Goal: Task Accomplishment & Management: Complete application form

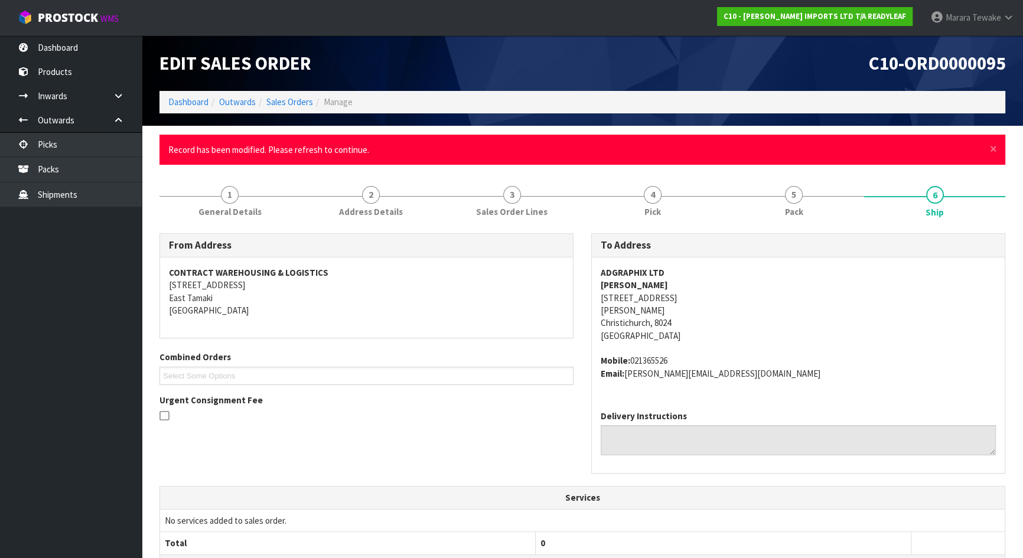
click at [110, 30] on nav "Toggle navigation ProStock WMS C10 - CANNON IMPORTS LTD T/A READYLEAF Marara Te…" at bounding box center [511, 18] width 1023 height 36
click at [119, 43] on link "Dashboard" at bounding box center [71, 47] width 142 height 24
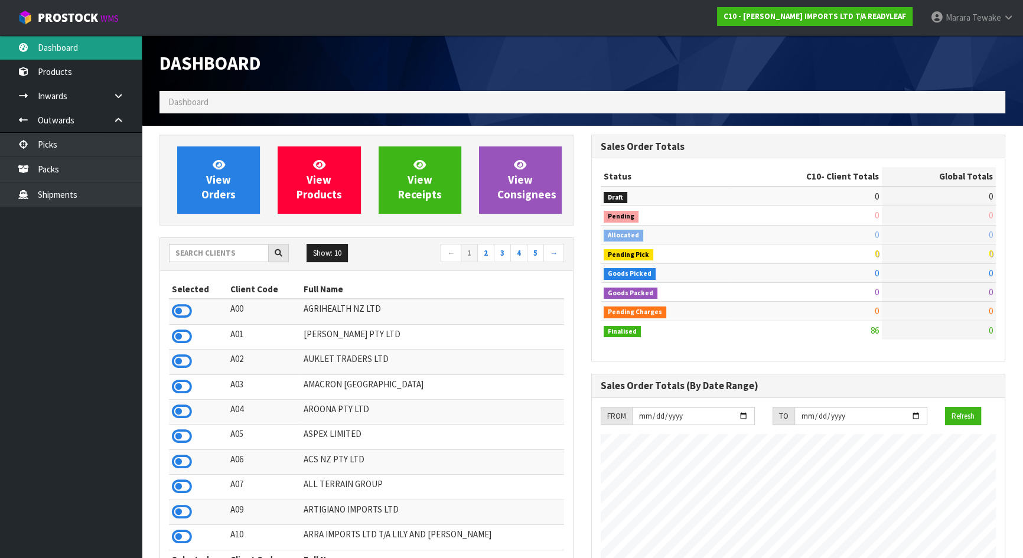
scroll to position [779, 431]
click at [201, 261] on input "text" at bounding box center [219, 253] width 100 height 18
click at [208, 255] on input "text" at bounding box center [219, 253] width 100 height 18
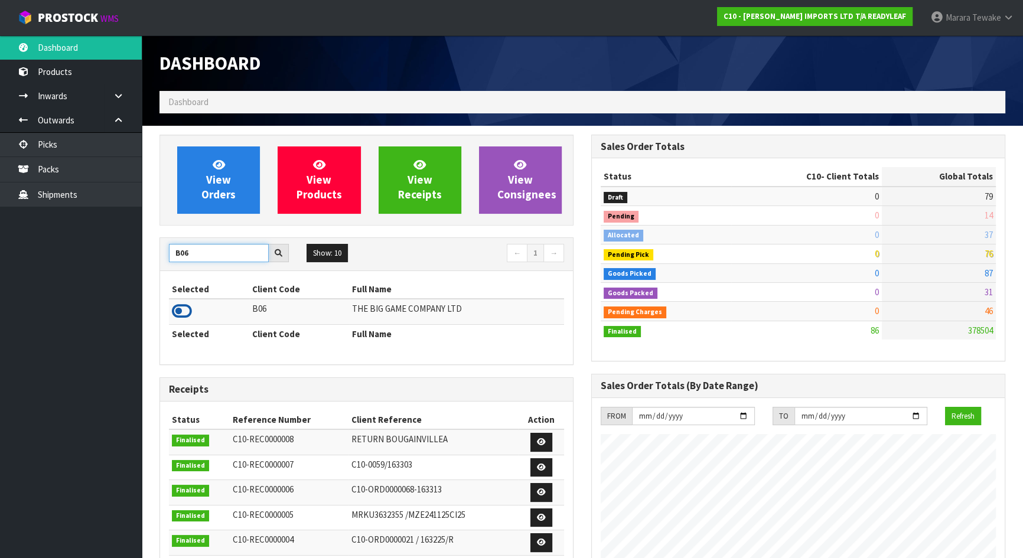
type input "B06"
click at [180, 307] on icon at bounding box center [182, 312] width 20 height 18
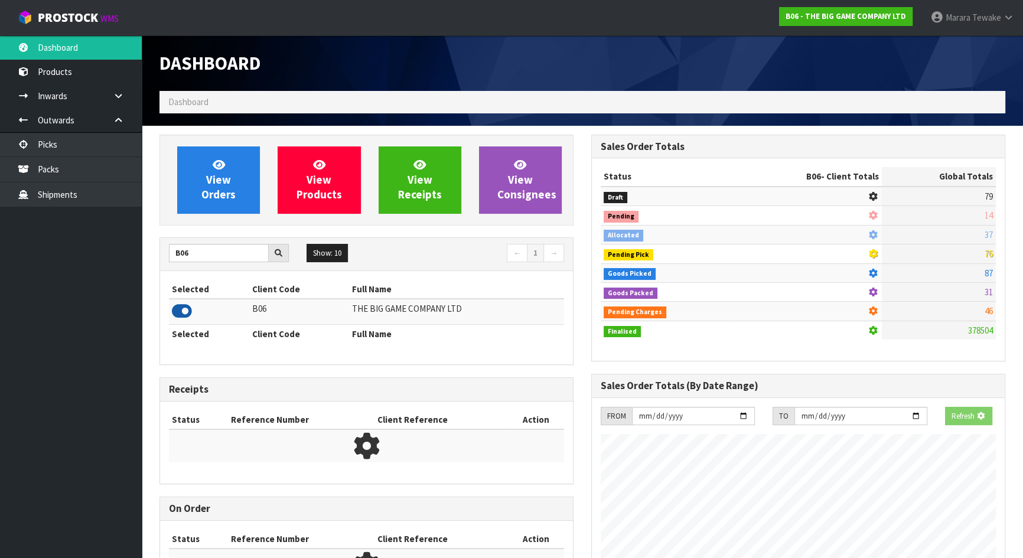
scroll to position [874, 431]
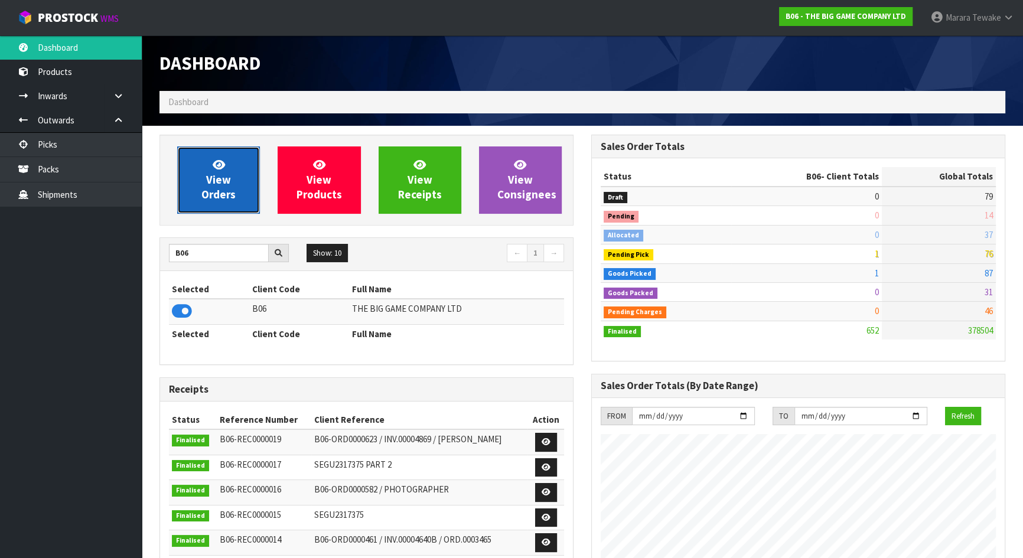
click at [198, 195] on link "View Orders" at bounding box center [218, 180] width 83 height 67
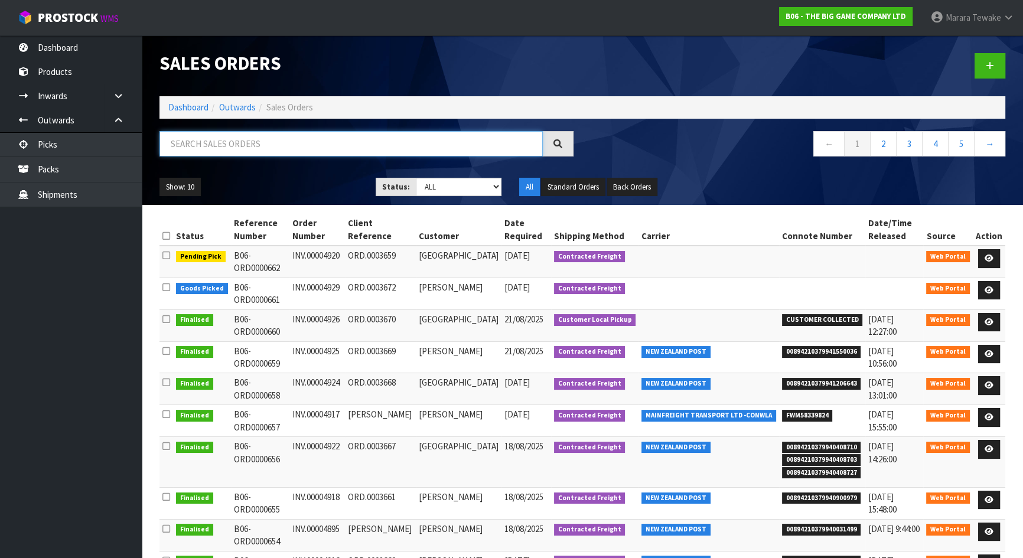
click at [242, 147] on input "text" at bounding box center [351, 143] width 383 height 25
type input "JOB-0409526"
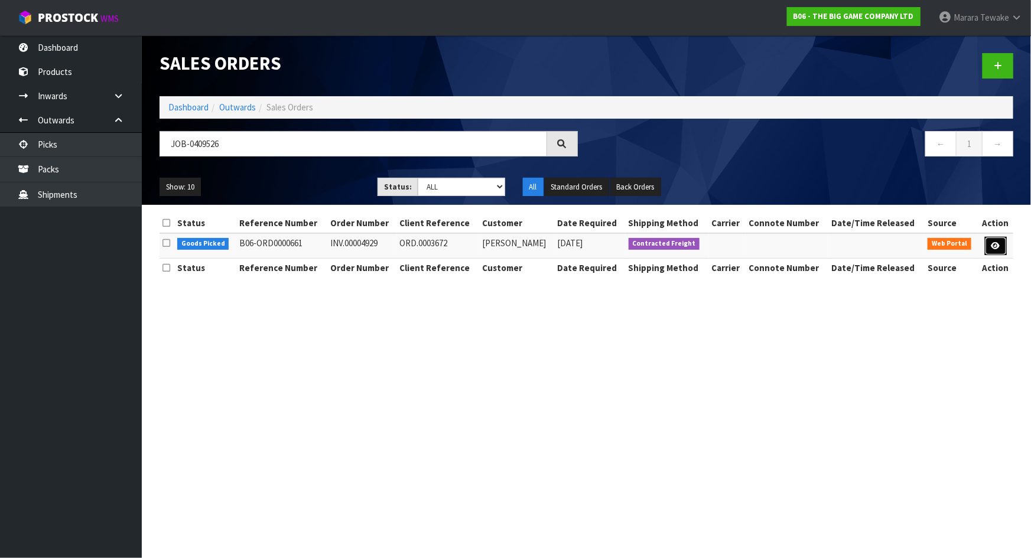
click at [994, 242] on icon at bounding box center [995, 246] width 9 height 8
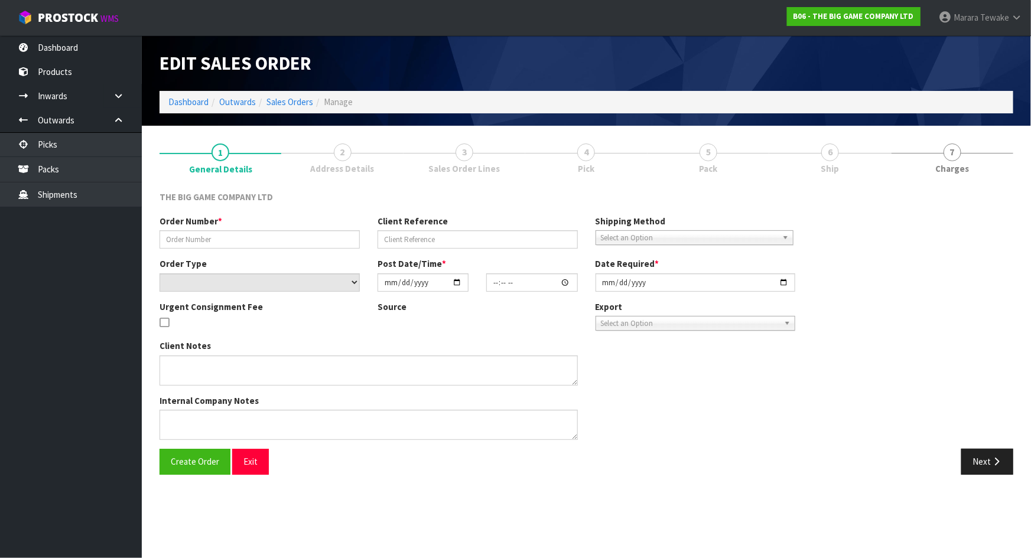
type input "INV.00004929"
type input "ORD.0003672"
select select "number:0"
type input "2025-08-26"
type input "13:04:00.000"
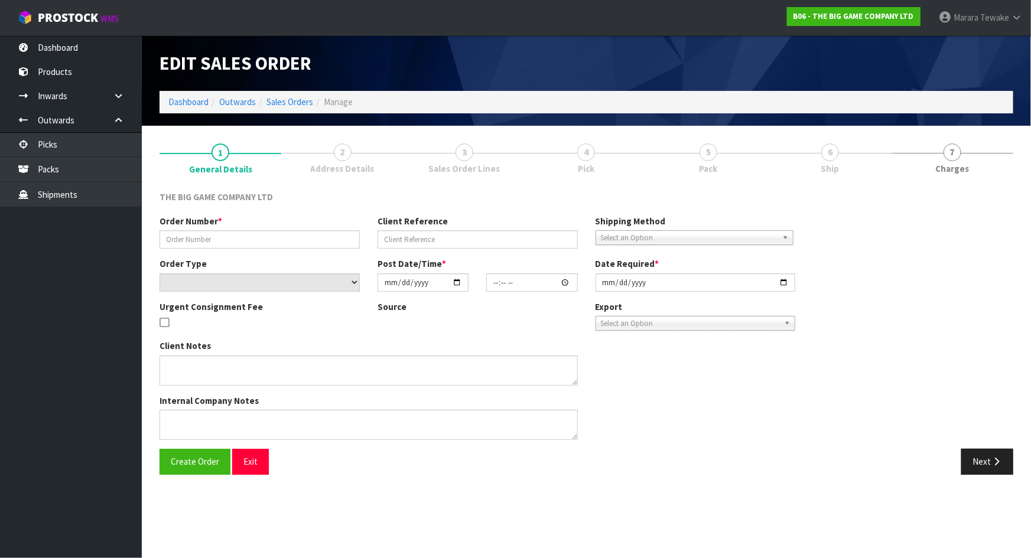
type input "2025-08-27"
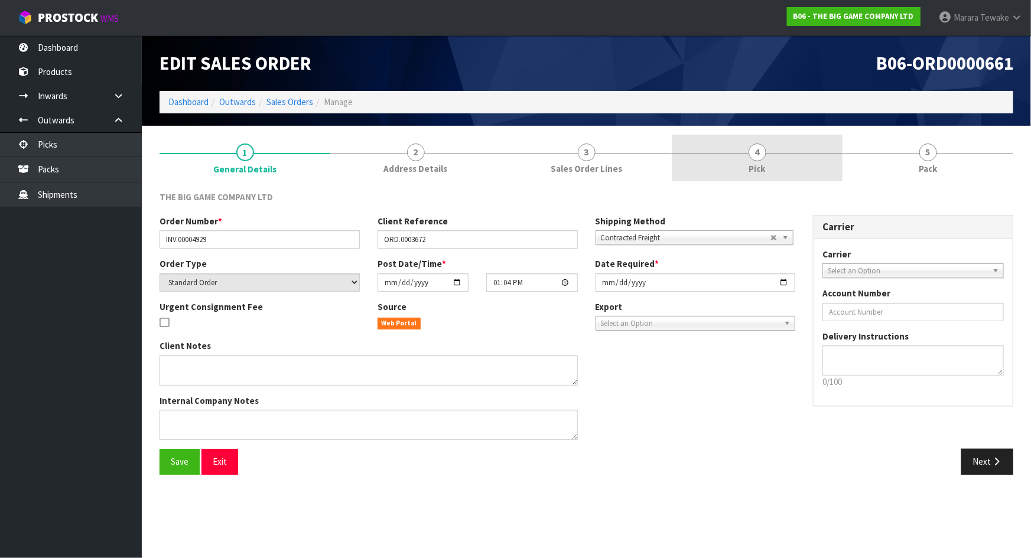
click at [765, 154] on span "4" at bounding box center [758, 153] width 18 height 18
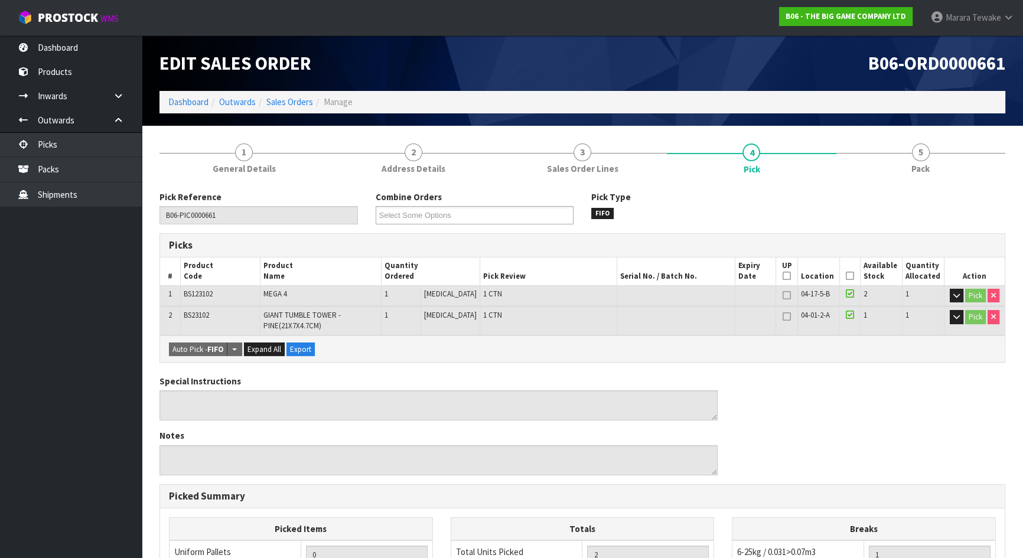
click at [846, 276] on icon at bounding box center [850, 276] width 8 height 1
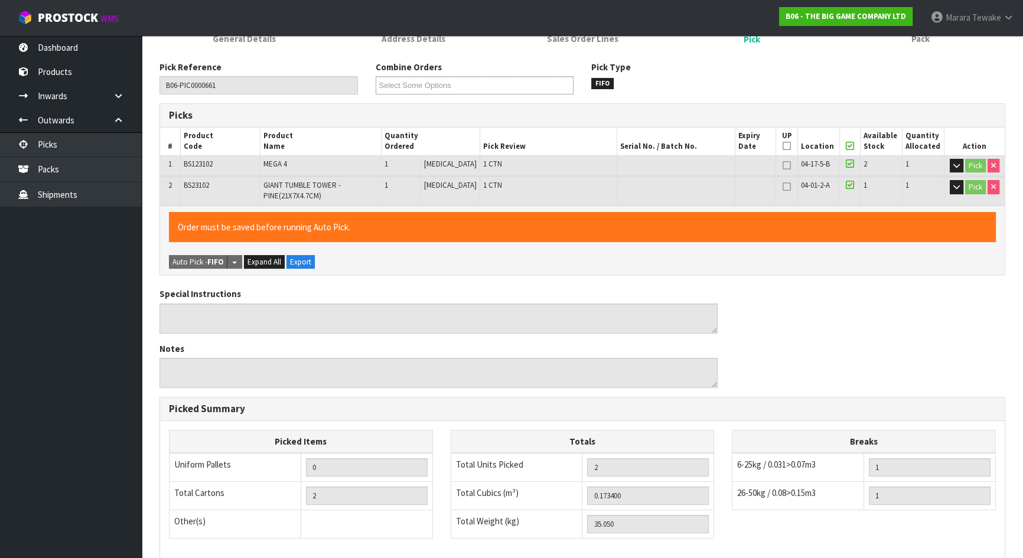
scroll to position [292, 0]
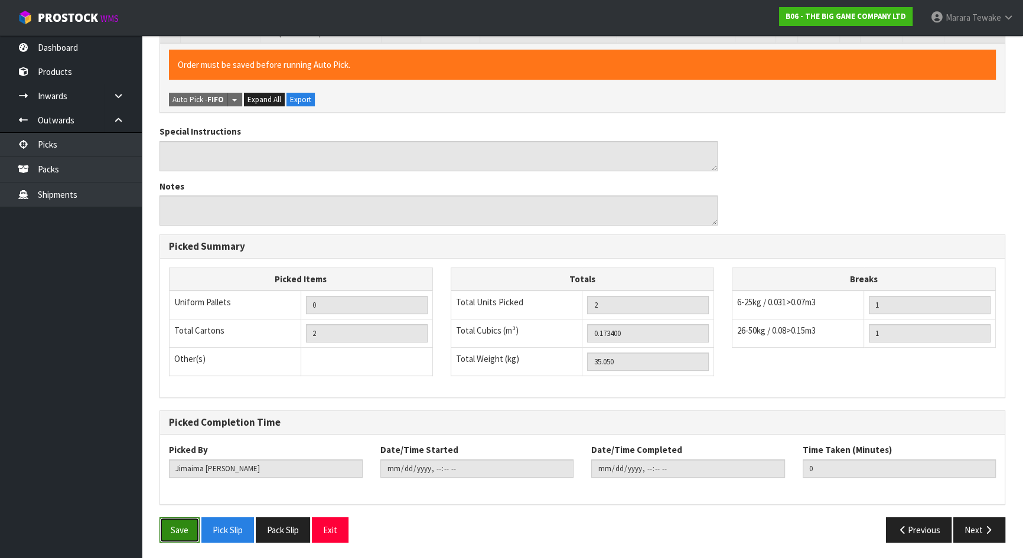
click at [175, 525] on button "Save" at bounding box center [180, 530] width 40 height 25
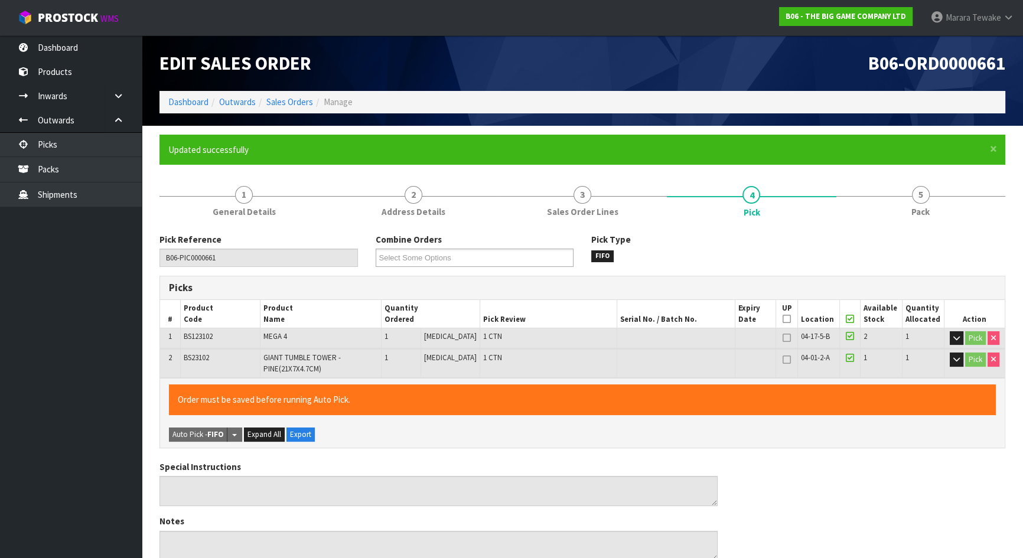
type input "Marara Tewake"
type input "2025-08-27T12:31:07"
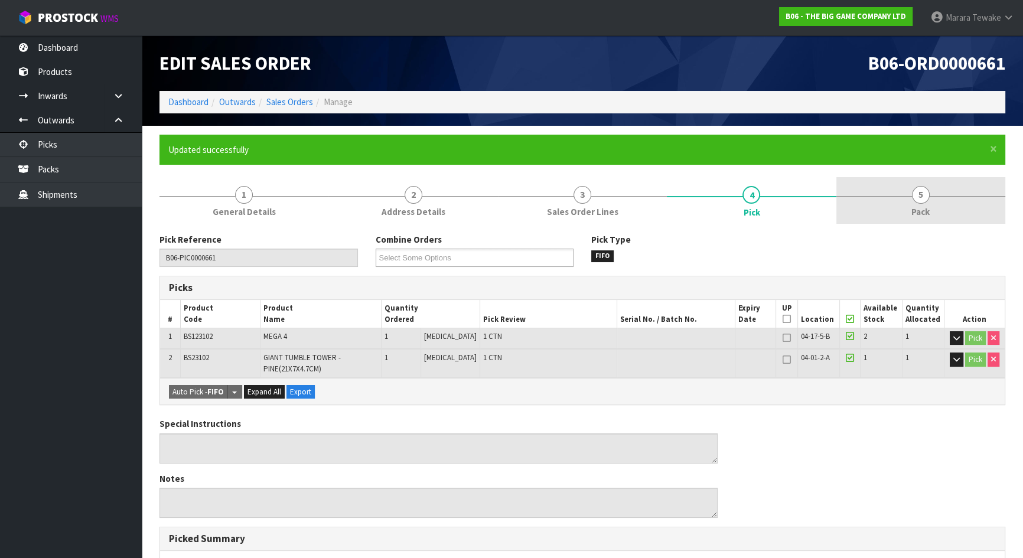
click at [933, 196] on link "5 Pack" at bounding box center [921, 200] width 169 height 47
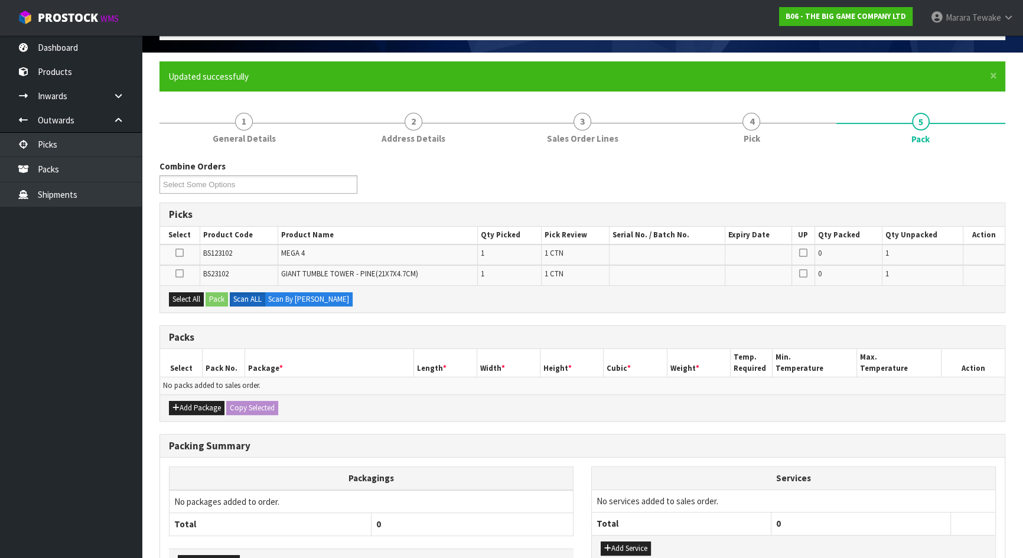
scroll to position [153, 0]
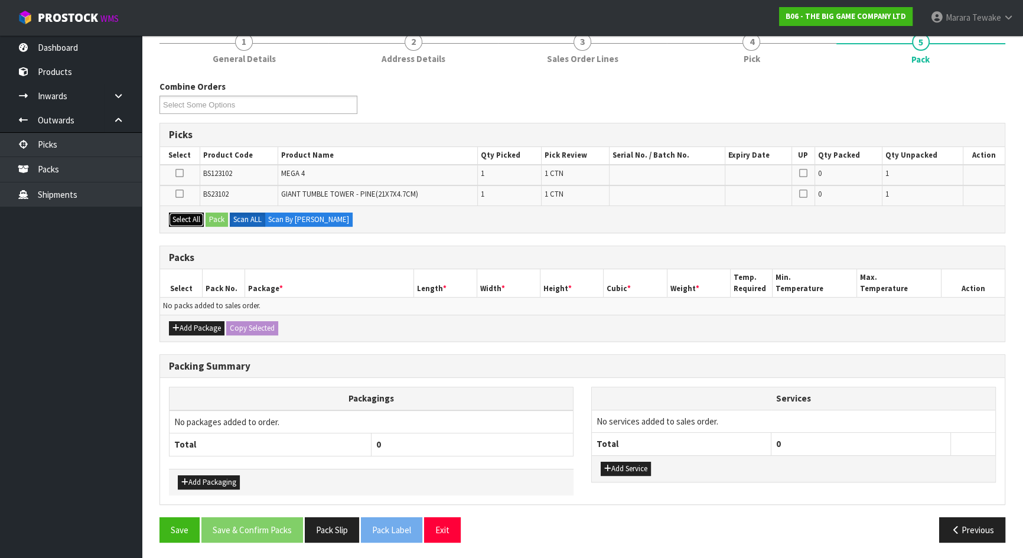
click at [196, 213] on button "Select All" at bounding box center [186, 220] width 35 height 14
click at [214, 217] on button "Pack" at bounding box center [217, 220] width 22 height 14
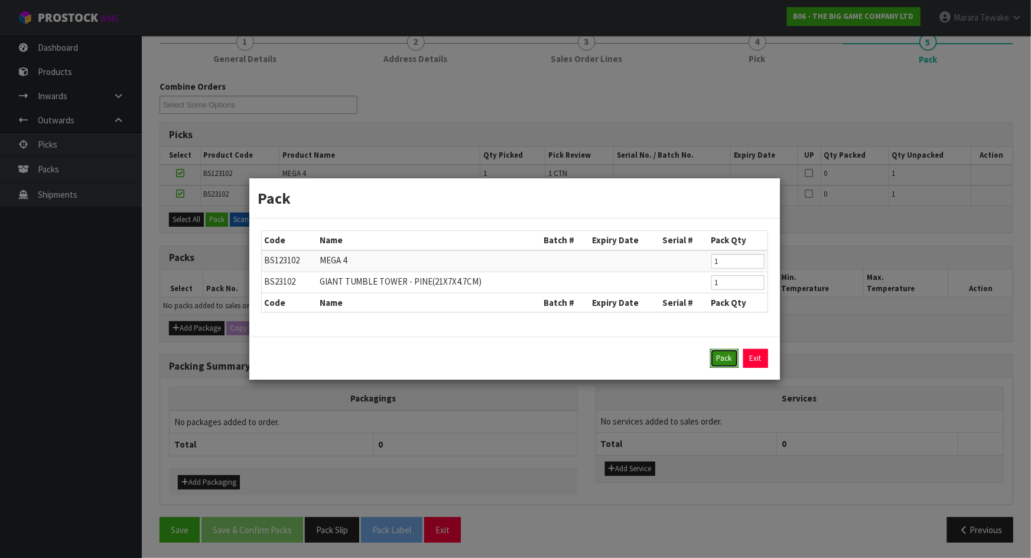
click at [720, 352] on button "Pack" at bounding box center [724, 358] width 28 height 19
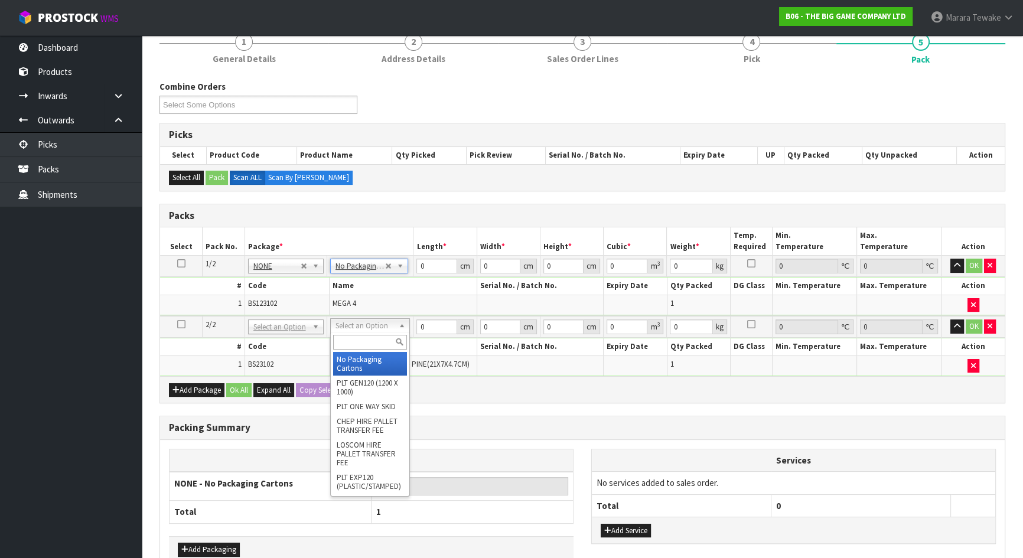
type input "2"
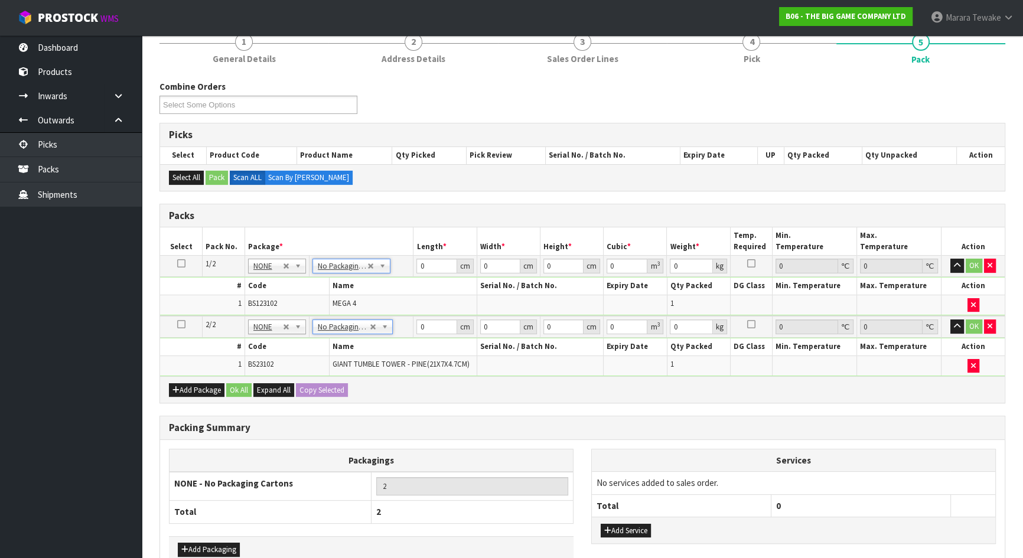
click at [410, 248] on tr "Select Pack No. Package * Length * Width * Height * Cubic * Weight * Temp. Requ…" at bounding box center [582, 241] width 845 height 28
drag, startPoint x: 430, startPoint y: 261, endPoint x: 408, endPoint y: 228, distance: 39.3
click at [419, 249] on table "Select Pack No. Package * Length * Width * Height * Cubic * Weight * Temp. Requ…" at bounding box center [582, 301] width 845 height 149
type input "120"
type input "88"
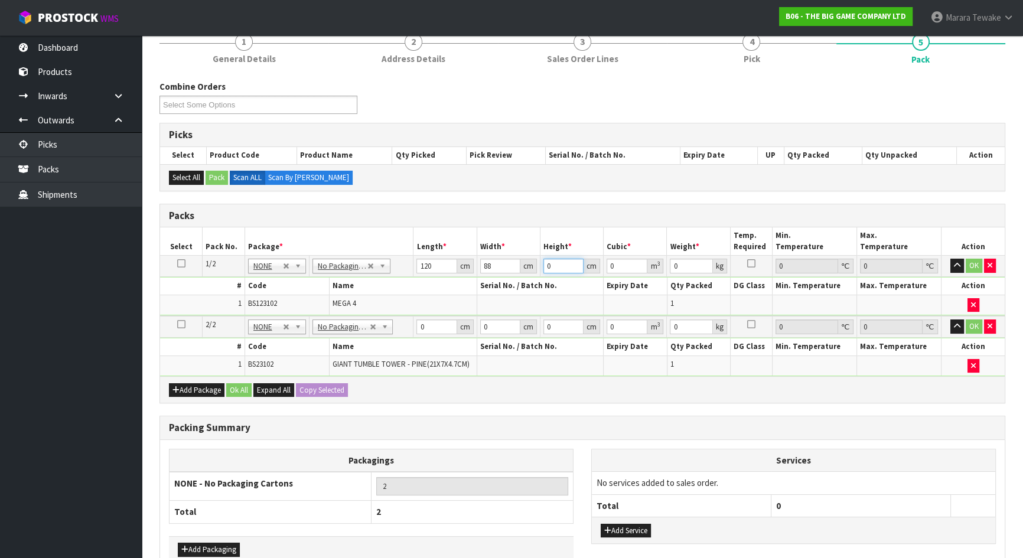
type input "1"
type input "0.01056"
type input "10"
type input "0.1056"
type input "10"
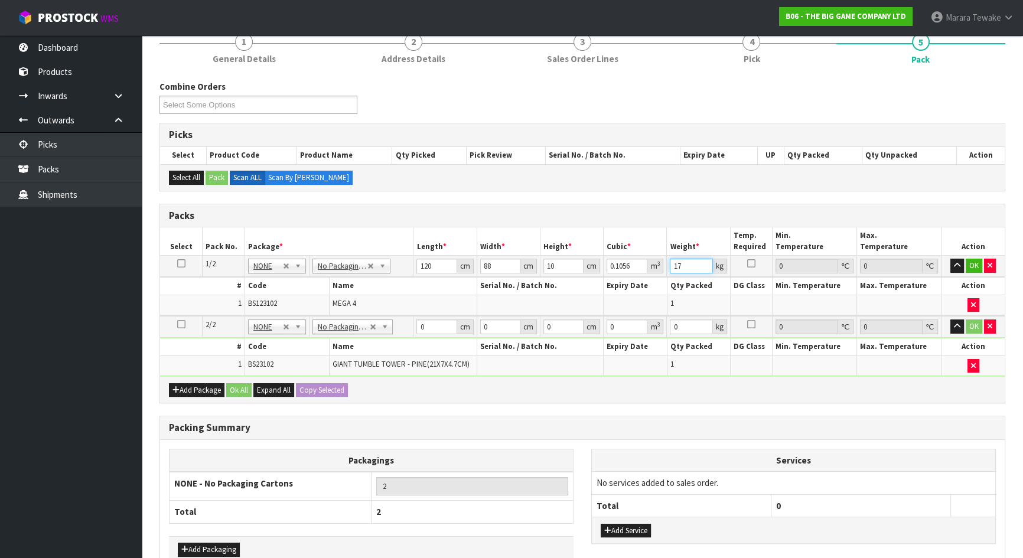
type input "17"
click at [951, 259] on button "button" at bounding box center [958, 266] width 14 height 14
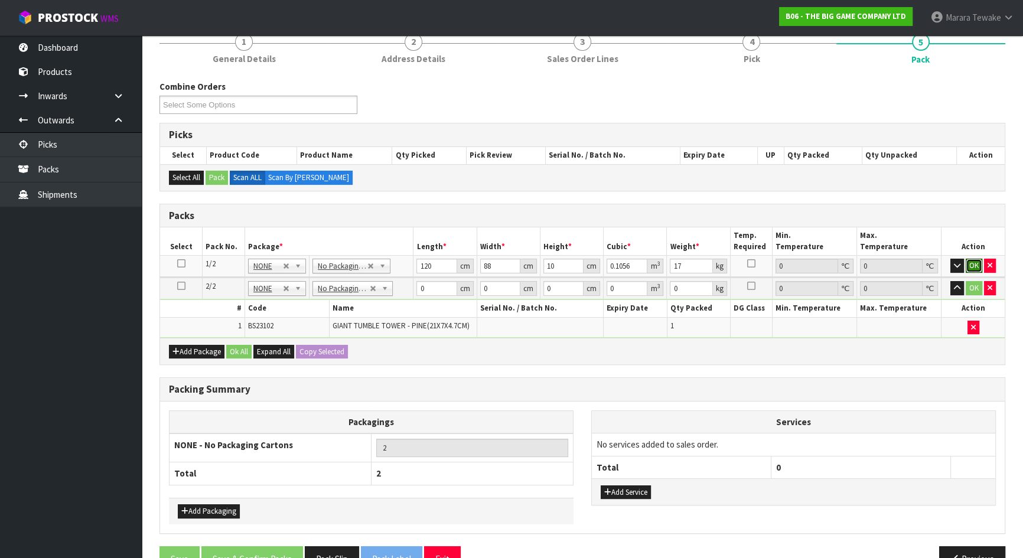
click button "OK" at bounding box center [974, 266] width 17 height 14
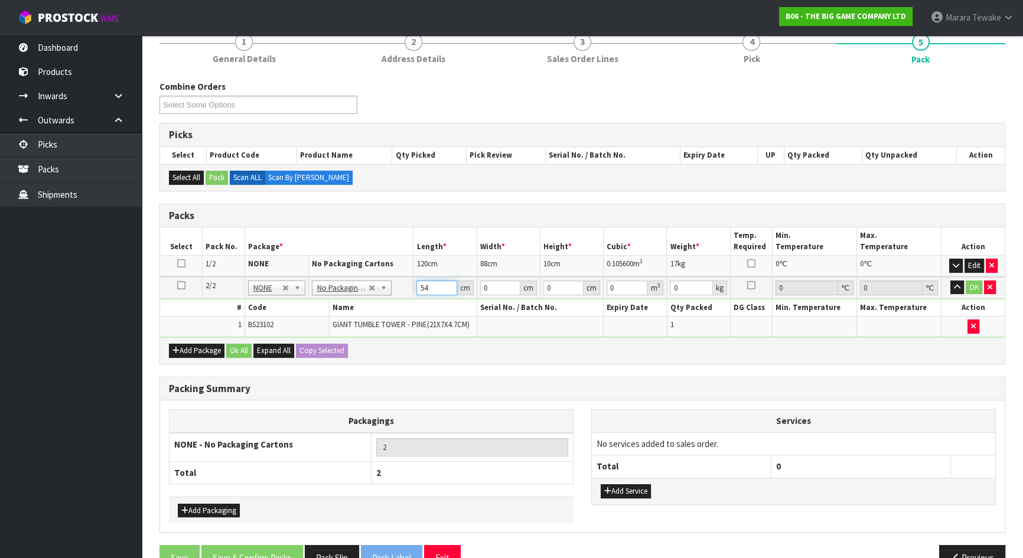
type input "54"
type input "27"
type input "4"
type input "0.005832"
type input "40"
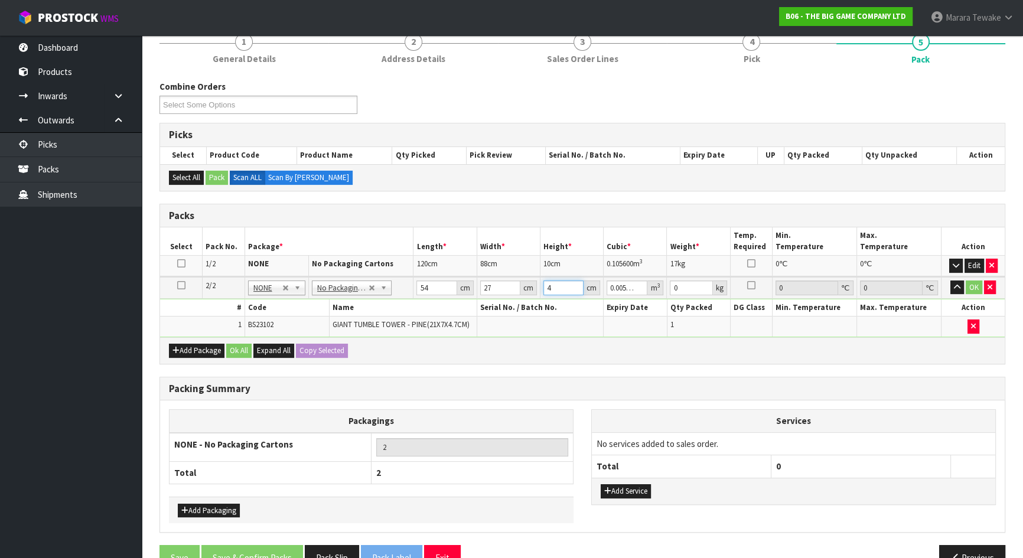
type input "0.05832"
type input "40"
type input "19"
click at [951, 281] on button "button" at bounding box center [958, 288] width 14 height 14
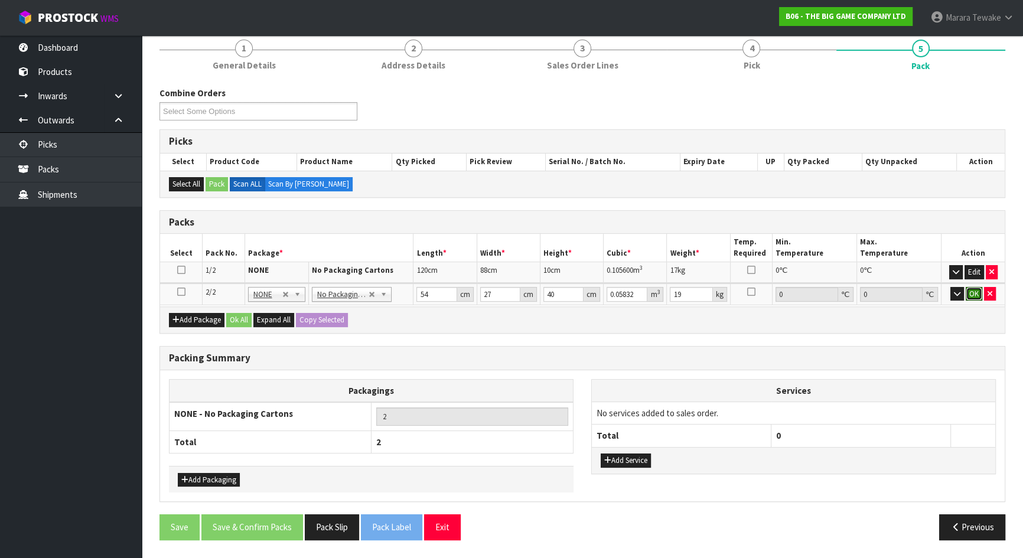
click button "OK" at bounding box center [974, 294] width 17 height 14
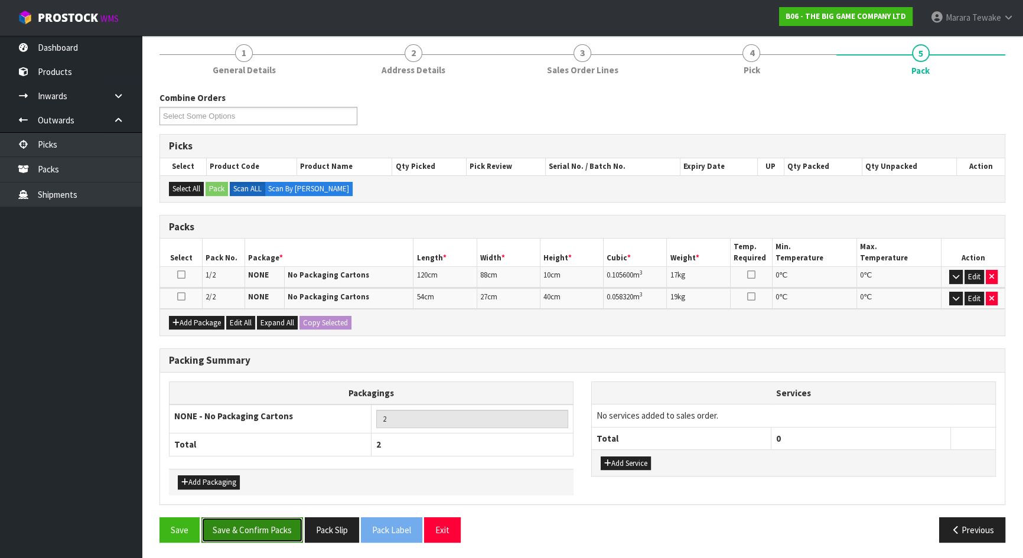
click at [270, 534] on button "Save & Confirm Packs" at bounding box center [252, 530] width 102 height 25
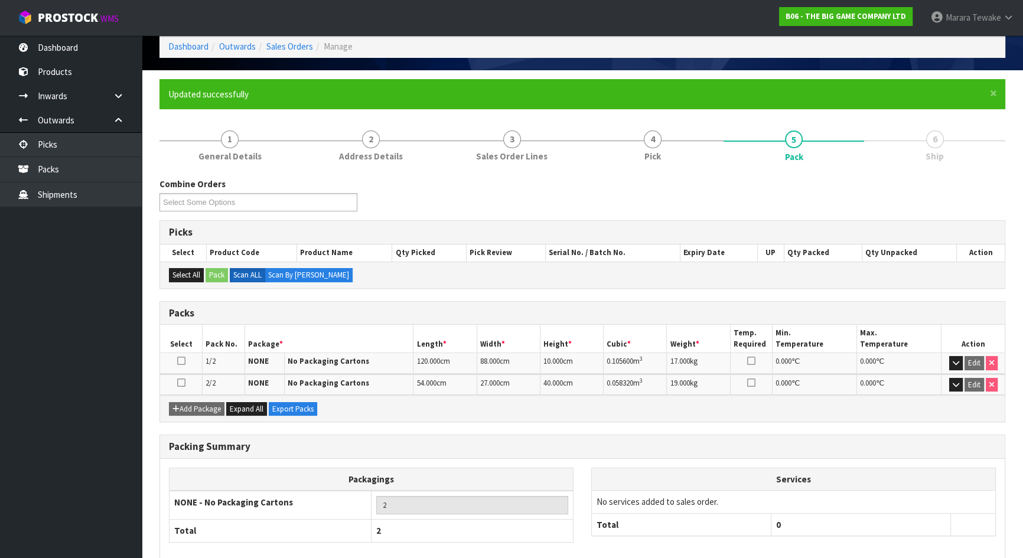
scroll to position [115, 0]
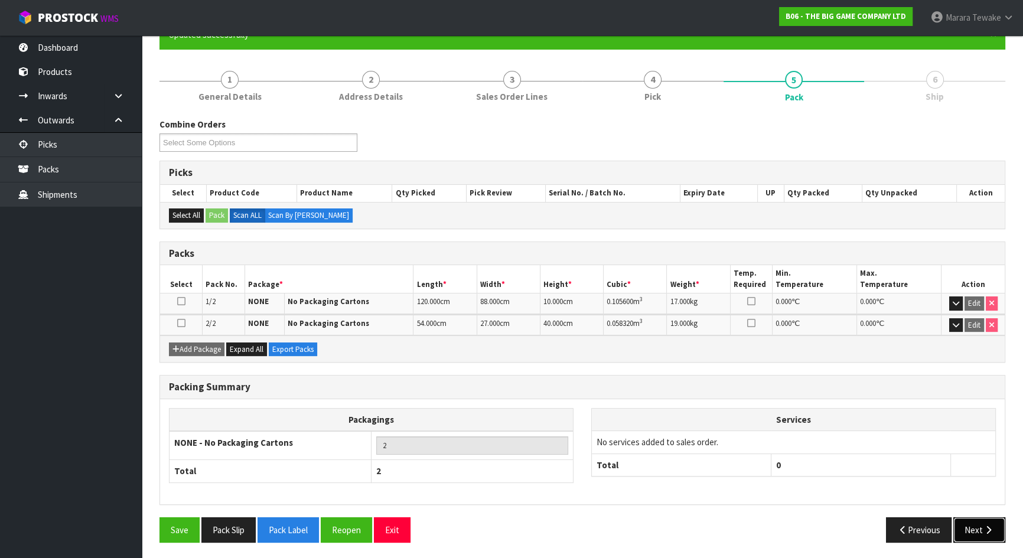
click at [981, 525] on button "Next" at bounding box center [980, 530] width 52 height 25
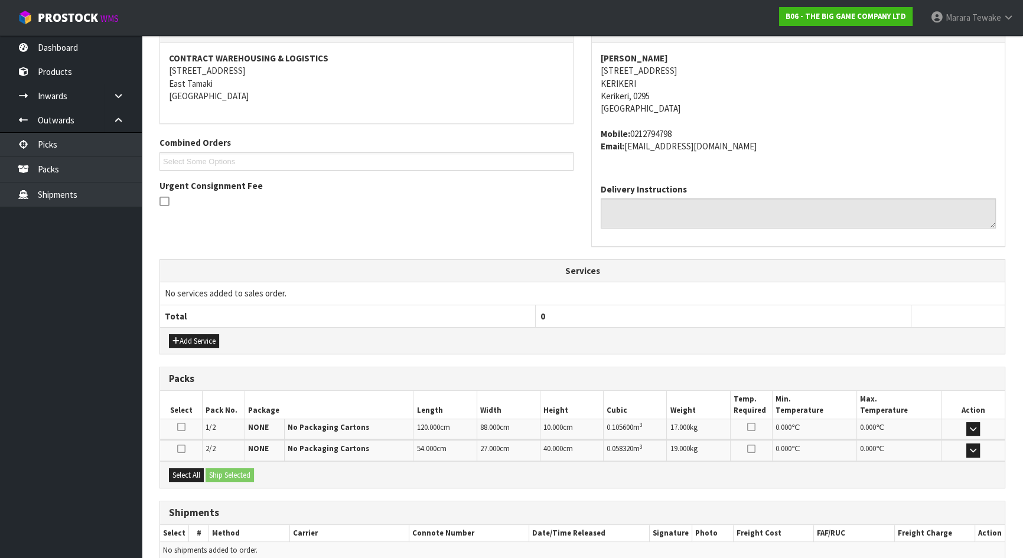
scroll to position [269, 0]
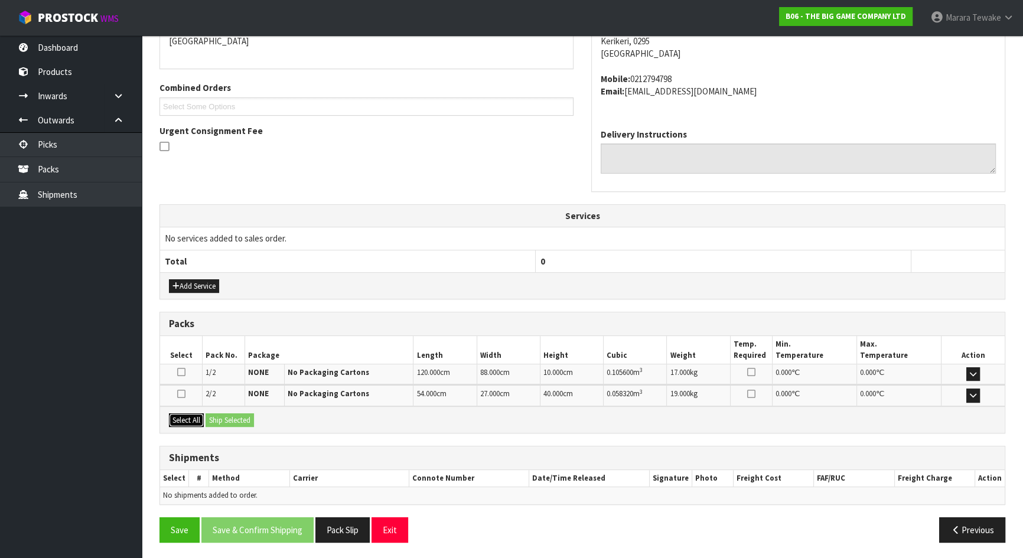
click at [197, 418] on button "Select All" at bounding box center [186, 421] width 35 height 14
click at [232, 417] on button "Ship Selected" at bounding box center [230, 421] width 48 height 14
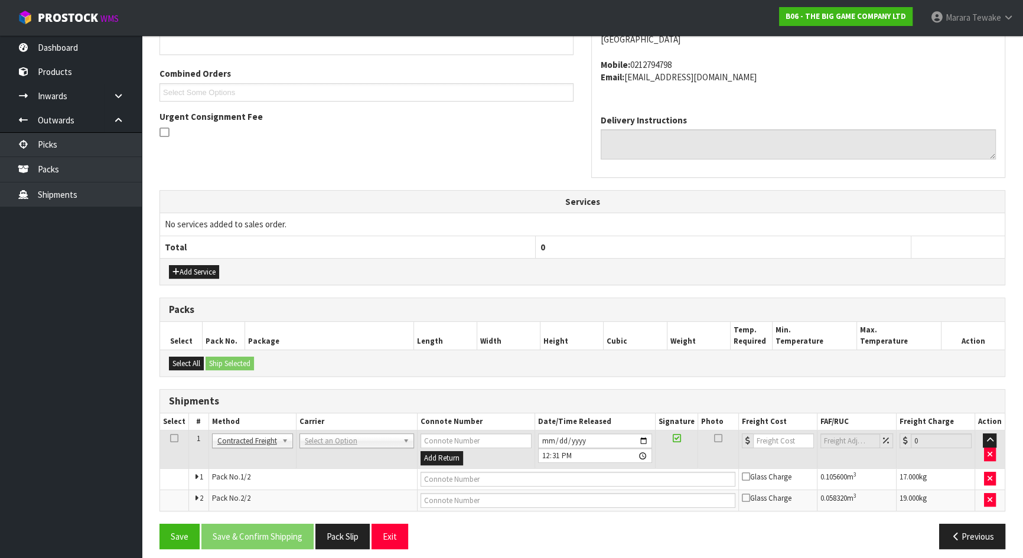
scroll to position [290, 0]
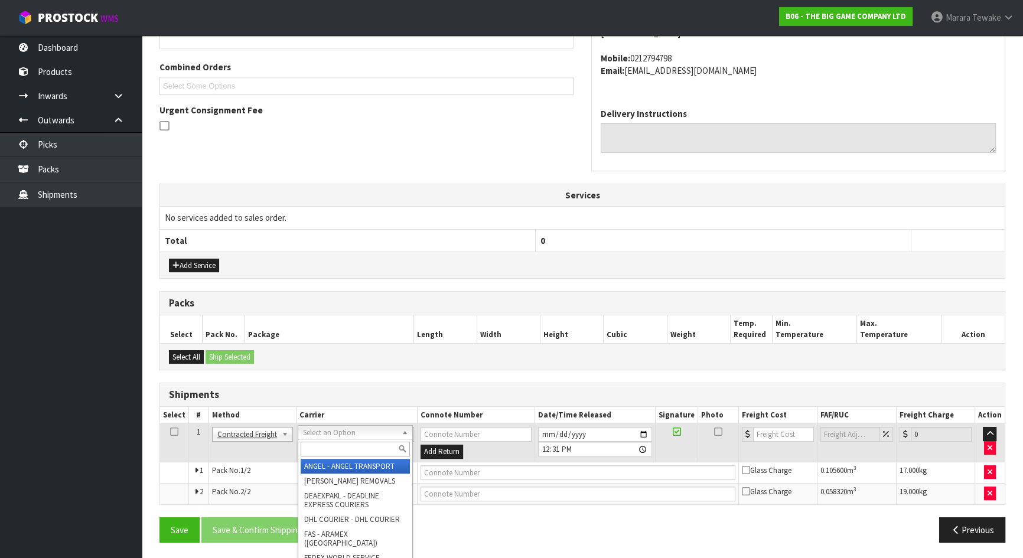
click at [365, 450] on input "text" at bounding box center [355, 449] width 109 height 15
type input "NZP"
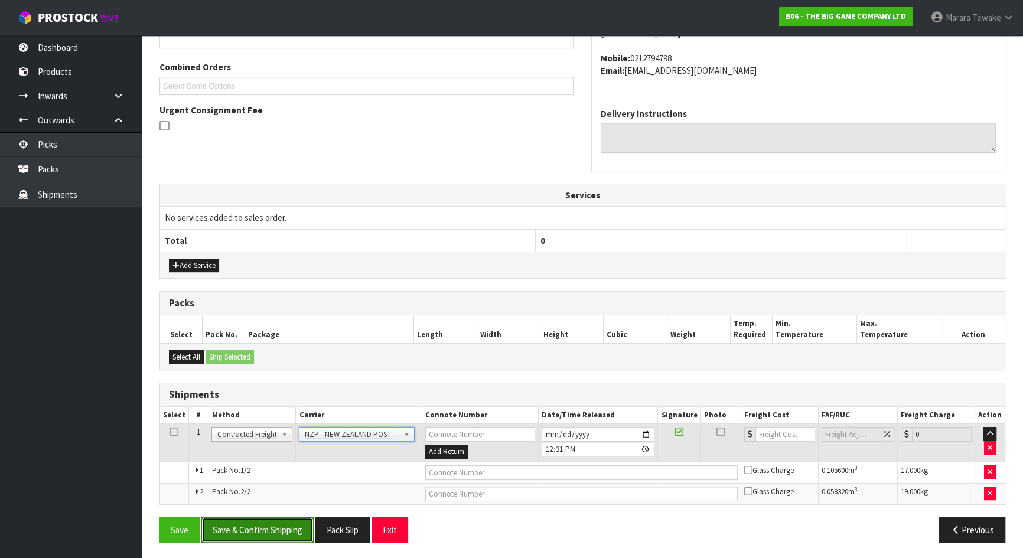
click at [307, 521] on button "Save & Confirm Shipping" at bounding box center [257, 530] width 112 height 25
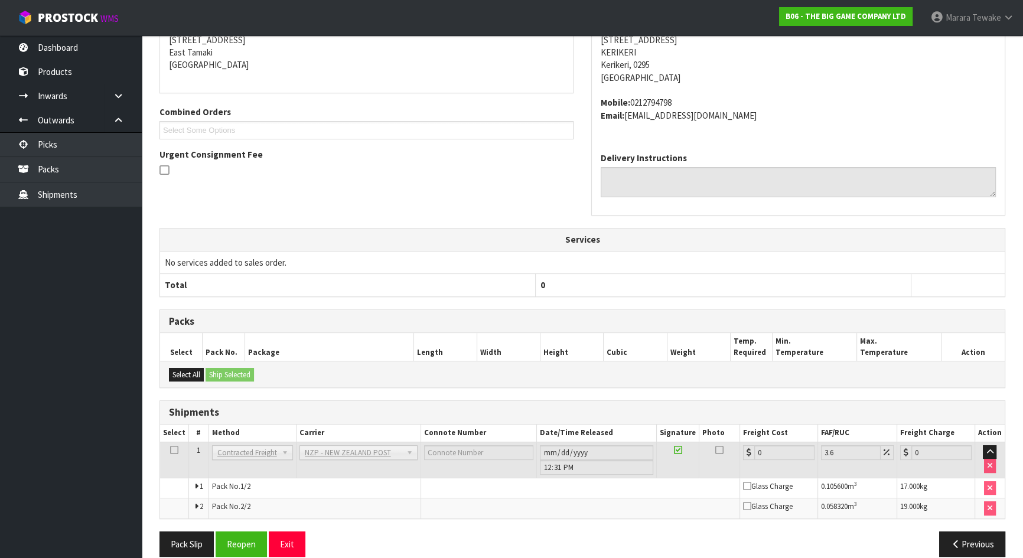
scroll to position [272, 0]
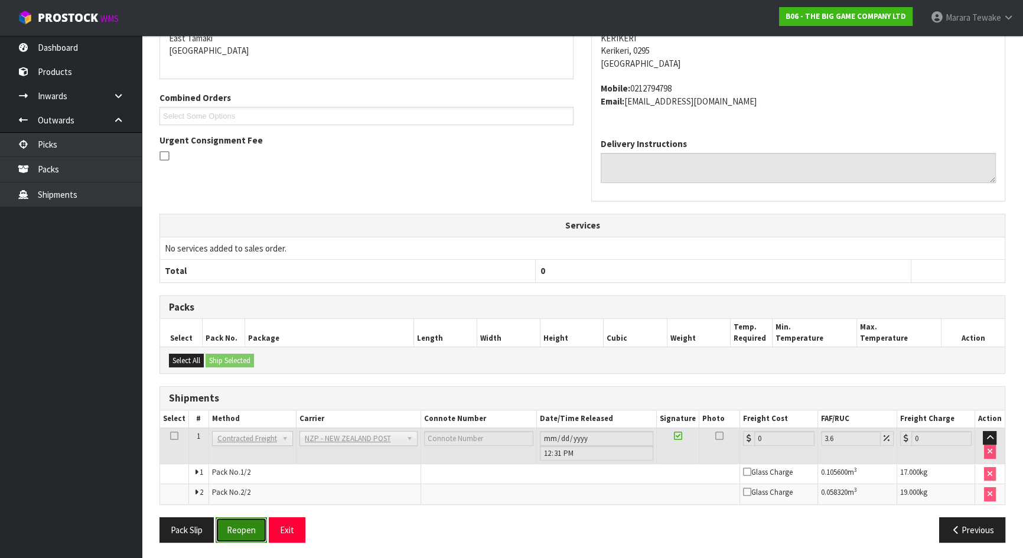
click at [257, 527] on button "Reopen" at bounding box center [241, 530] width 51 height 25
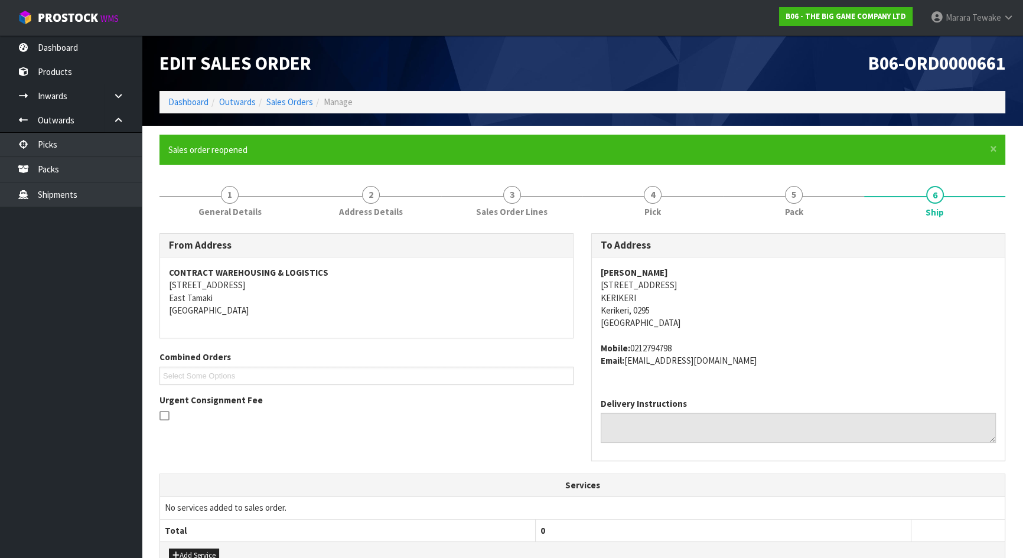
scroll to position [290, 0]
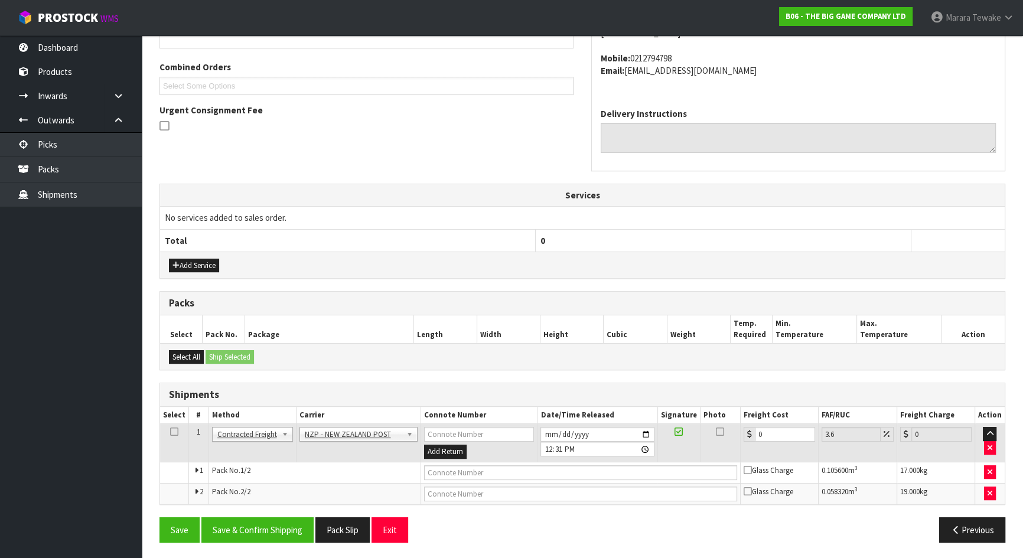
drag, startPoint x: 767, startPoint y: 424, endPoint x: 756, endPoint y: 418, distance: 11.9
click at [756, 418] on table "Select # Method Carrier Connote Number Date/Time Released Signature Photo Freig…" at bounding box center [582, 455] width 845 height 97
drag, startPoint x: 771, startPoint y: 426, endPoint x: 747, endPoint y: 417, distance: 25.8
click at [748, 424] on td "0" at bounding box center [780, 443] width 78 height 38
type input "4"
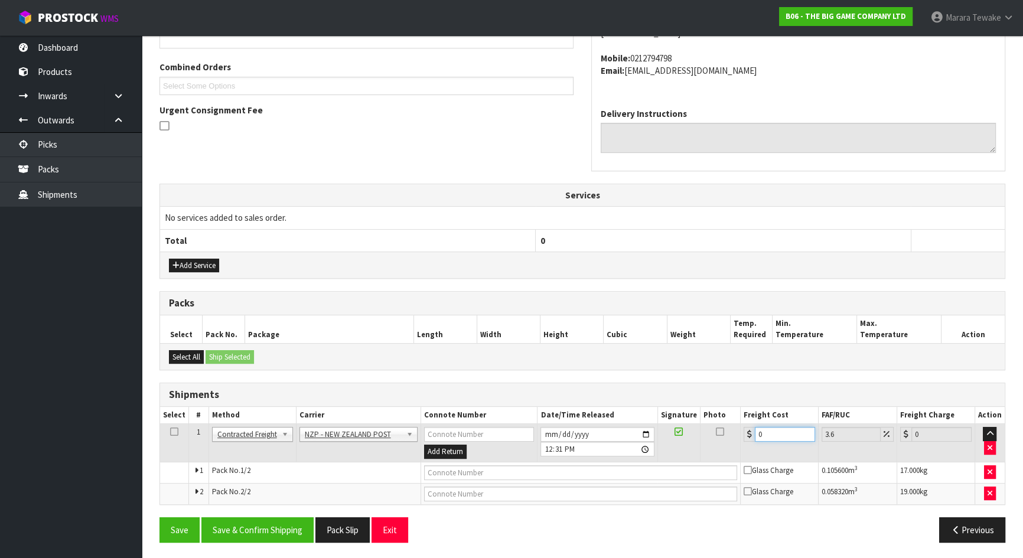
type input "4.14"
type input "43"
type input "44.55"
type input "43.1"
type input "44.65"
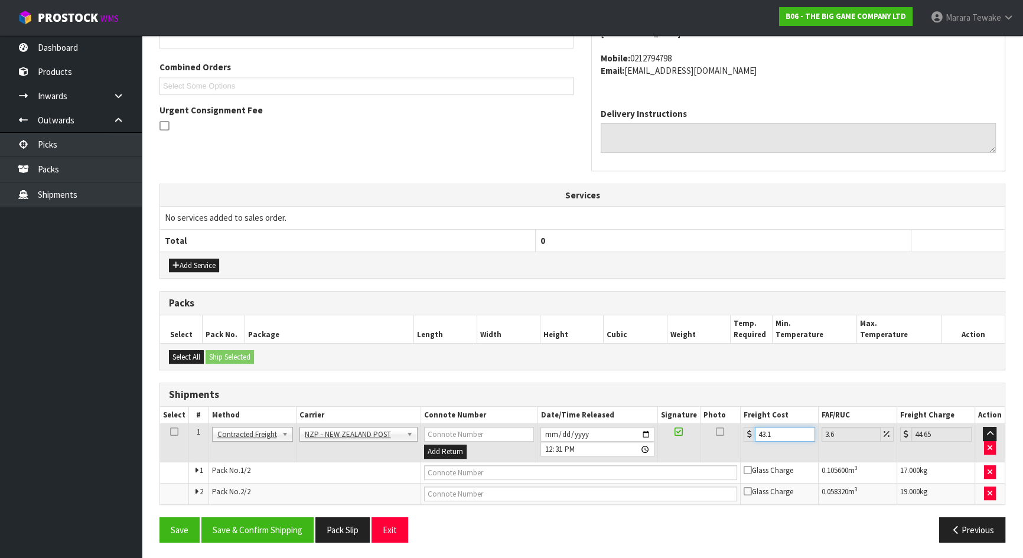
type input "43.14"
type input "44.69"
type input "43.14"
click at [277, 533] on button "Save & Confirm Shipping" at bounding box center [257, 530] width 112 height 25
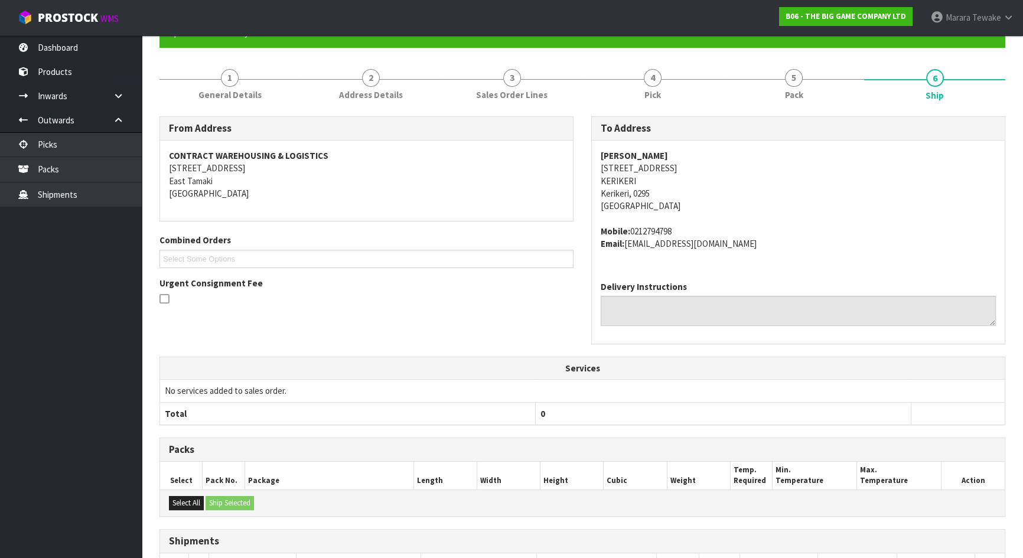
scroll to position [0, 0]
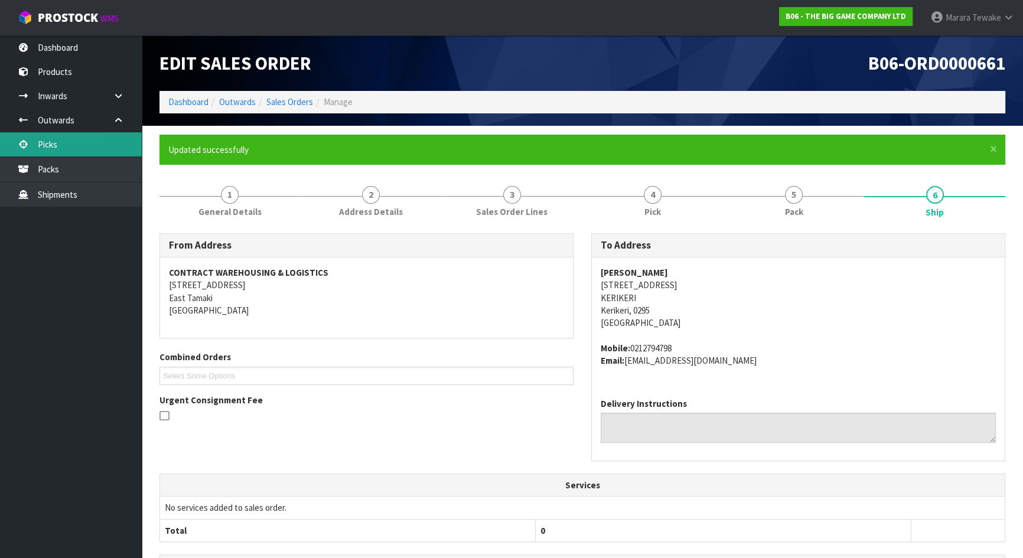
click at [53, 144] on link "Picks" at bounding box center [71, 144] width 142 height 24
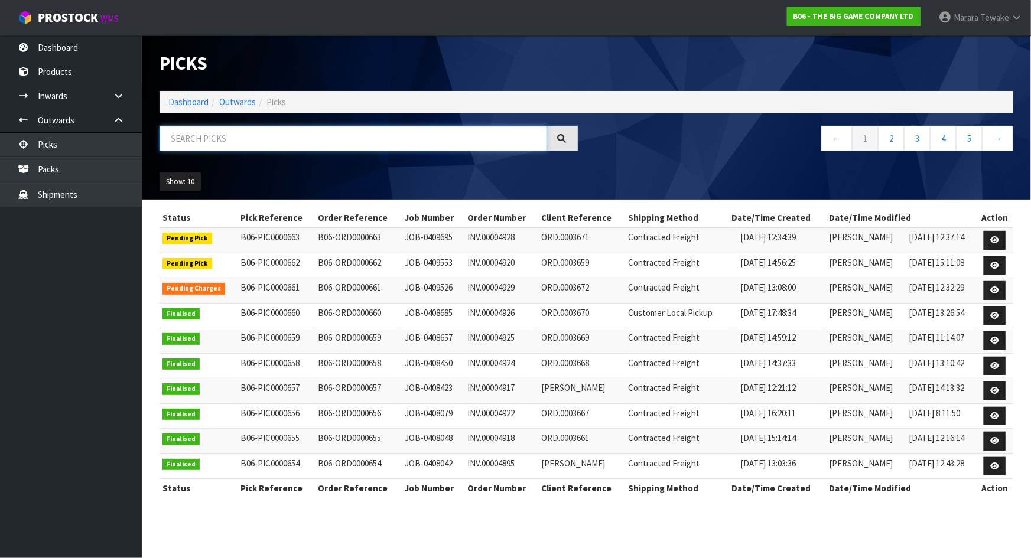
click at [201, 135] on input "text" at bounding box center [354, 138] width 388 height 25
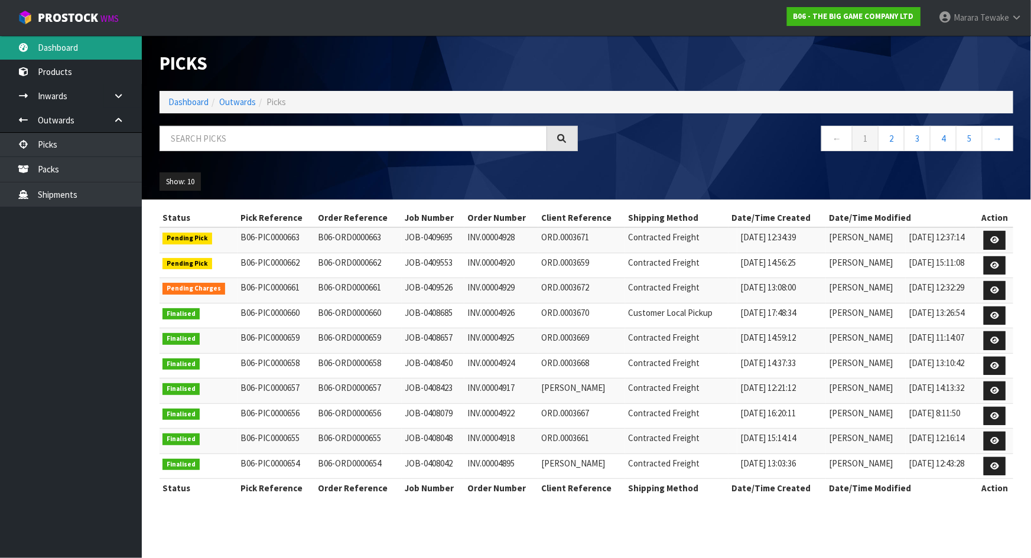
click at [71, 45] on link "Dashboard" at bounding box center [71, 47] width 142 height 24
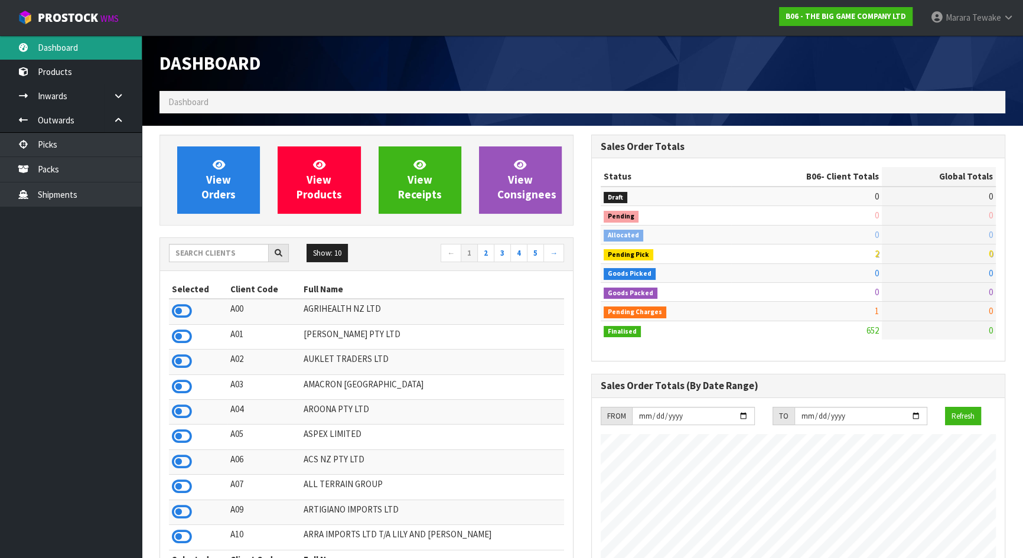
scroll to position [874, 431]
click at [193, 254] on input "text" at bounding box center [219, 253] width 100 height 18
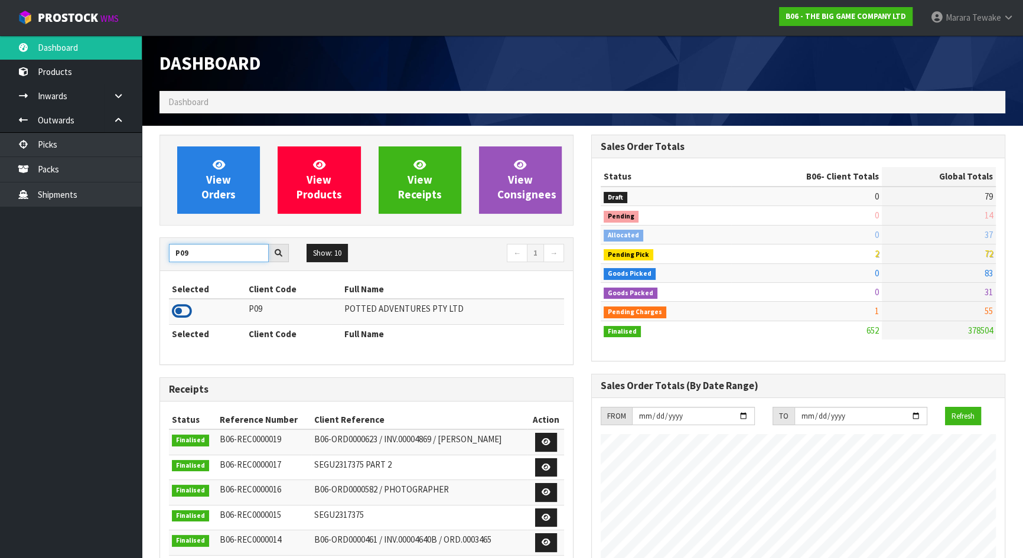
type input "P09"
click at [184, 313] on icon at bounding box center [182, 312] width 20 height 18
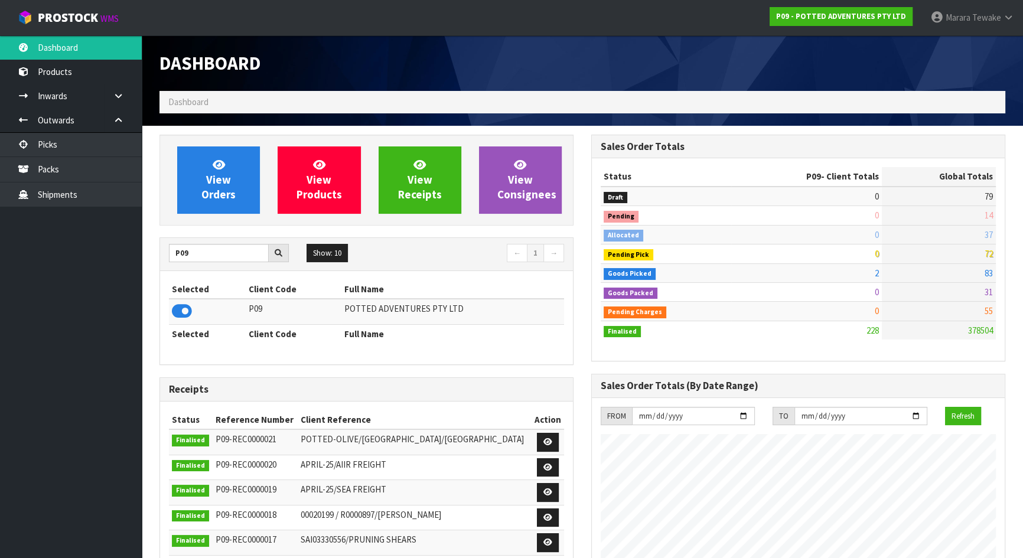
scroll to position [893, 431]
click at [196, 180] on link "View Orders" at bounding box center [218, 180] width 83 height 67
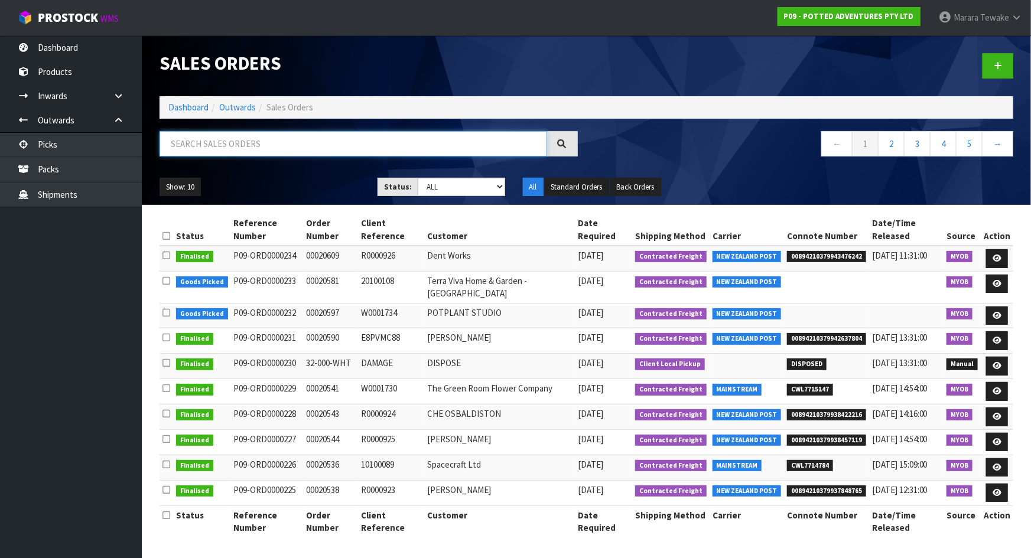
click at [225, 144] on input "text" at bounding box center [354, 143] width 388 height 25
type input "JOB-0409251"
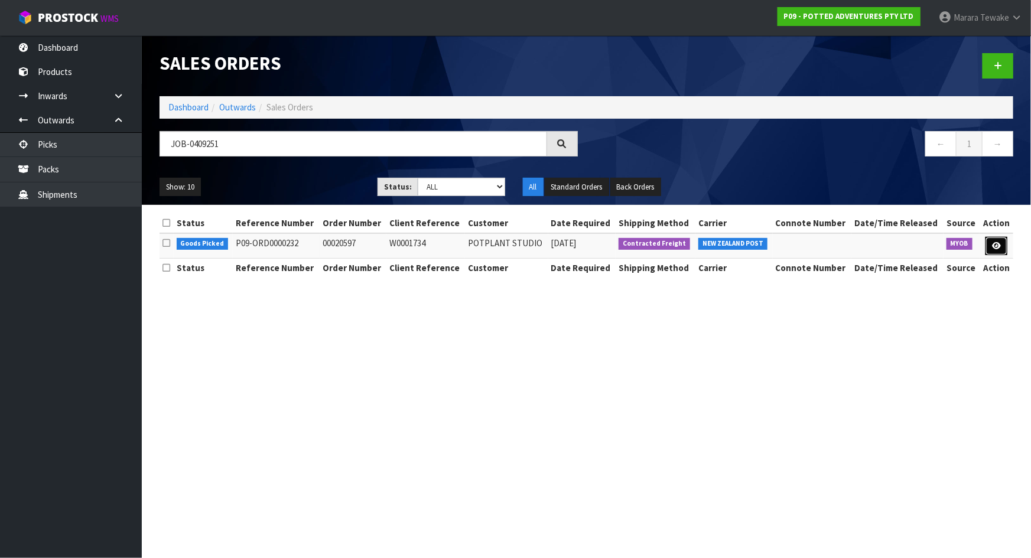
click at [1001, 249] on link at bounding box center [996, 246] width 22 height 19
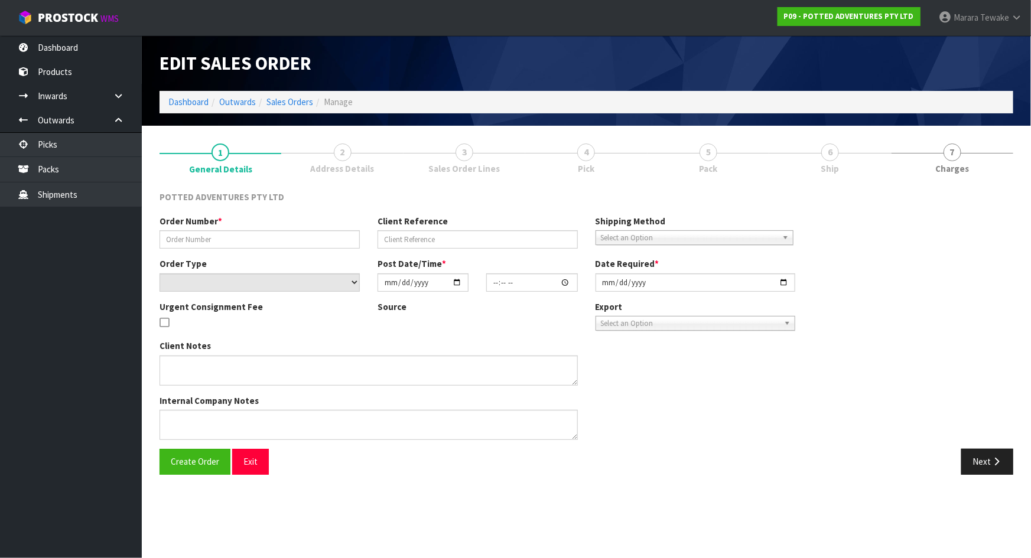
type input "00020597"
type input "W0001734"
select select "number:0"
type input "2025-08-25"
type input "13:00:12.000"
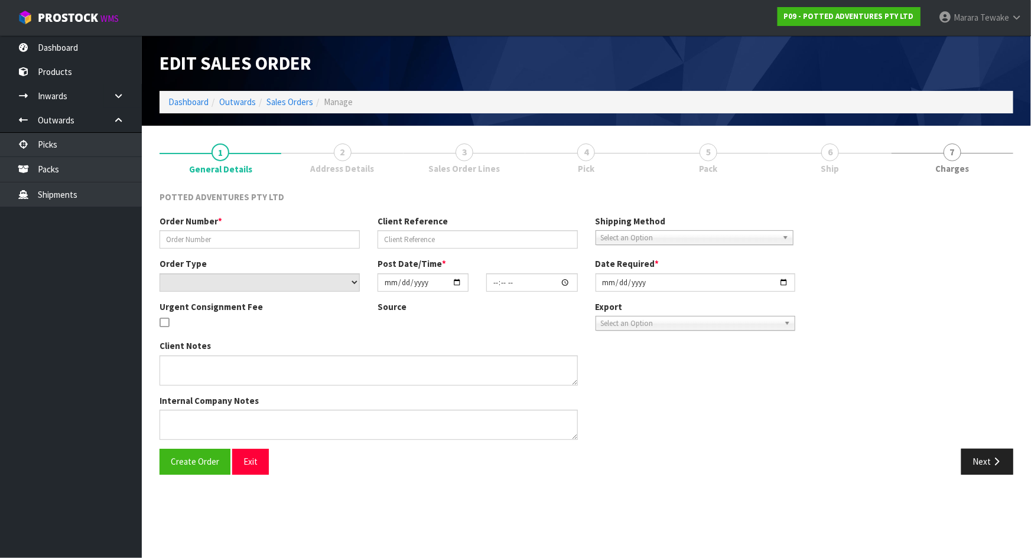
type input "2025-08-26"
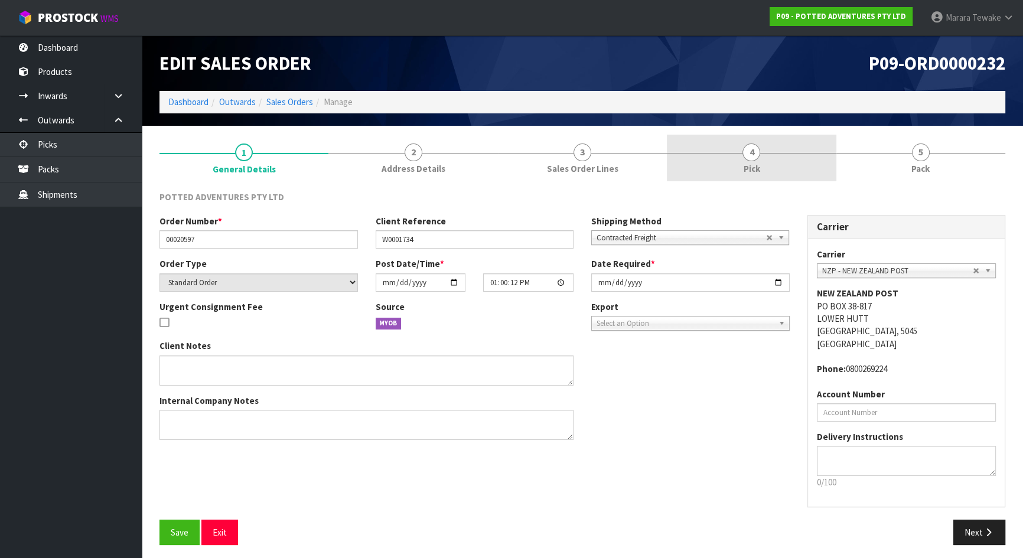
click at [780, 174] on link "4 Pick" at bounding box center [751, 158] width 169 height 47
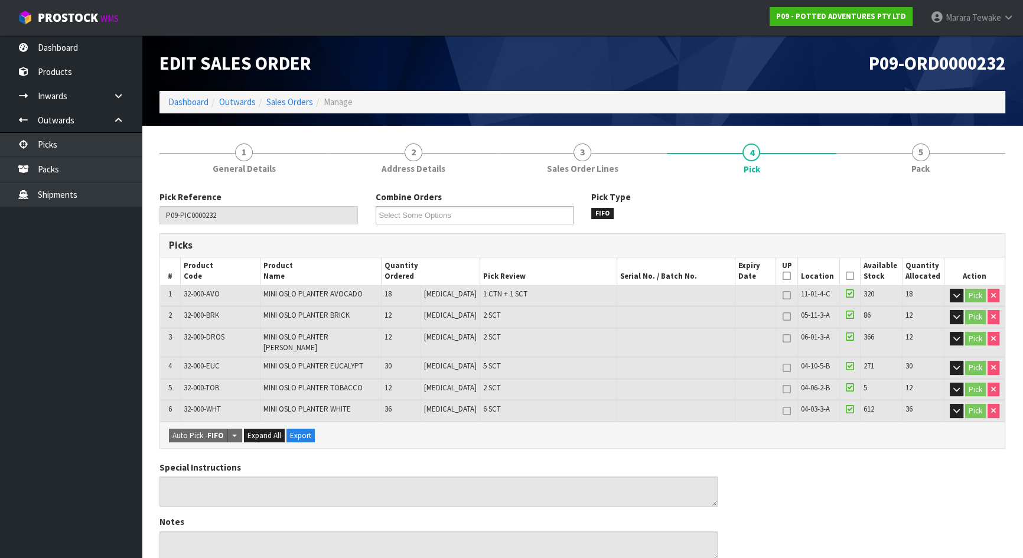
click at [846, 277] on icon at bounding box center [850, 276] width 8 height 1
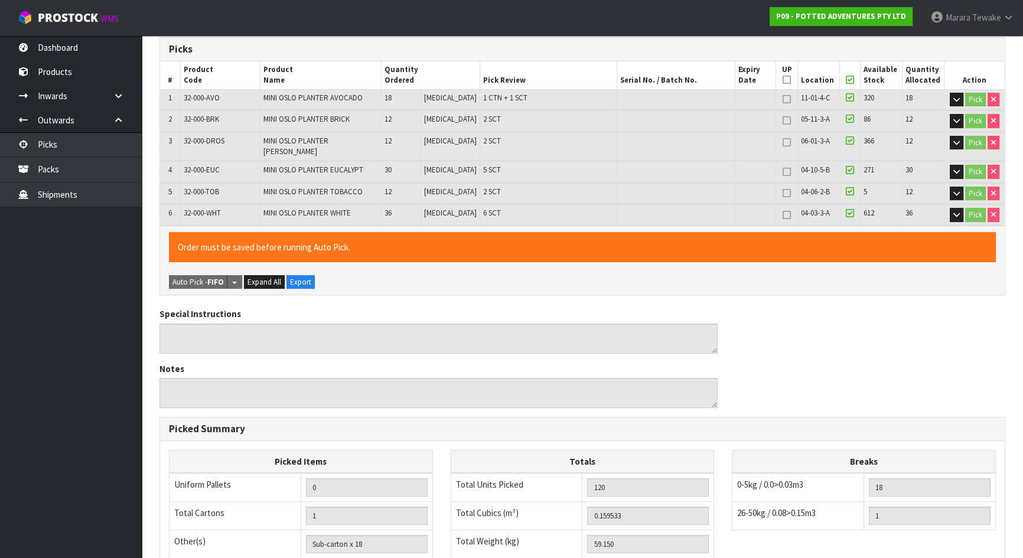
scroll to position [370, 0]
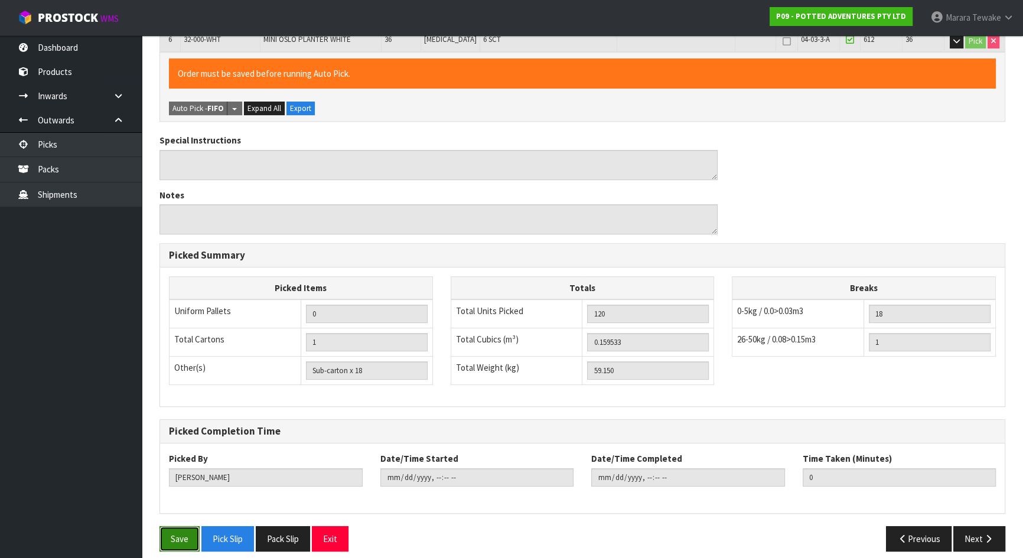
click at [177, 530] on button "Save" at bounding box center [180, 538] width 40 height 25
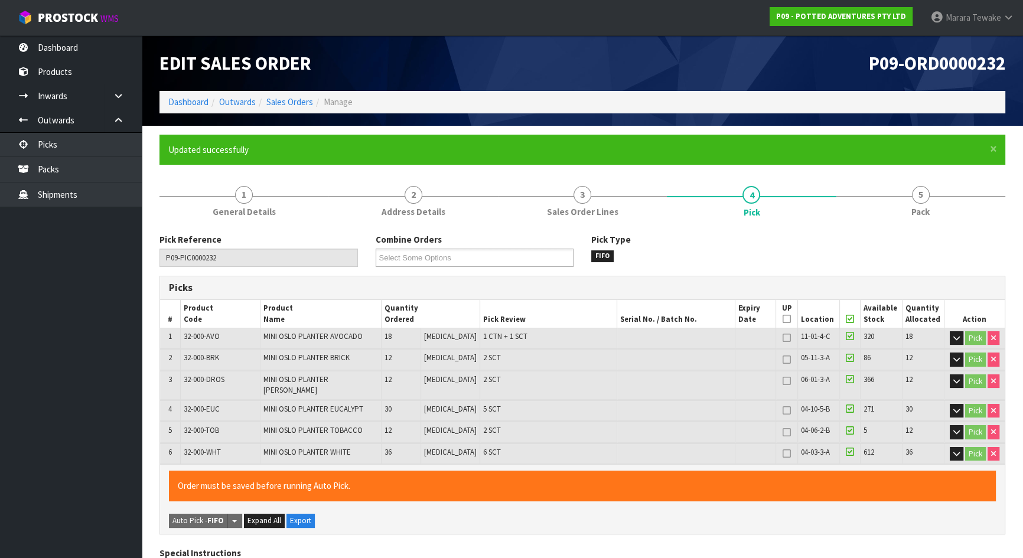
type input "Marara Tewake"
type input "2025-08-27T12:40:37"
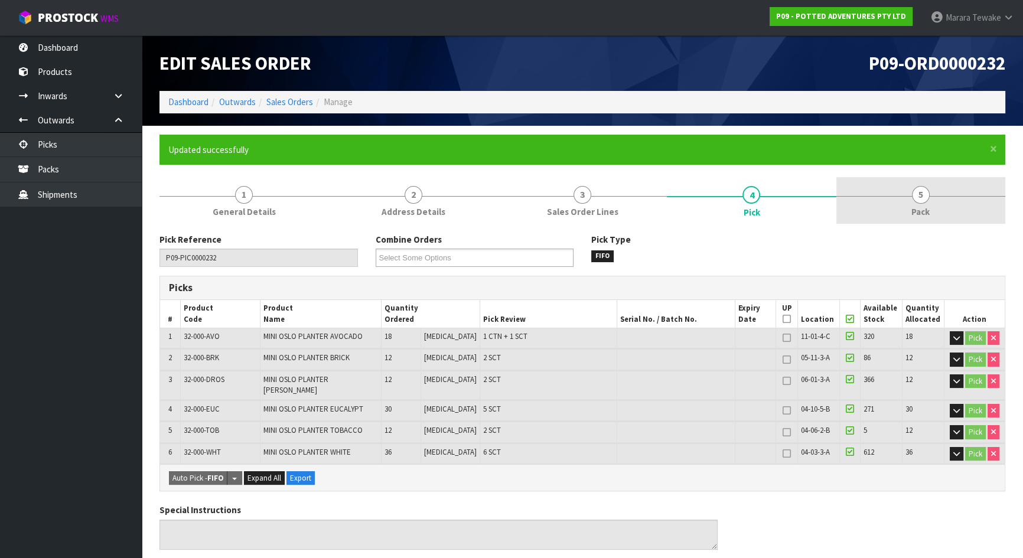
click at [921, 206] on span "Pack" at bounding box center [921, 212] width 18 height 12
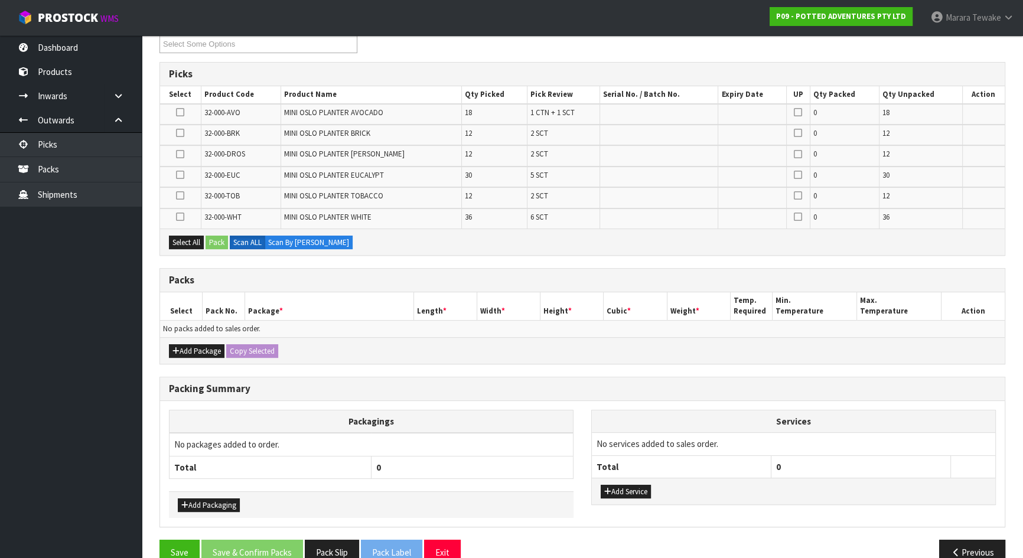
scroll to position [214, 0]
click at [200, 349] on button "Add Package" at bounding box center [197, 351] width 56 height 14
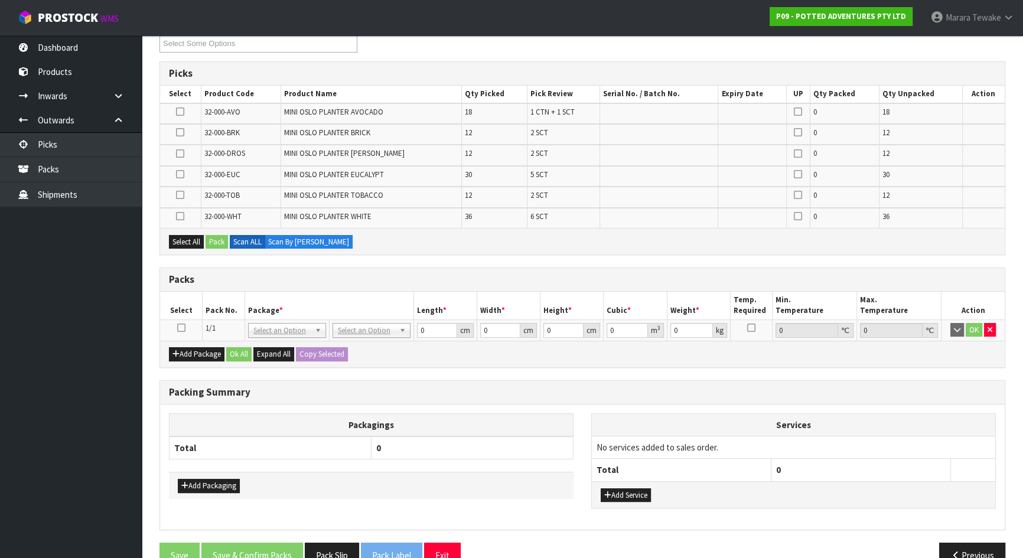
click at [180, 328] on icon at bounding box center [181, 328] width 8 height 1
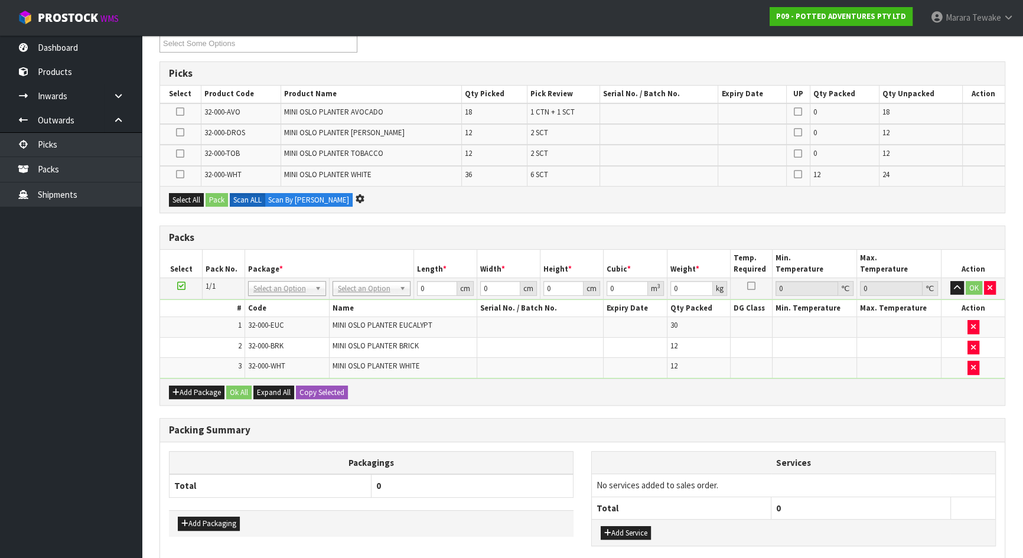
scroll to position [0, 0]
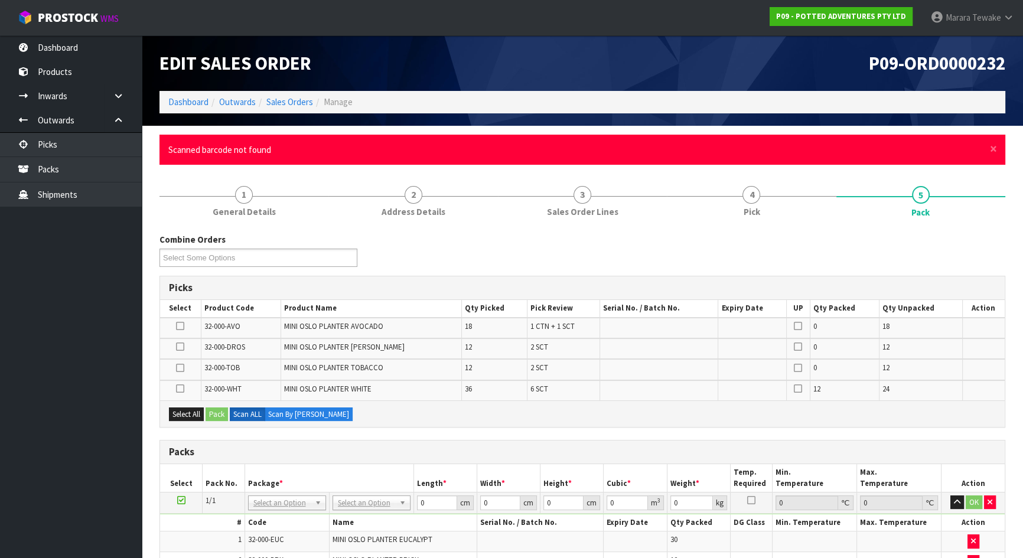
click at [998, 147] on div "× Close Scanned barcode not found" at bounding box center [583, 150] width 846 height 30
click at [995, 149] on span "×" at bounding box center [993, 149] width 7 height 17
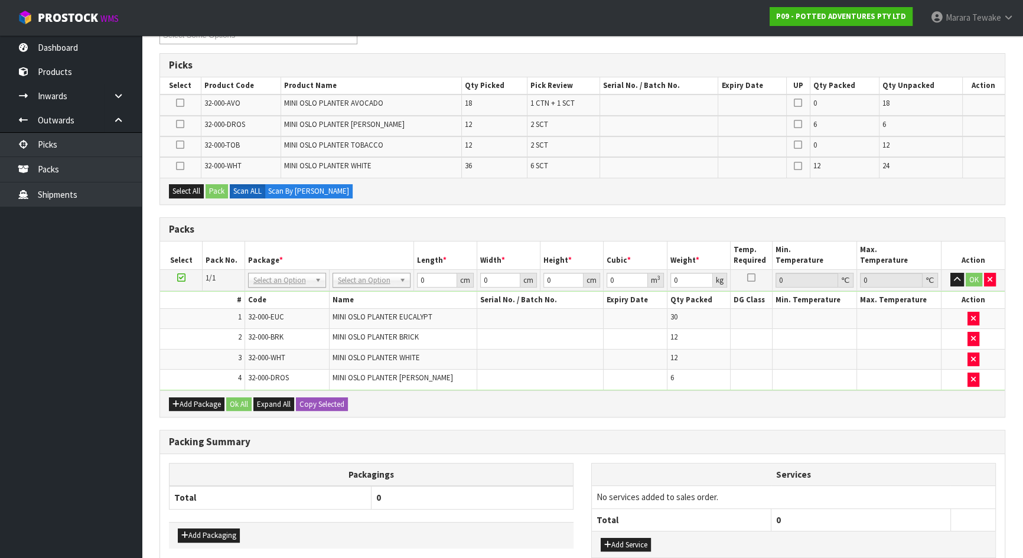
scroll to position [214, 0]
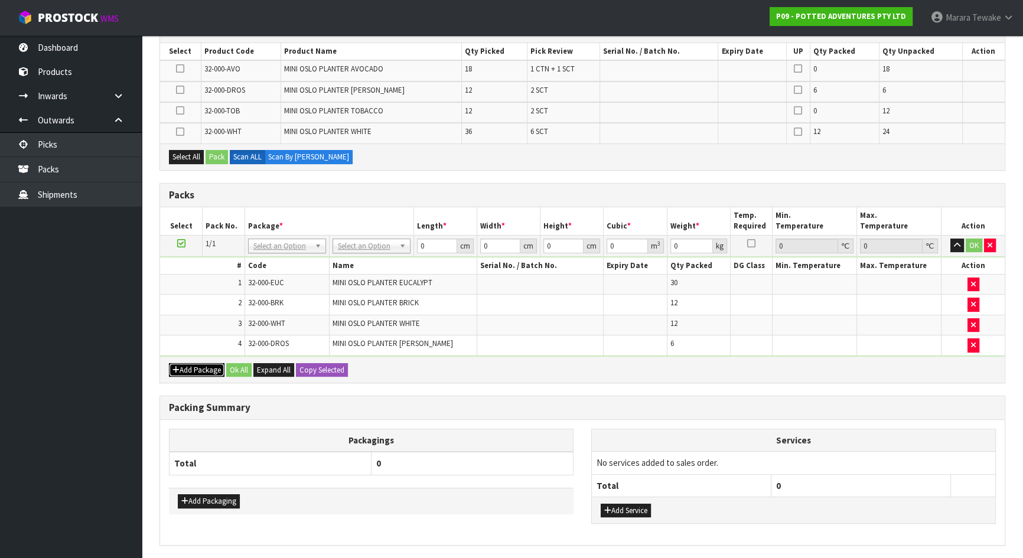
click at [186, 369] on button "Add Package" at bounding box center [197, 370] width 56 height 14
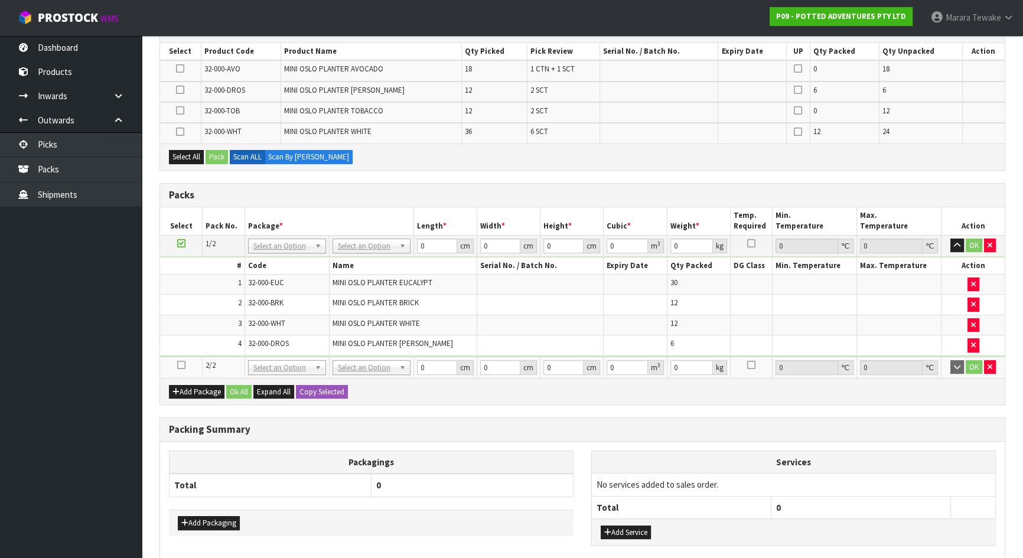
click at [183, 365] on icon at bounding box center [181, 365] width 8 height 1
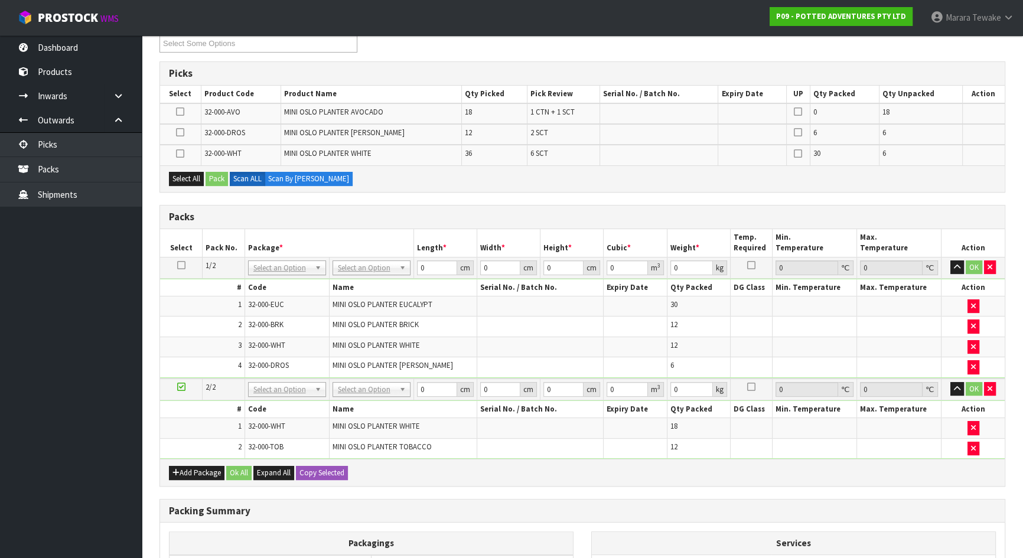
scroll to position [0, 0]
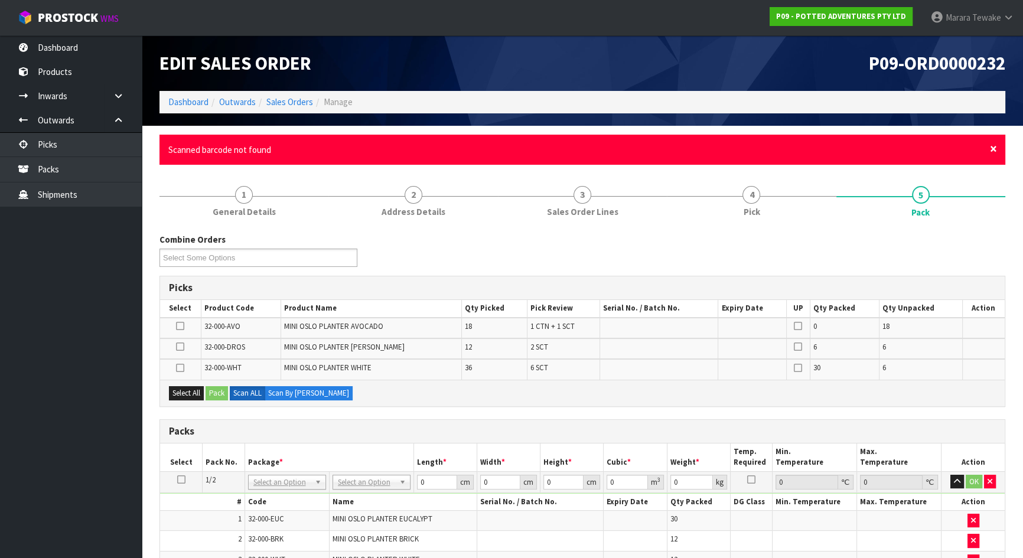
click at [994, 148] on span "×" at bounding box center [993, 149] width 7 height 17
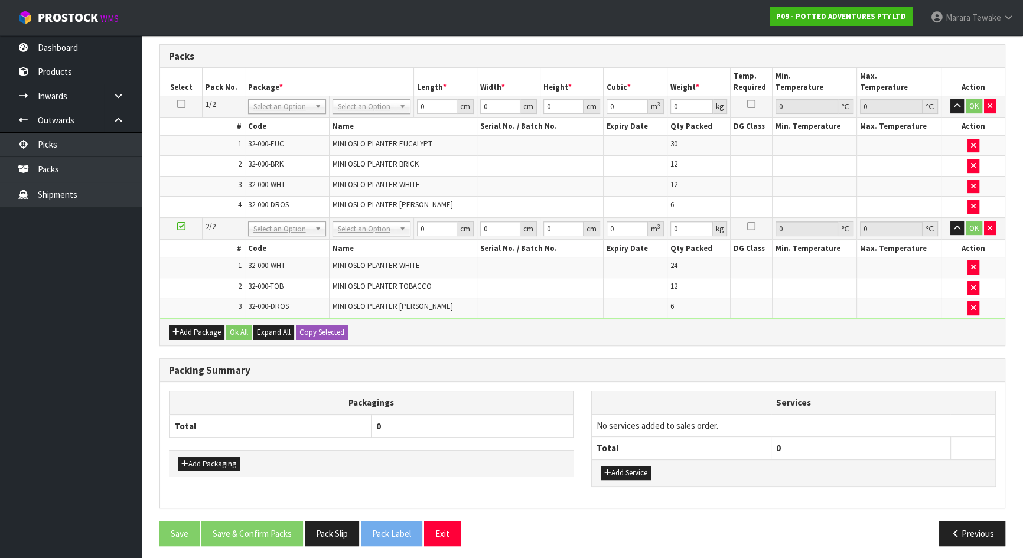
scroll to position [292, 0]
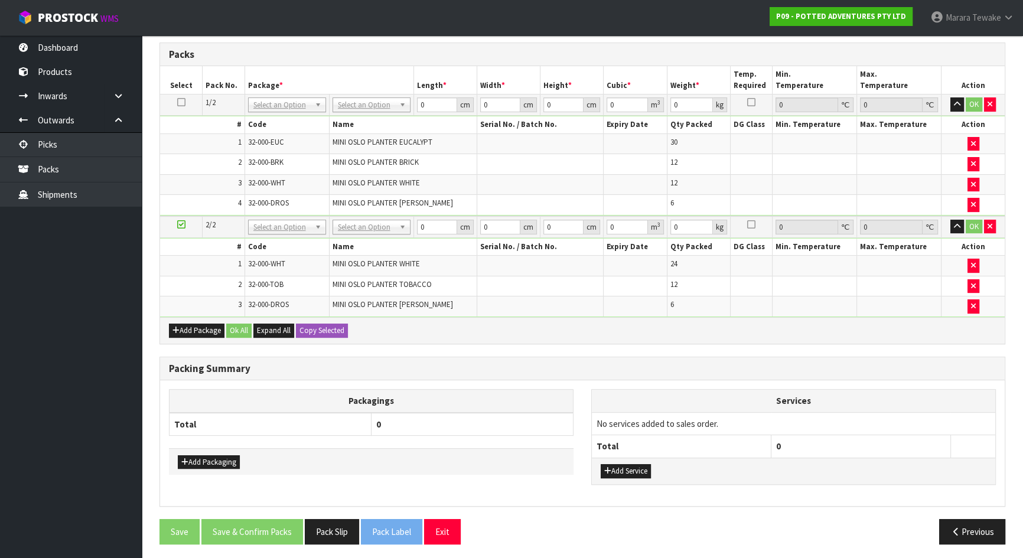
click at [187, 248] on th "#" at bounding box center [202, 247] width 84 height 17
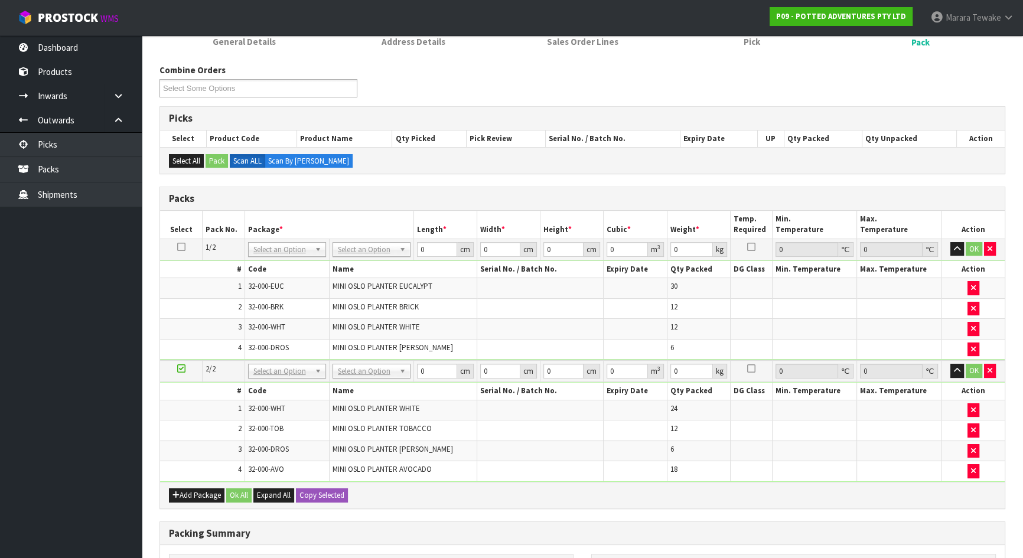
scroll to position [77, 0]
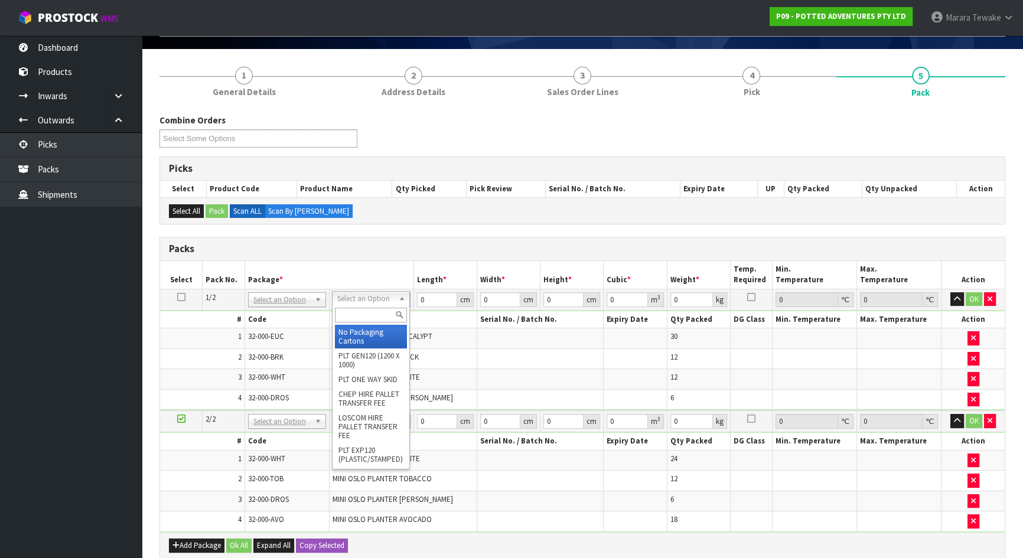
click at [367, 315] on input "text" at bounding box center [371, 315] width 72 height 15
type input "CTN9"
type input "51"
type input "38"
type input "58.5"
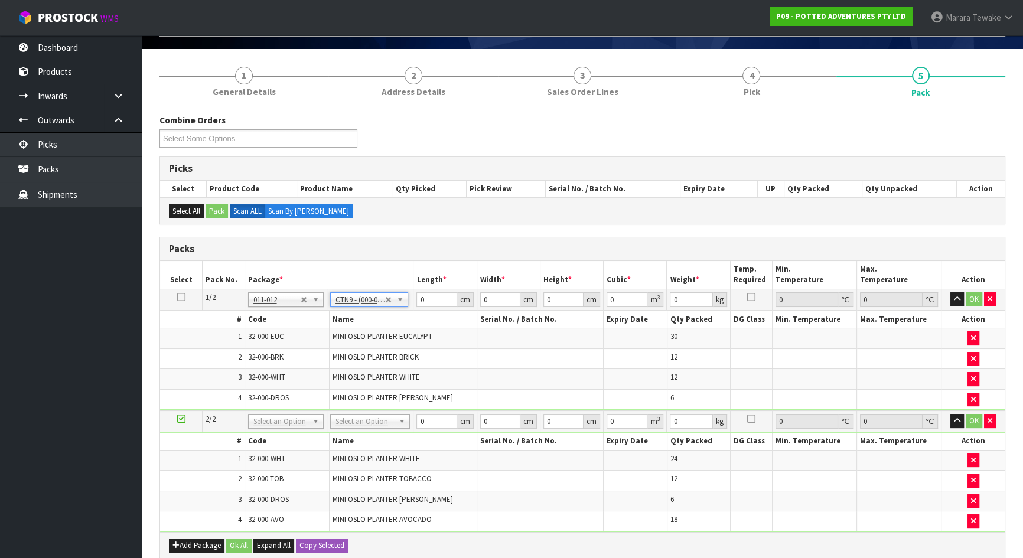
type input "0.113373"
type input "20.05"
click at [179, 297] on icon at bounding box center [181, 297] width 8 height 1
click at [337, 543] on button "Copy Selected" at bounding box center [322, 546] width 52 height 14
click at [337, 543] on button "Confirm Copy Selected" at bounding box center [335, 546] width 78 height 14
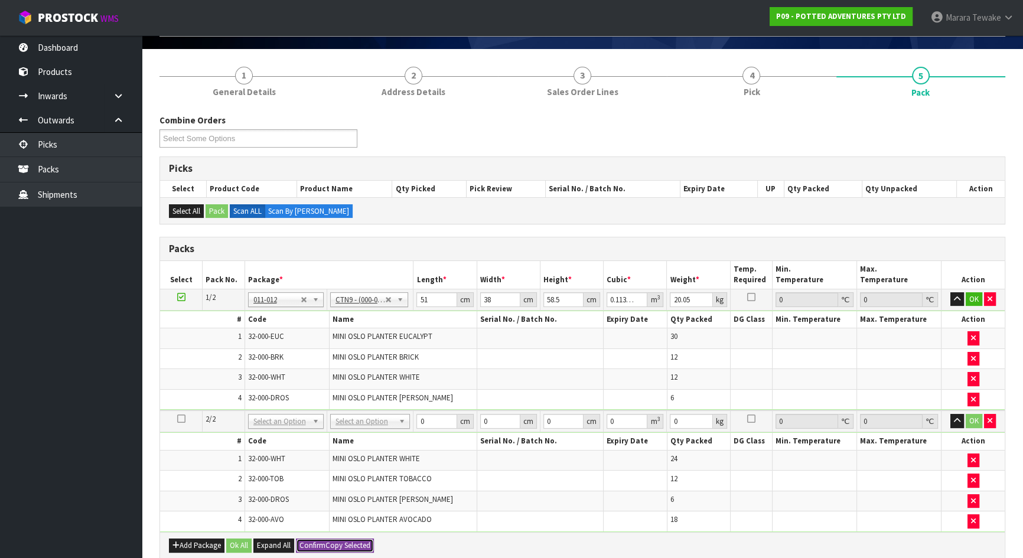
type input "51"
type input "38"
type input "58.5"
type input "0.113373"
type input "20.05"
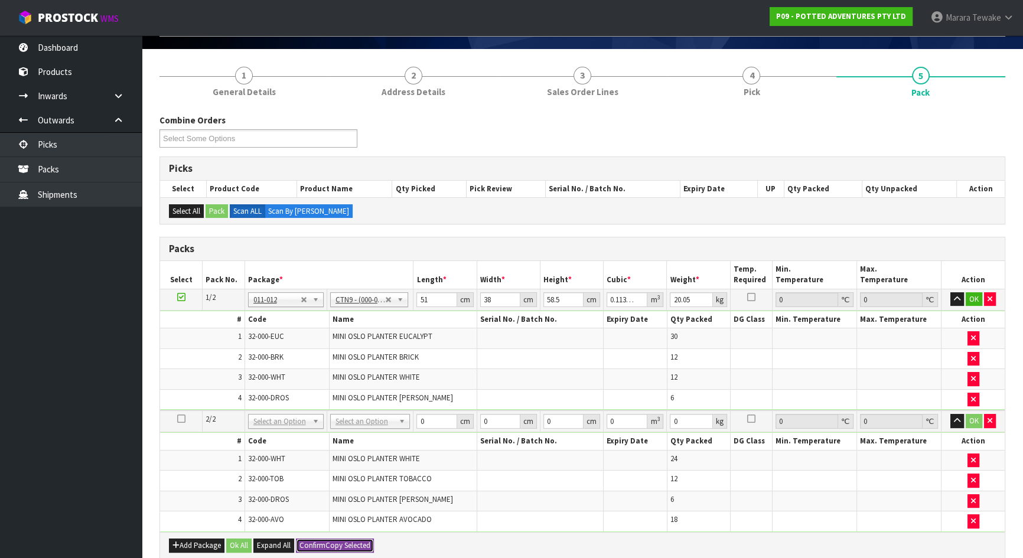
type input "2"
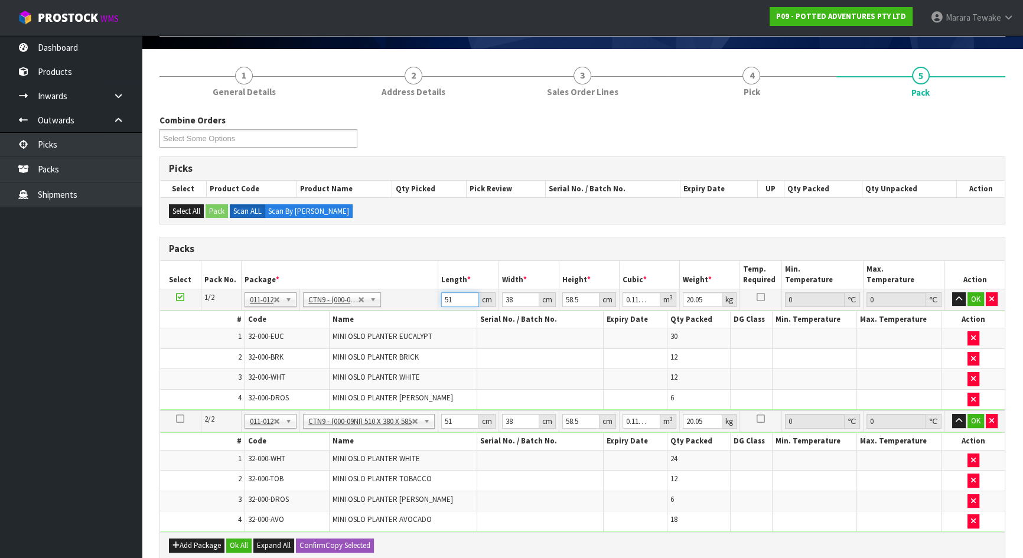
drag, startPoint x: 458, startPoint y: 293, endPoint x: 418, endPoint y: 278, distance: 43.0
click at [419, 279] on table "Select Pack No. Package * Length * Width * Height * Cubic * Weight * Temp. Requ…" at bounding box center [582, 396] width 845 height 271
type input "5"
type input "0.011115"
type input "52"
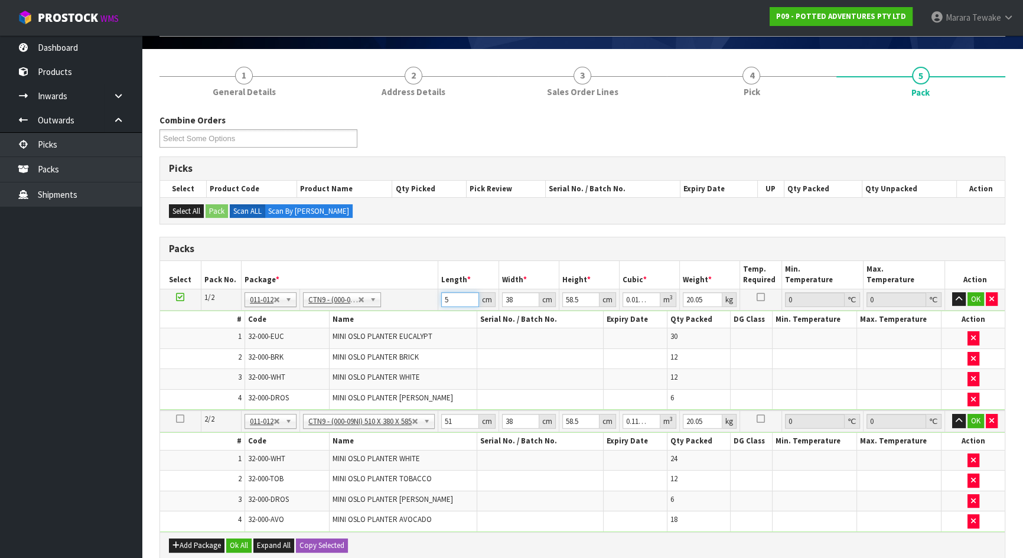
type input "0.115596"
type input "52"
type input "4"
type input "0.012168"
type input "40"
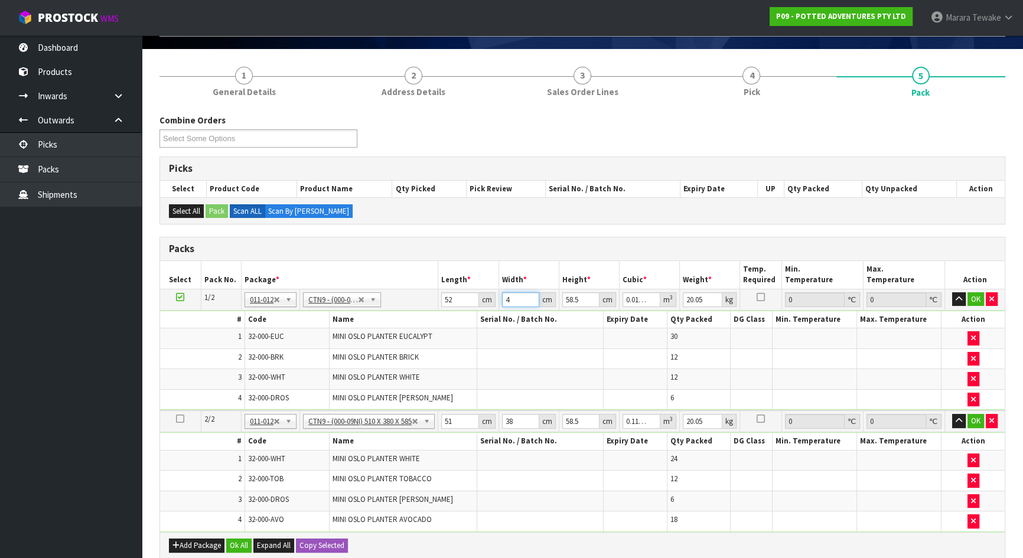
type input "0.12168"
type input "40"
type input "3"
type input "0.00624"
type input "31"
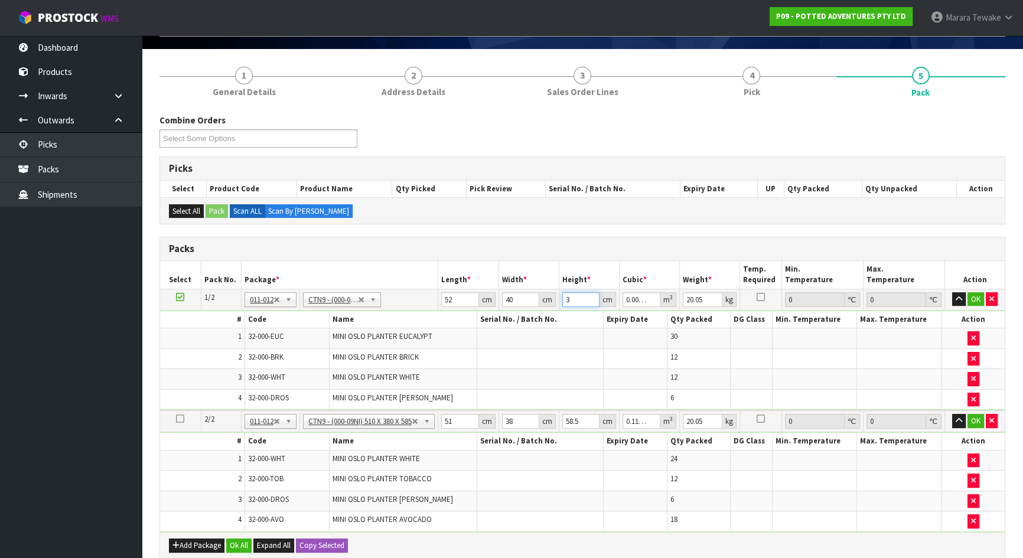
type input "0.06448"
type input "31"
type input "20"
click at [952, 292] on button "button" at bounding box center [959, 299] width 14 height 14
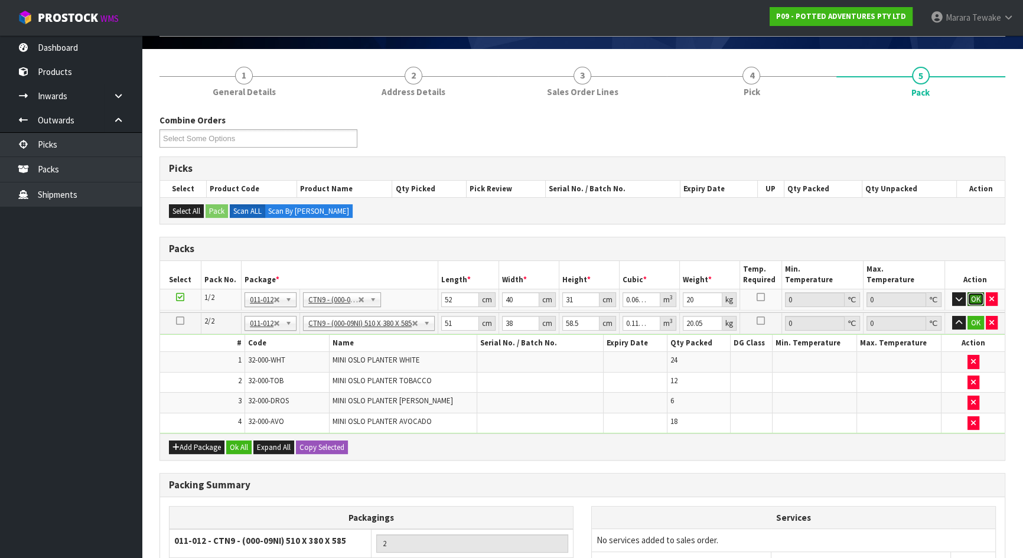
click button "OK" at bounding box center [976, 299] width 17 height 14
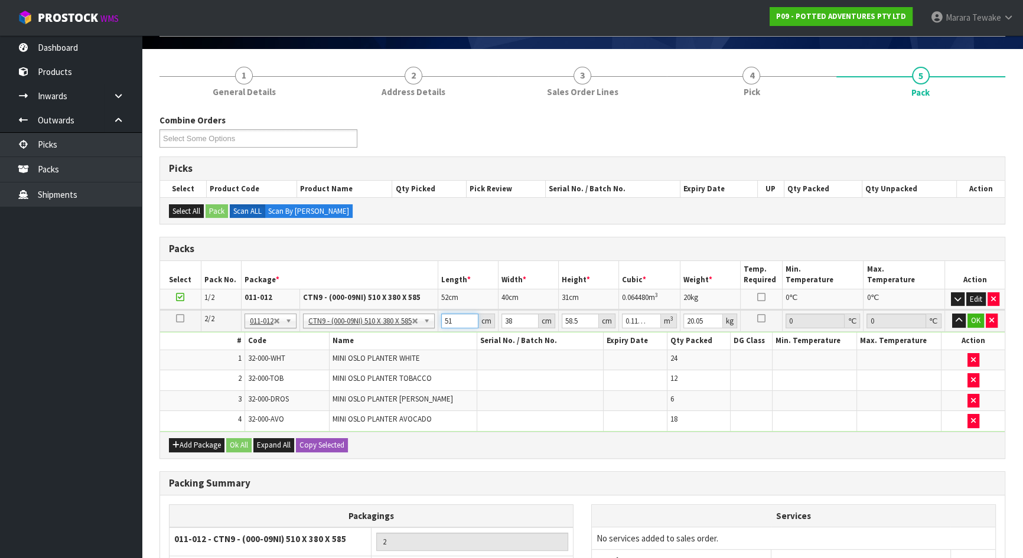
drag, startPoint x: 456, startPoint y: 324, endPoint x: 448, endPoint y: 317, distance: 10.5
click at [449, 319] on input "51" at bounding box center [459, 321] width 37 height 15
type input "5"
type input "0.011115"
type input "52"
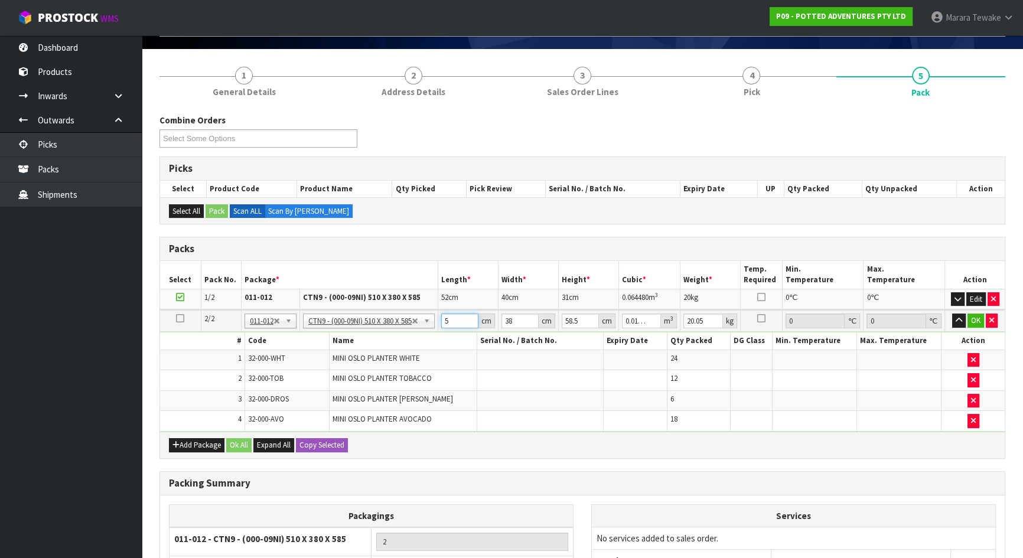
type input "0.115596"
type input "52"
type input "4"
type input "0.012168"
type input "40"
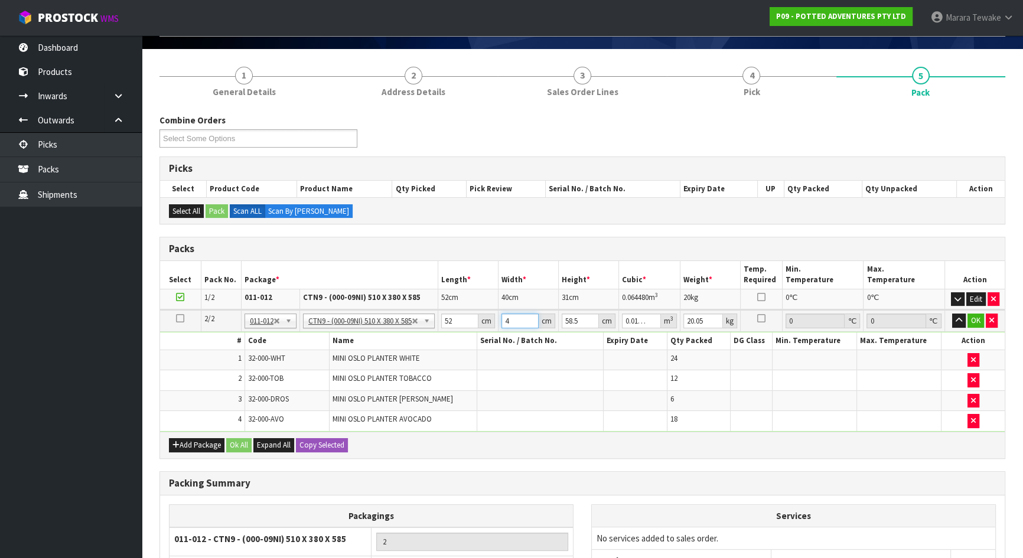
type input "0.12168"
type input "40"
type input "3"
type input "0.00624"
type input "31"
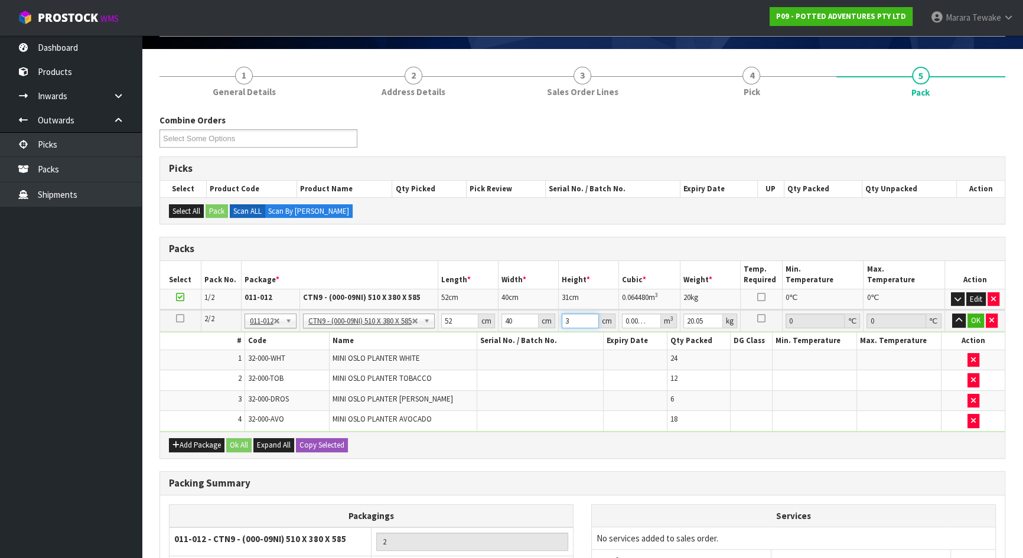
type input "0.06448"
type input "31"
type input "2"
type input "19"
click at [952, 314] on button "button" at bounding box center [959, 321] width 14 height 14
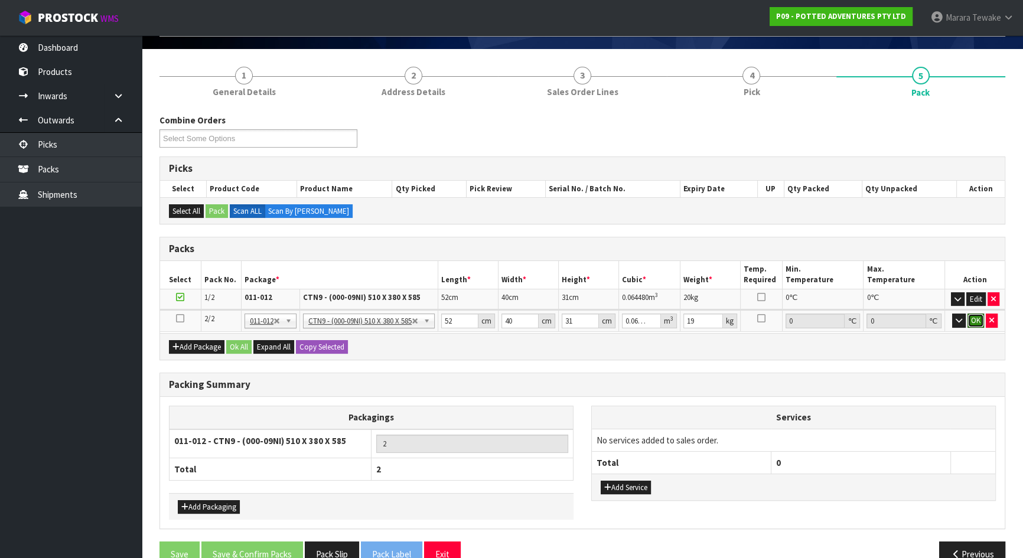
click button "OK" at bounding box center [976, 321] width 17 height 14
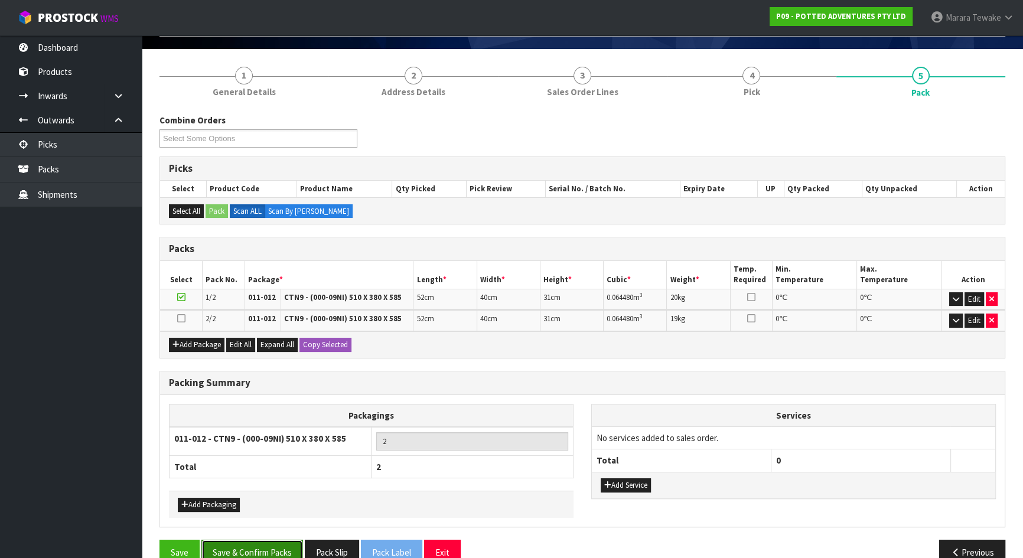
click at [283, 551] on button "Save & Confirm Packs" at bounding box center [252, 552] width 102 height 25
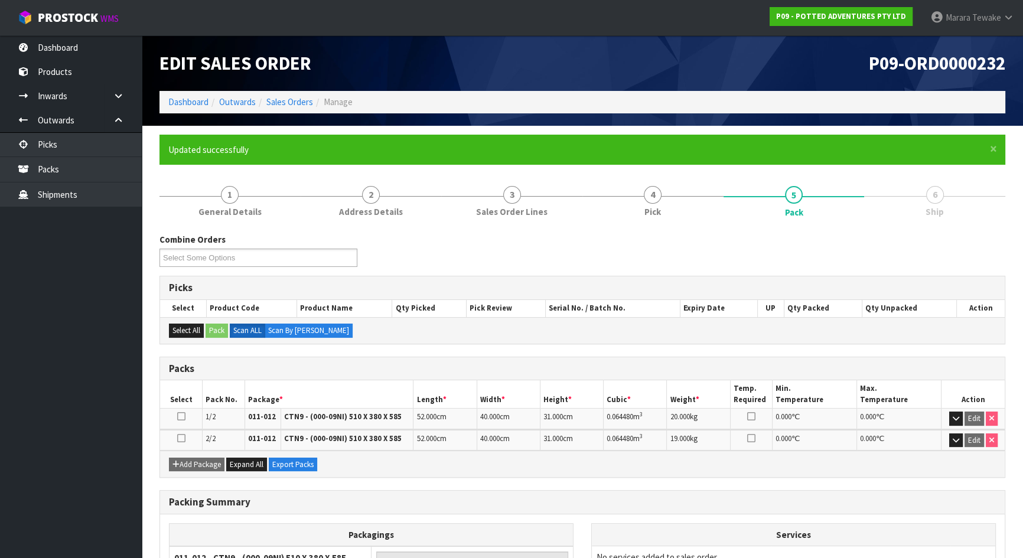
scroll to position [115, 0]
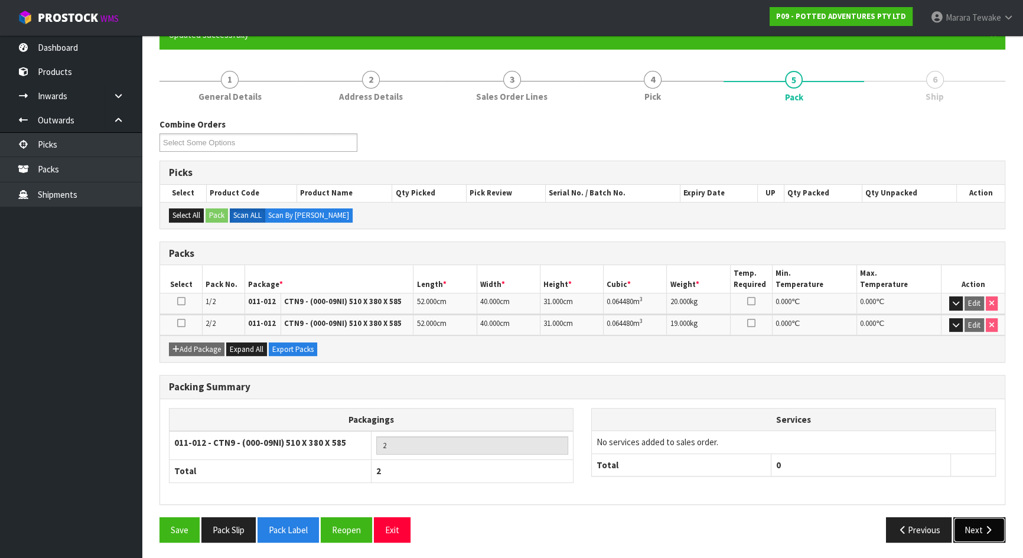
click at [983, 526] on icon "button" at bounding box center [988, 530] width 11 height 9
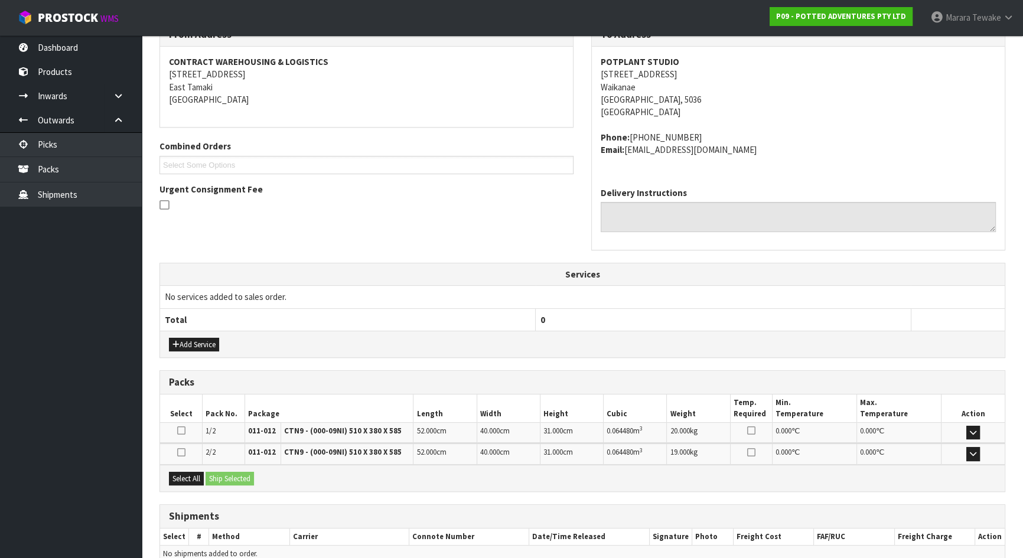
scroll to position [269, 0]
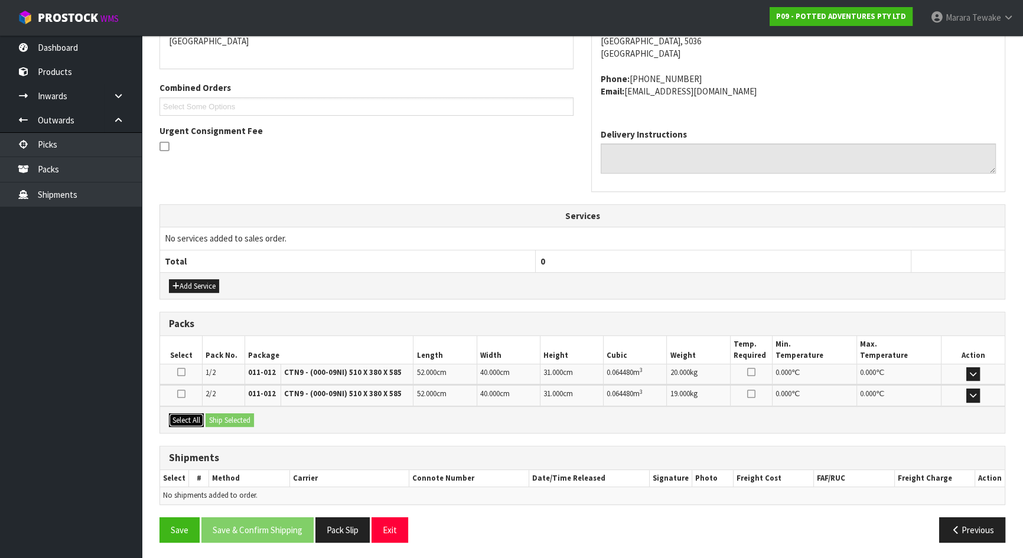
click at [193, 415] on button "Select All" at bounding box center [186, 421] width 35 height 14
click at [219, 418] on button "Ship Selected" at bounding box center [230, 421] width 48 height 14
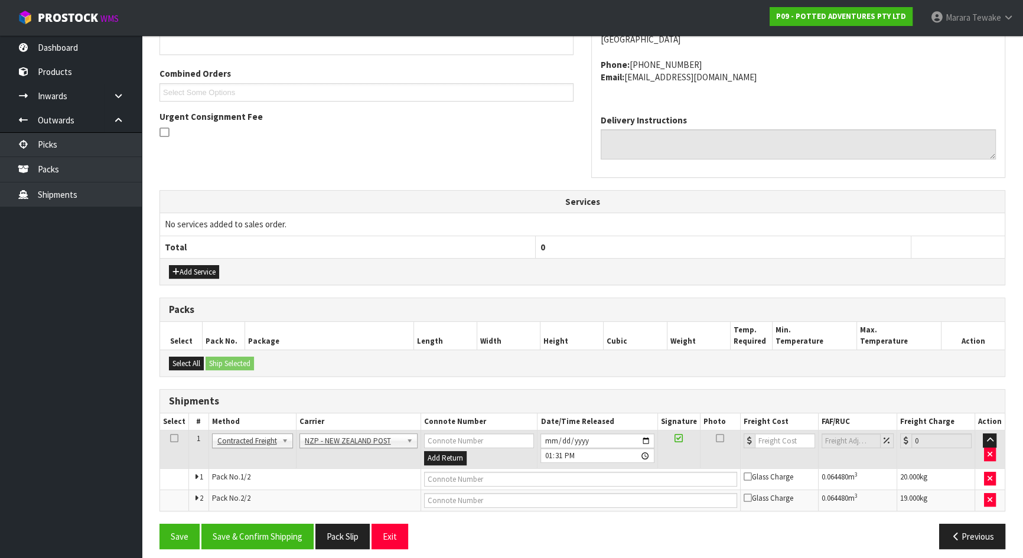
scroll to position [290, 0]
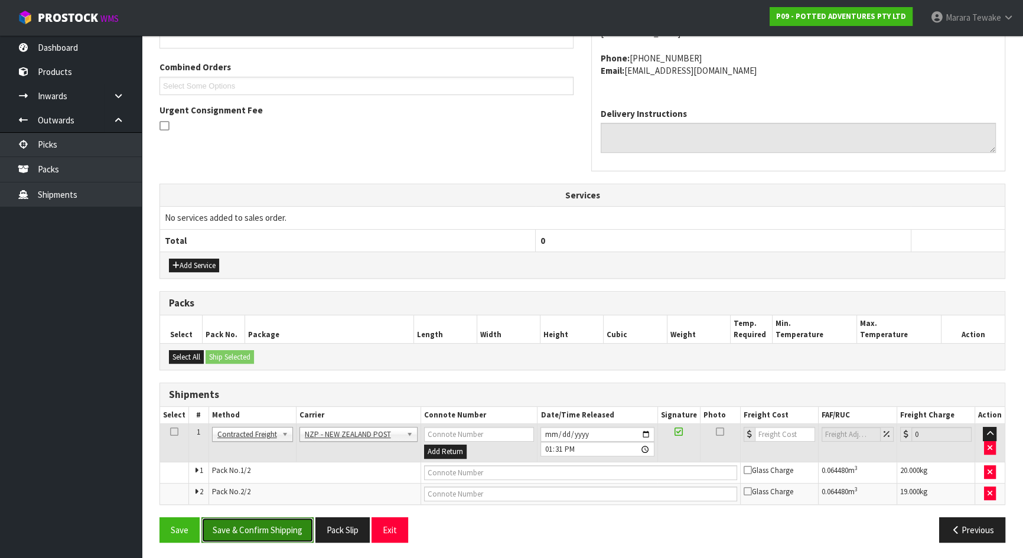
click at [271, 531] on button "Save & Confirm Shipping" at bounding box center [257, 530] width 112 height 25
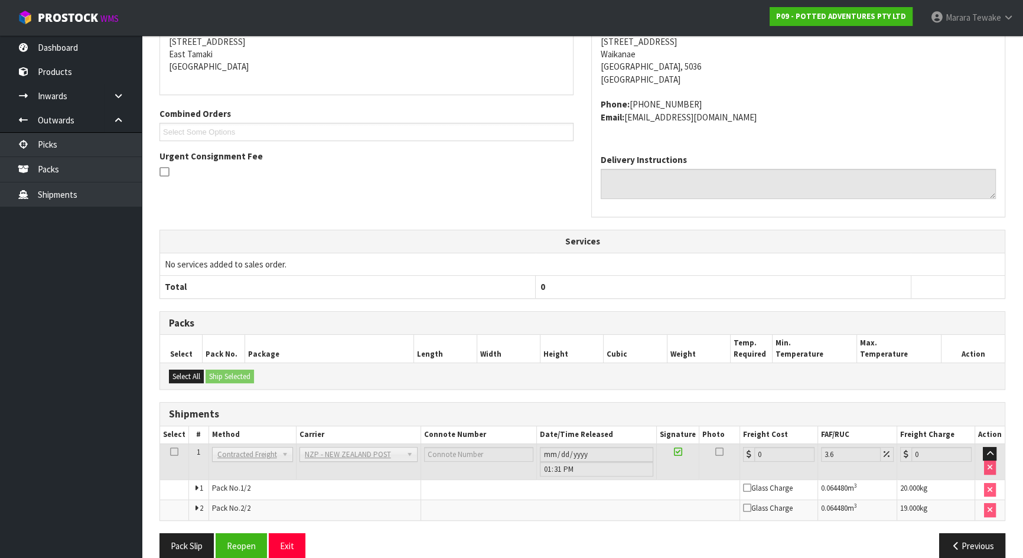
scroll to position [272, 0]
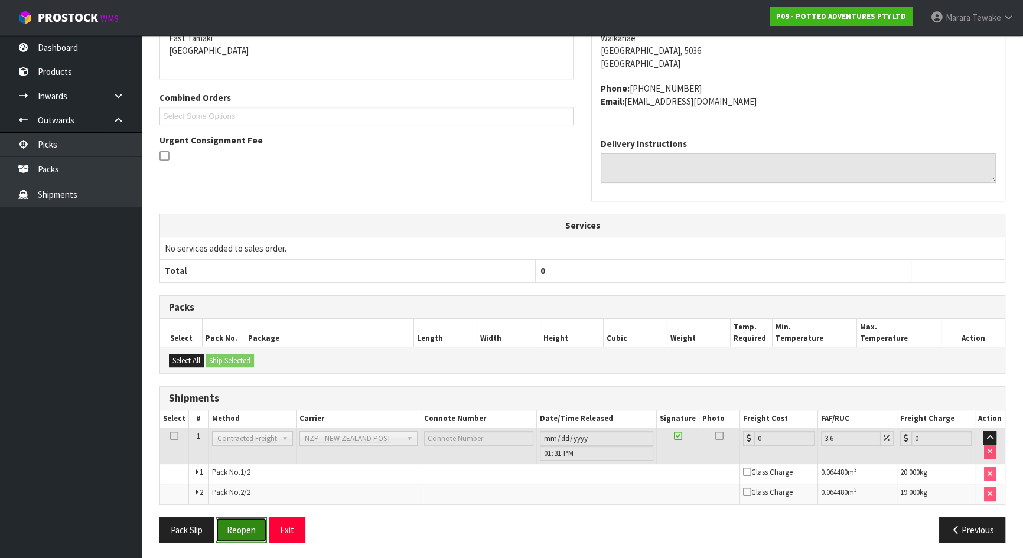
click at [234, 532] on button "Reopen" at bounding box center [241, 530] width 51 height 25
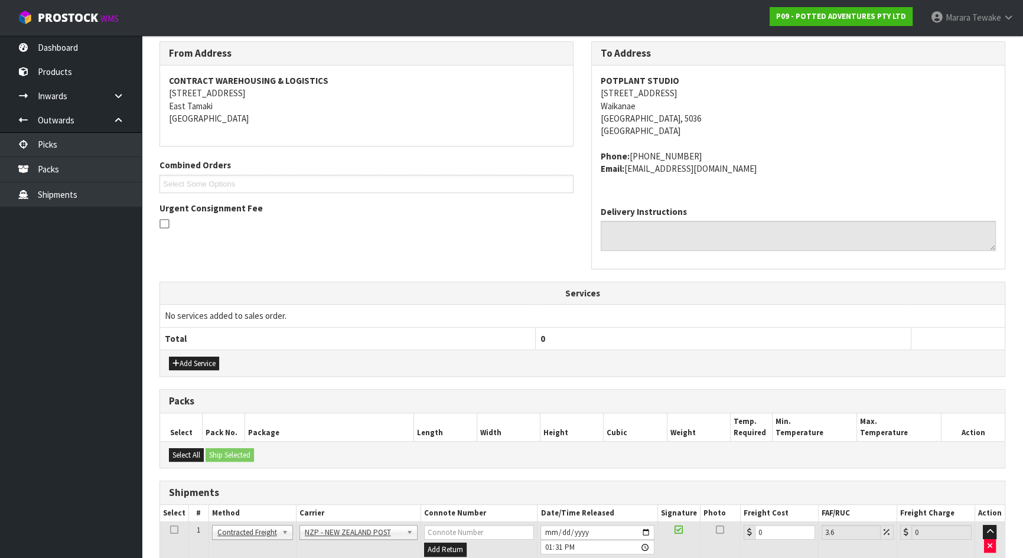
scroll to position [290, 0]
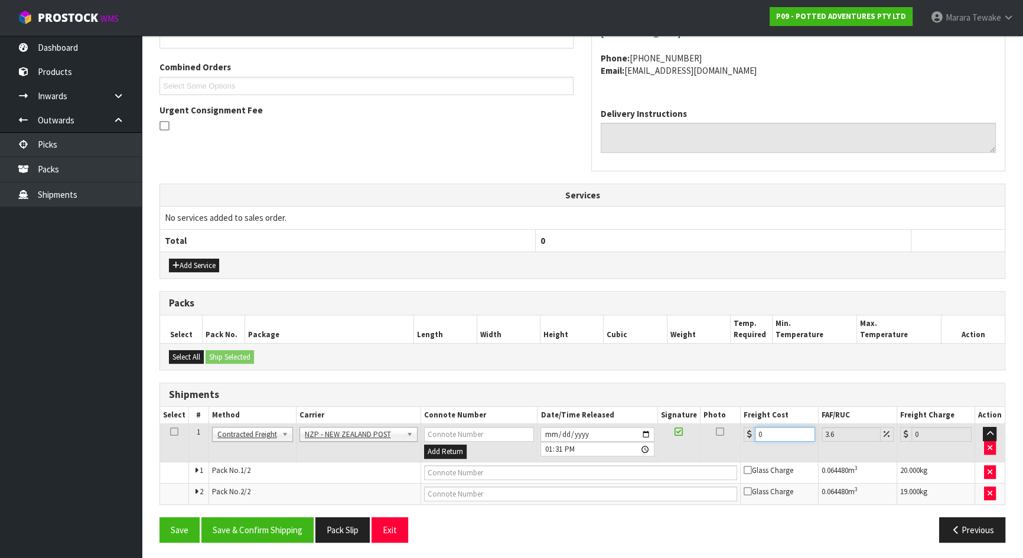
drag, startPoint x: 750, startPoint y: 436, endPoint x: 702, endPoint y: 424, distance: 49.4
click at [708, 427] on tr "1 Client Local Pickup Customer Local Pickup Company Freight Contracted Freight …" at bounding box center [582, 443] width 845 height 38
type input "3"
type input "3.11"
type input "32"
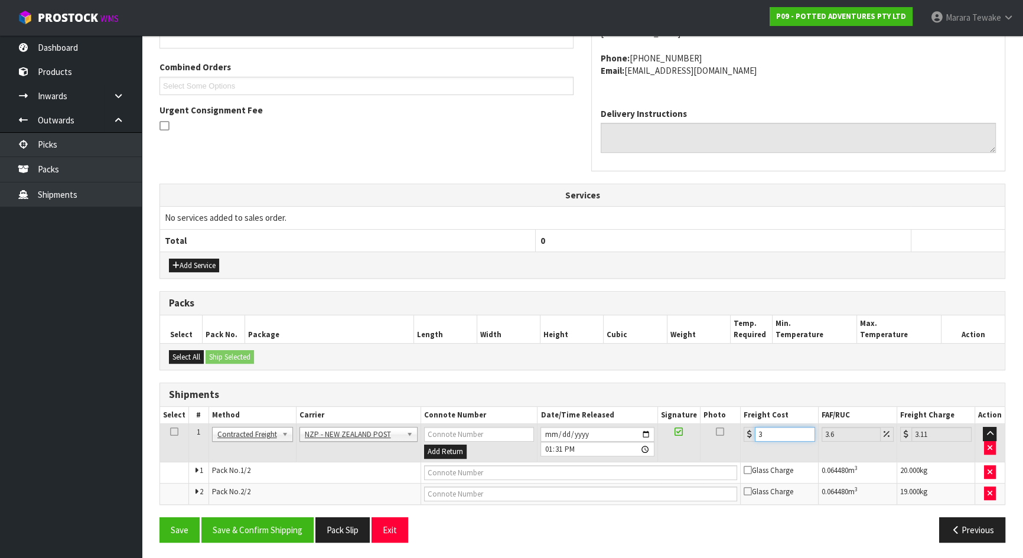
type input "33.15"
type input "32.3"
type input "33.46"
type input "32.34"
type input "33.5"
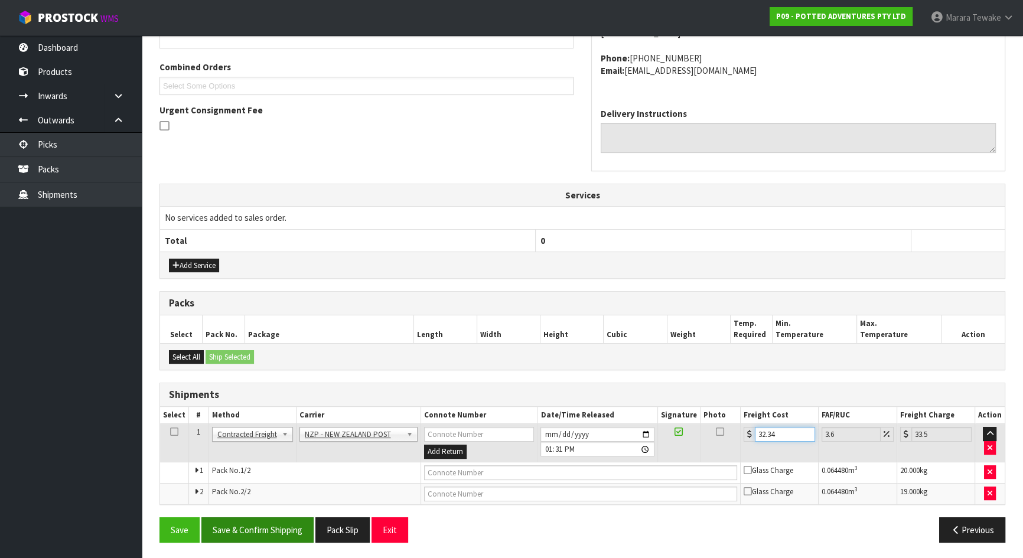
type input "32.34"
click at [243, 525] on button "Save & Confirm Shipping" at bounding box center [257, 530] width 112 height 25
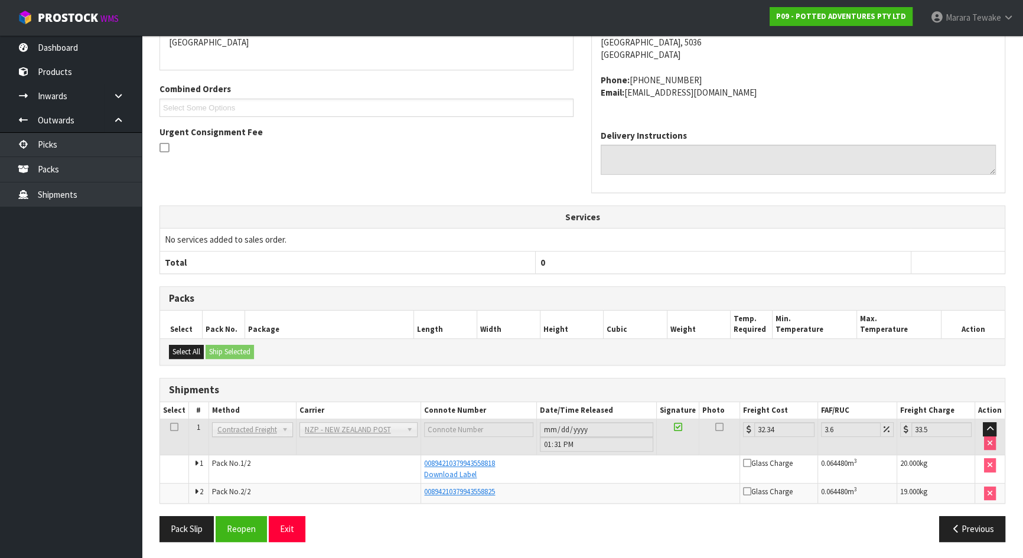
scroll to position [0, 0]
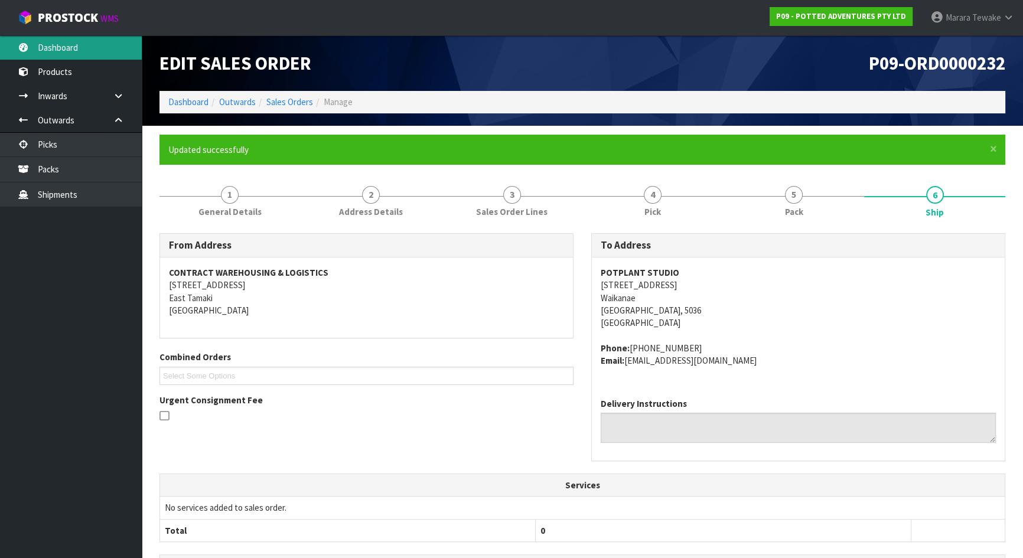
click at [103, 49] on link "Dashboard" at bounding box center [71, 47] width 142 height 24
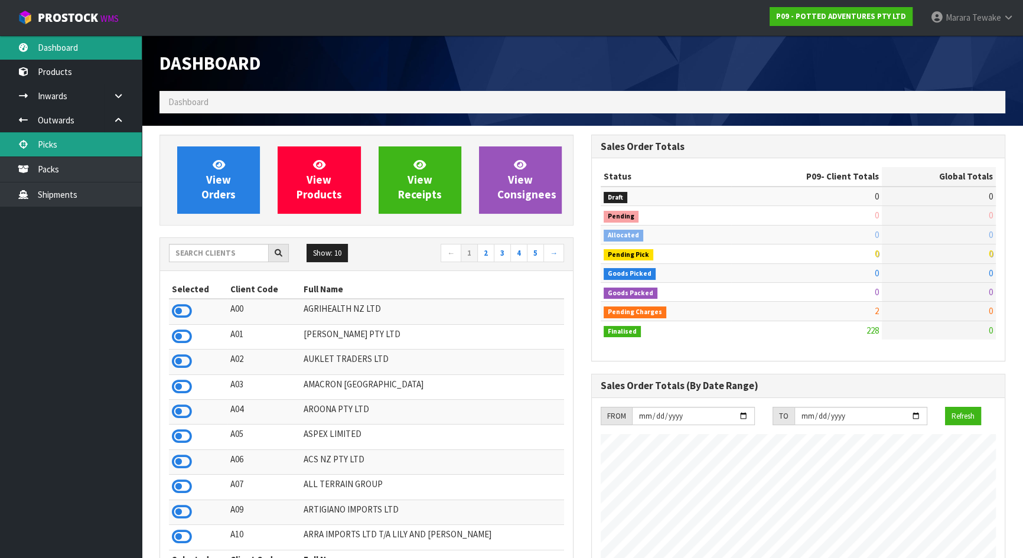
scroll to position [893, 431]
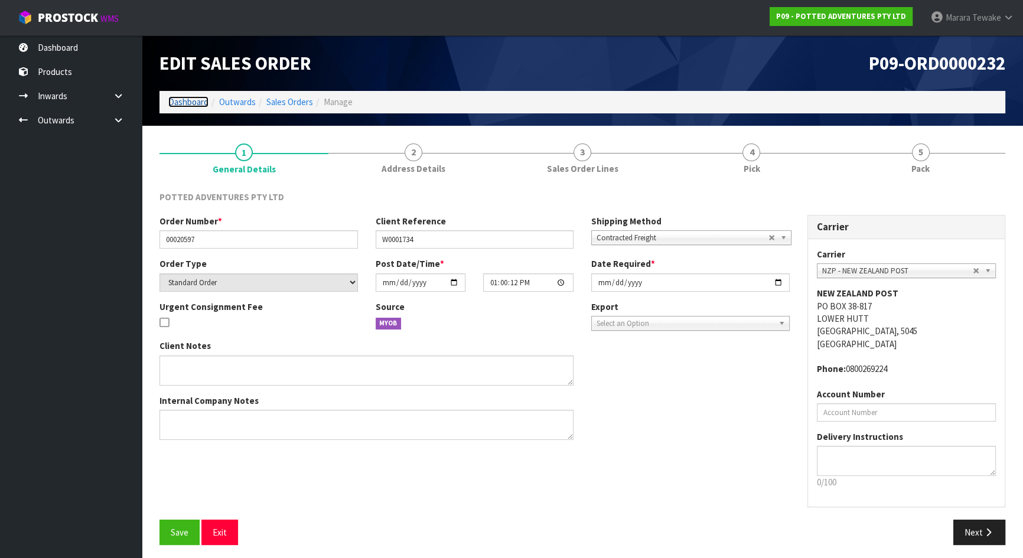
click at [191, 101] on link "Dashboard" at bounding box center [188, 101] width 40 height 11
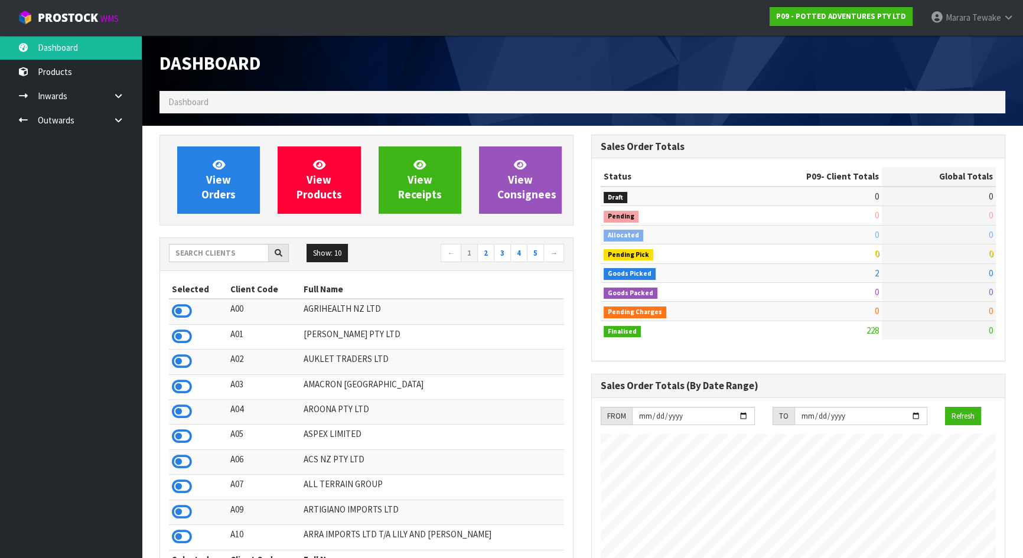
scroll to position [893, 431]
click at [118, 90] on link at bounding box center [123, 96] width 38 height 24
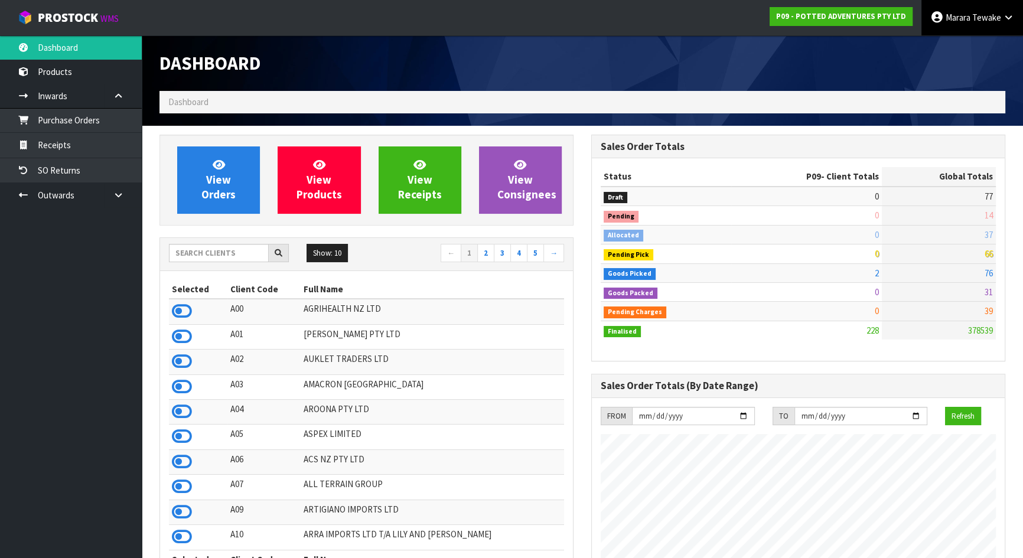
click at [1013, 24] on link "Marara Tewake" at bounding box center [973, 17] width 102 height 35
click at [986, 49] on link "Logout" at bounding box center [975, 47] width 93 height 16
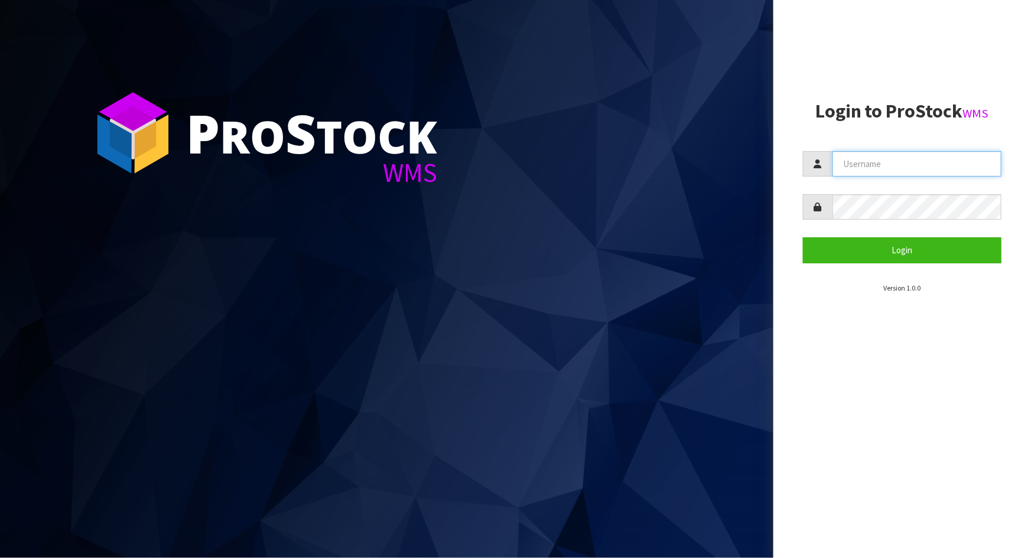
click at [844, 162] on input "text" at bounding box center [916, 163] width 169 height 25
type input "MEENA"
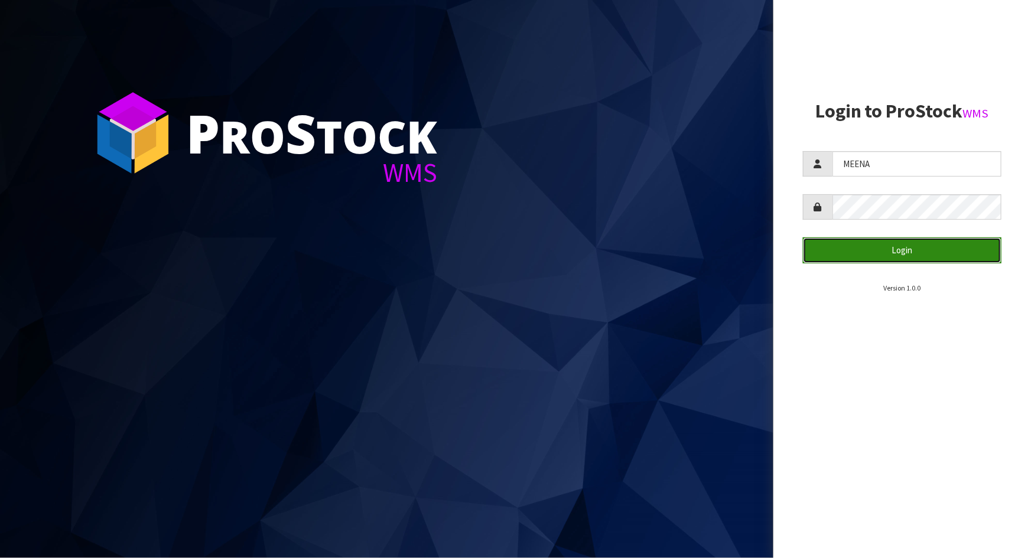
click at [919, 249] on button "Login" at bounding box center [902, 250] width 199 height 25
click at [919, 249] on icon "submit" at bounding box center [913, 250] width 11 height 9
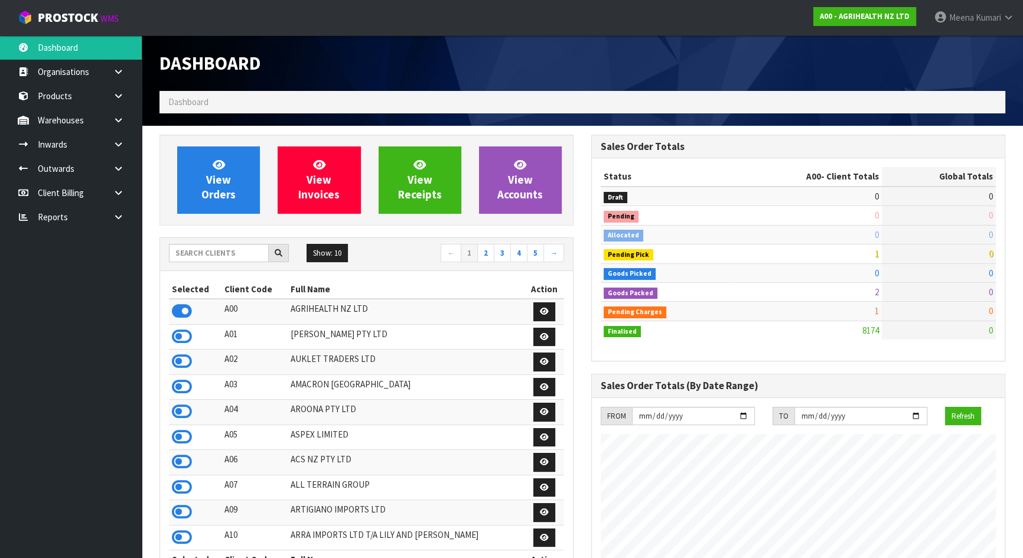
scroll to position [893, 431]
click at [226, 255] on input "text" at bounding box center [219, 253] width 100 height 18
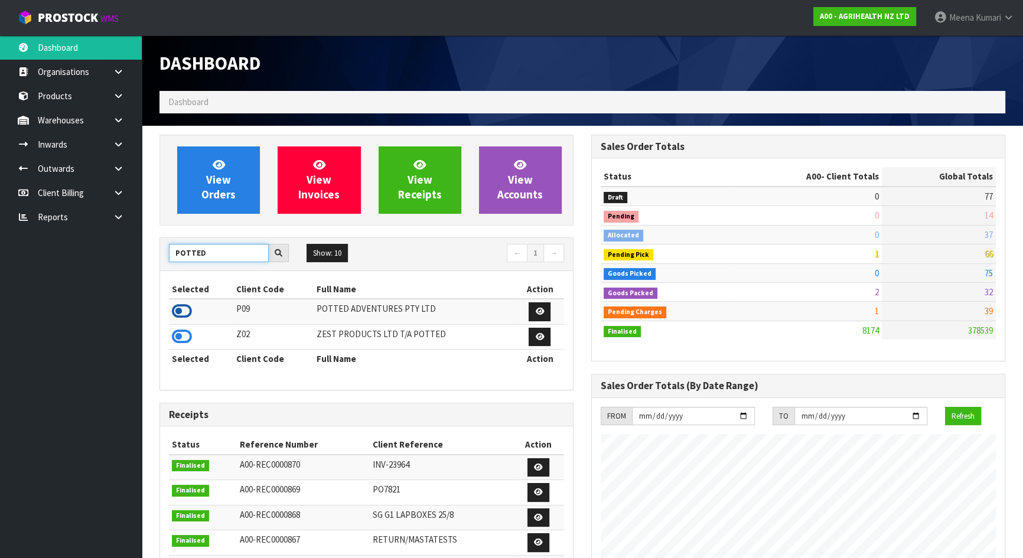
type input "POTTED"
click at [184, 313] on icon at bounding box center [182, 312] width 20 height 18
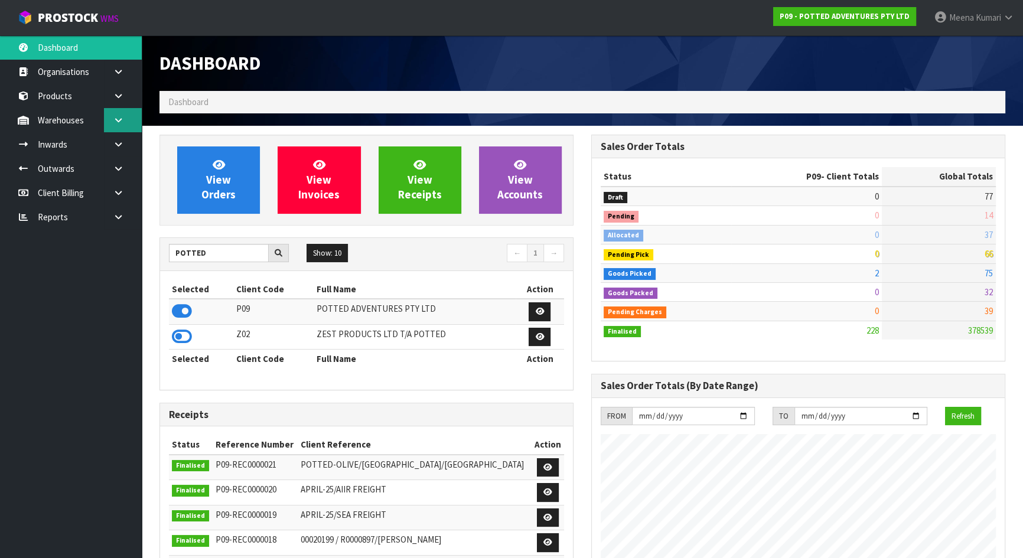
click at [116, 122] on icon at bounding box center [118, 120] width 11 height 9
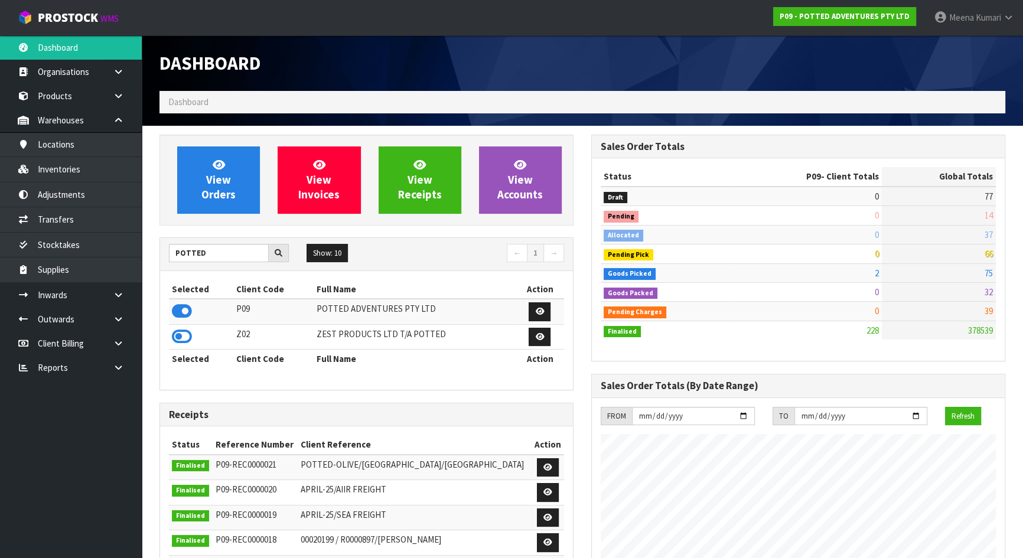
click at [383, 76] on div "Dashboard" at bounding box center [367, 63] width 432 height 56
click at [121, 168] on link "Inventories" at bounding box center [71, 169] width 142 height 24
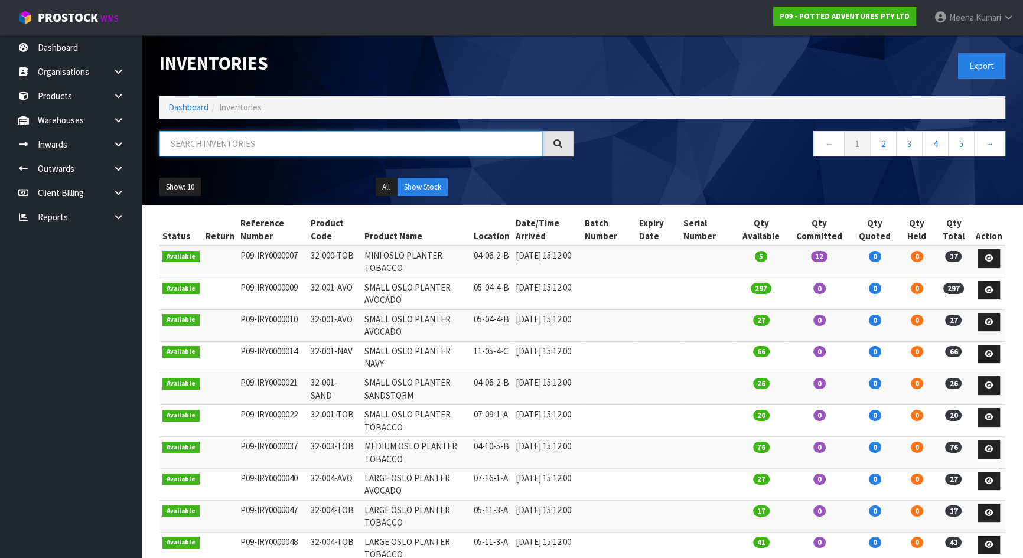
click at [287, 144] on input "text" at bounding box center [351, 143] width 383 height 25
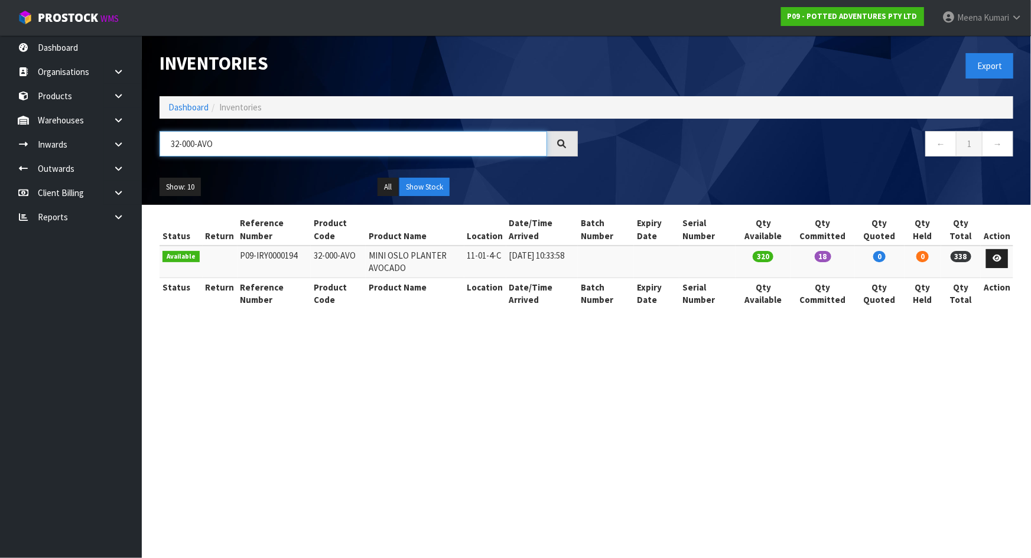
type input "32-000-AVO"
click at [326, 251] on td "32-000-AVO" at bounding box center [338, 262] width 55 height 32
copy tr "32-000-AVO"
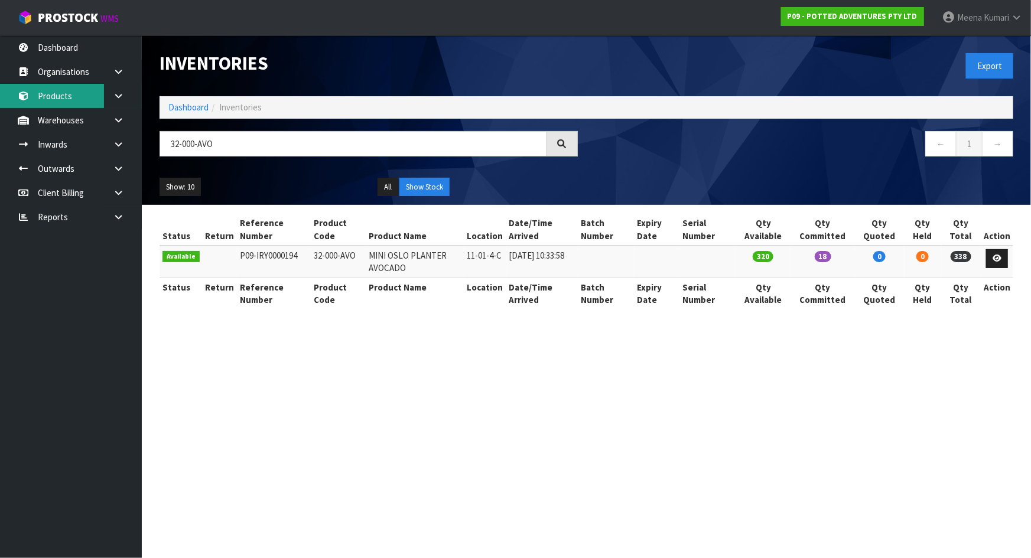
click at [70, 99] on link "Products" at bounding box center [71, 96] width 142 height 24
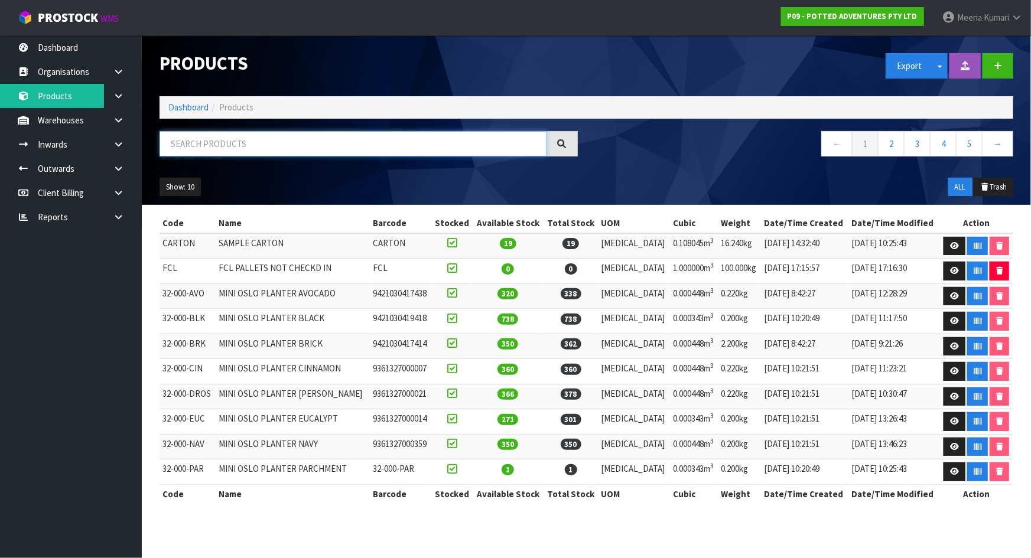
click at [252, 145] on input "text" at bounding box center [354, 143] width 388 height 25
paste input "32-000-AVO"
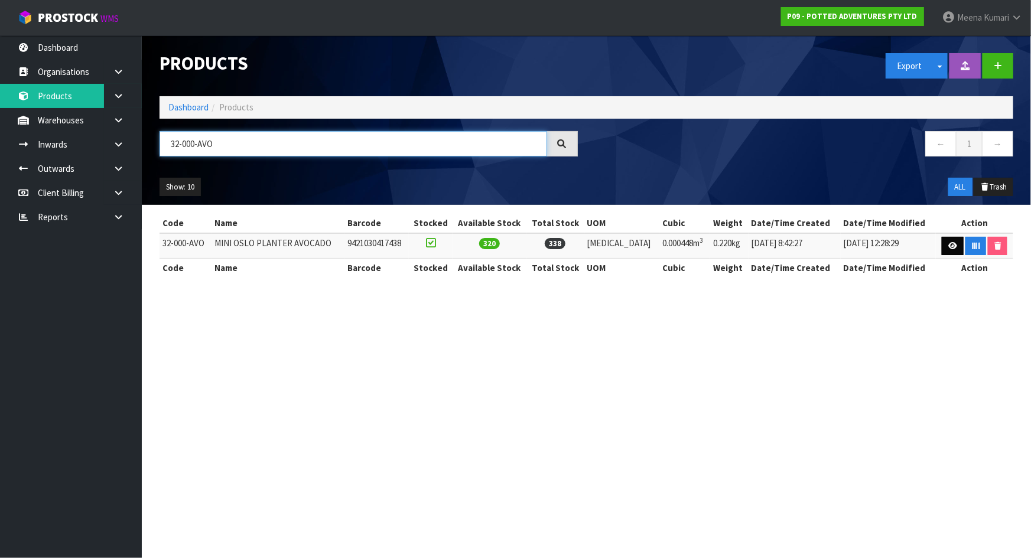
type input "32-000-AVO"
click at [950, 245] on icon at bounding box center [952, 246] width 9 height 8
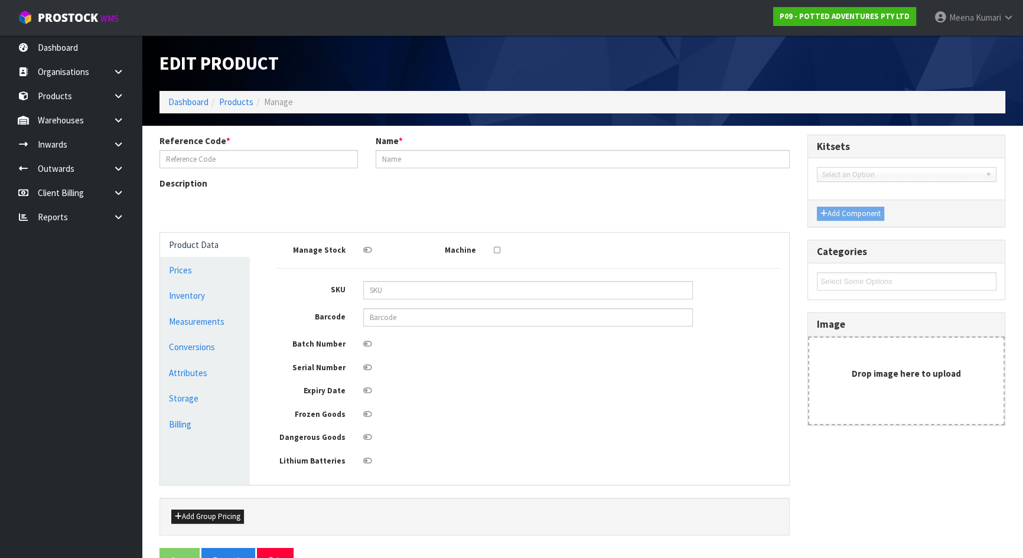
type input "32-000-AVO"
type input "MINI OSLO PLANTER AVOCADO"
type input "9421030417438"
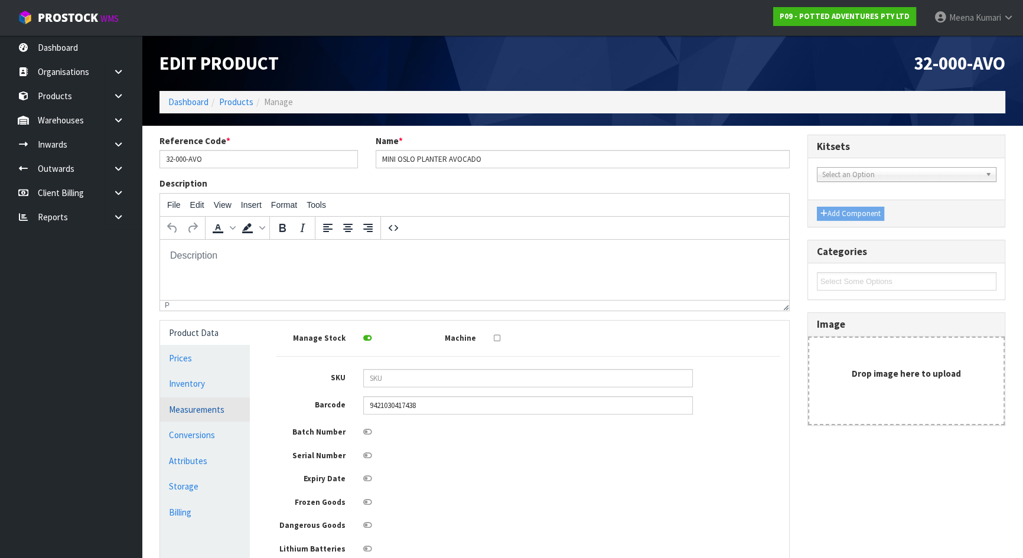
click at [219, 413] on link "Measurements" at bounding box center [205, 410] width 90 height 24
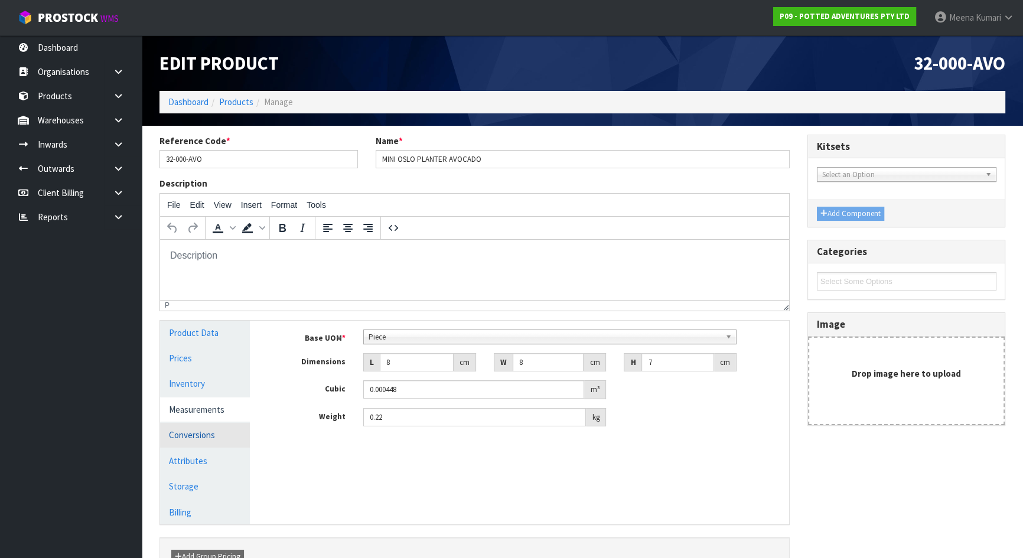
drag, startPoint x: 213, startPoint y: 439, endPoint x: 489, endPoint y: 414, distance: 277.7
click at [213, 438] on link "Conversions" at bounding box center [205, 435] width 90 height 24
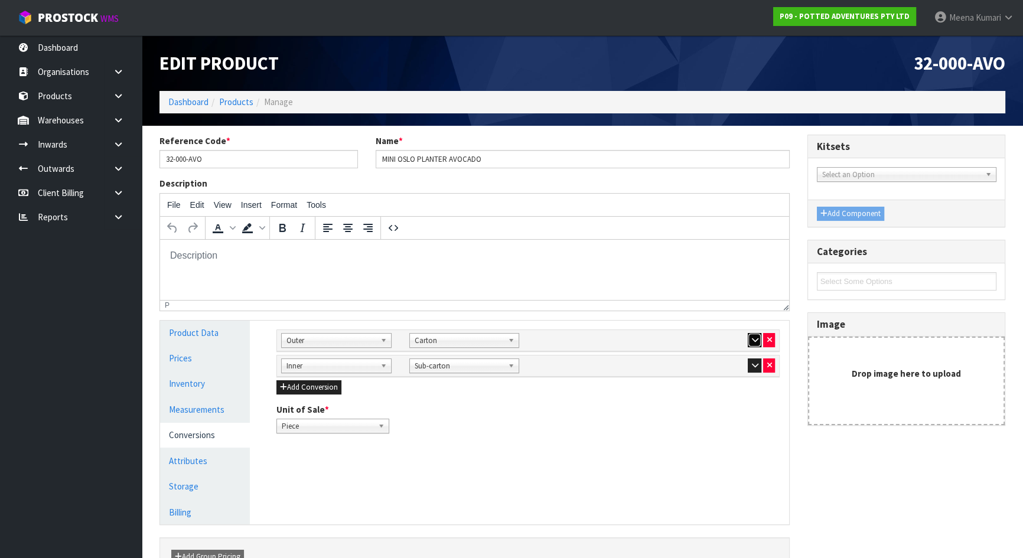
click at [750, 342] on button "button" at bounding box center [755, 340] width 14 height 14
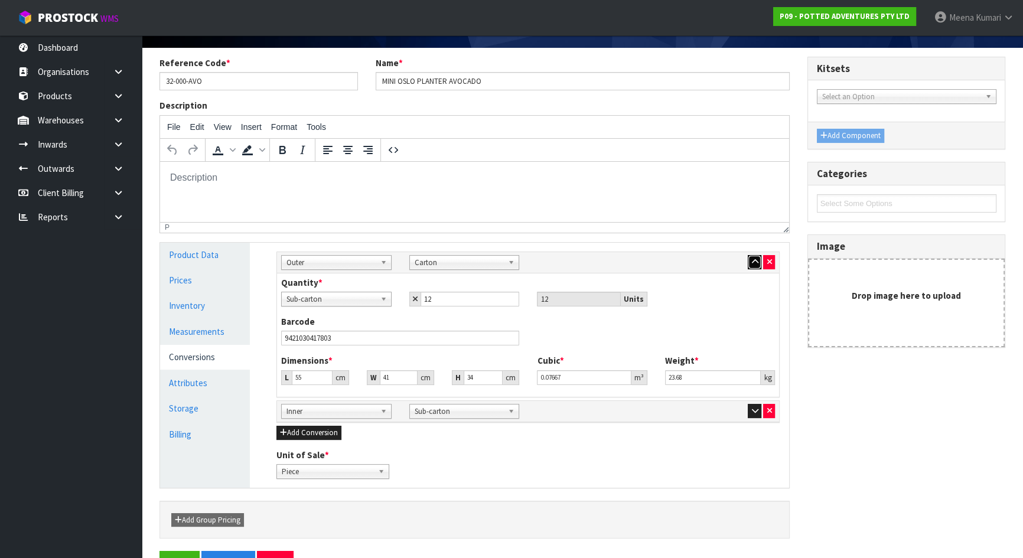
scroll to position [59, 0]
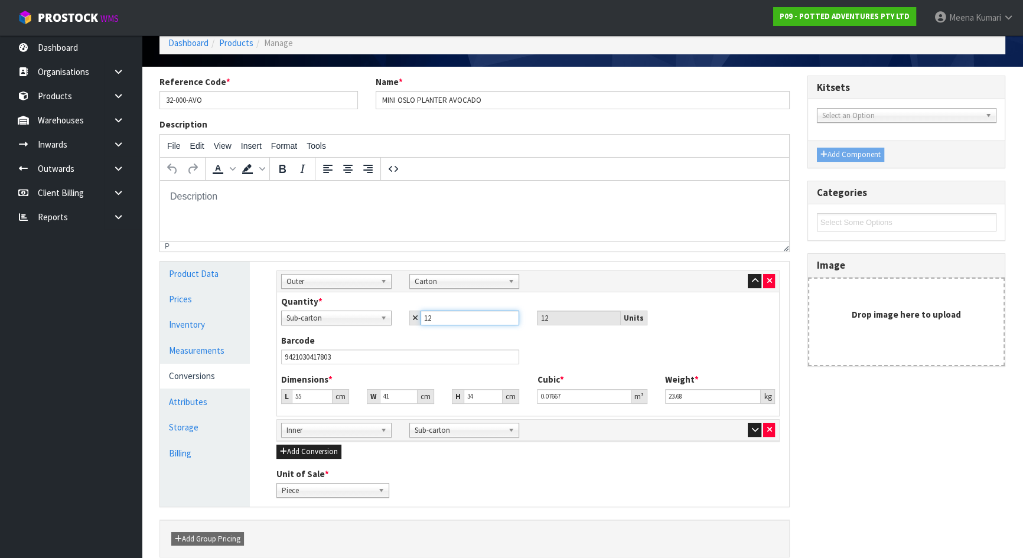
click at [454, 317] on input "12" at bounding box center [470, 318] width 99 height 15
click at [750, 427] on button "button" at bounding box center [755, 430] width 14 height 14
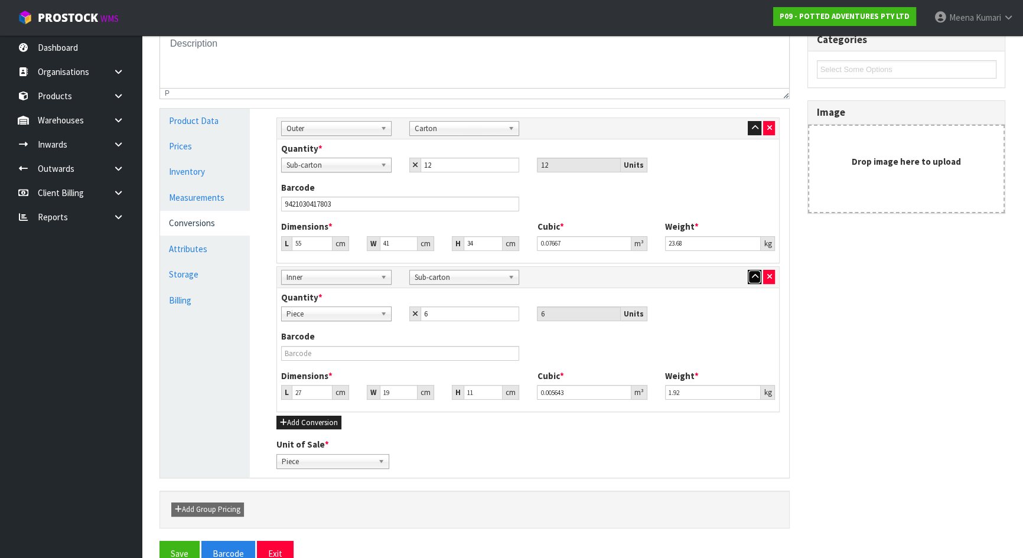
scroll to position [236, 0]
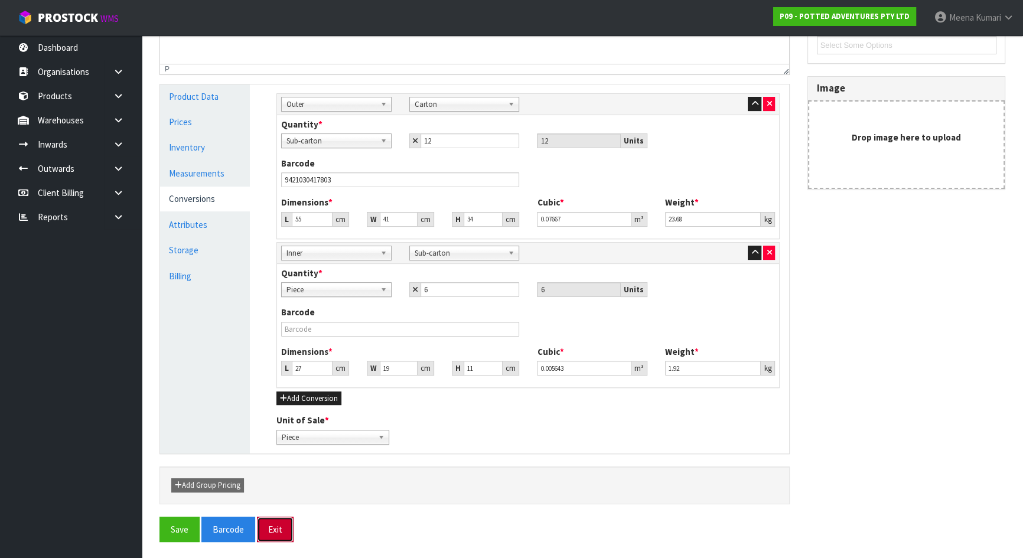
click at [271, 529] on button "Exit" at bounding box center [275, 529] width 37 height 25
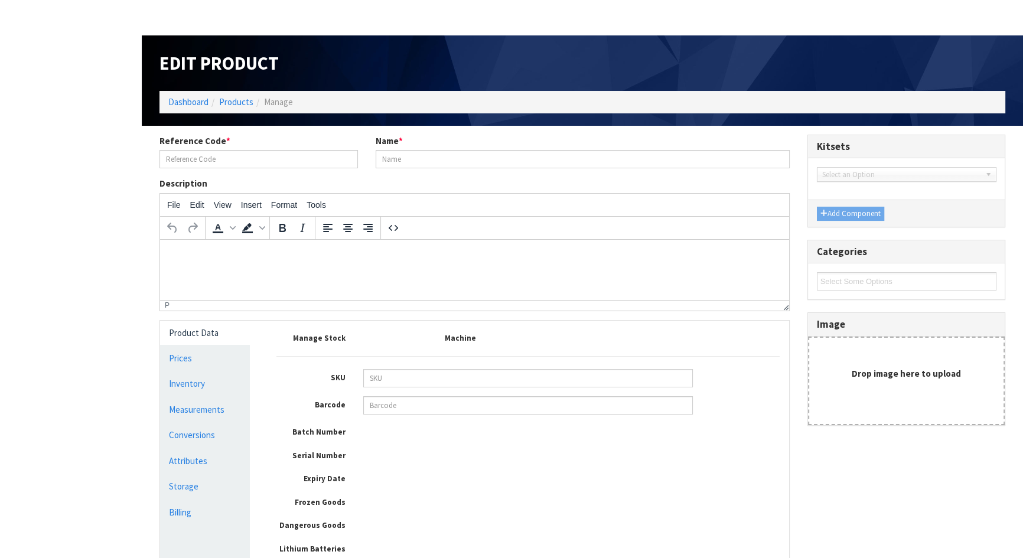
type input "32-000-AVO"
type input "MINI OSLO PLANTER AVOCADO"
type input "9421030417438"
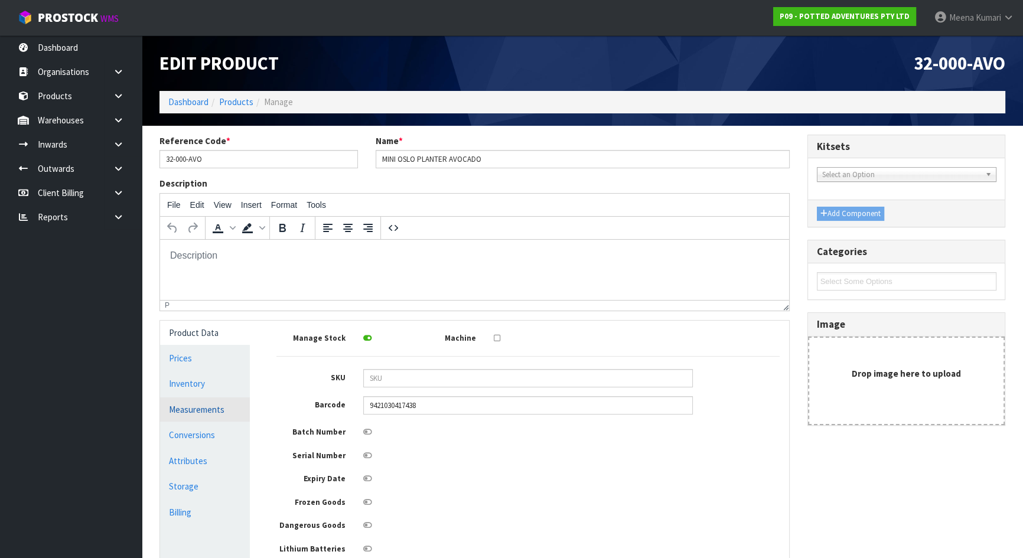
click at [221, 404] on link "Measurements" at bounding box center [205, 410] width 90 height 24
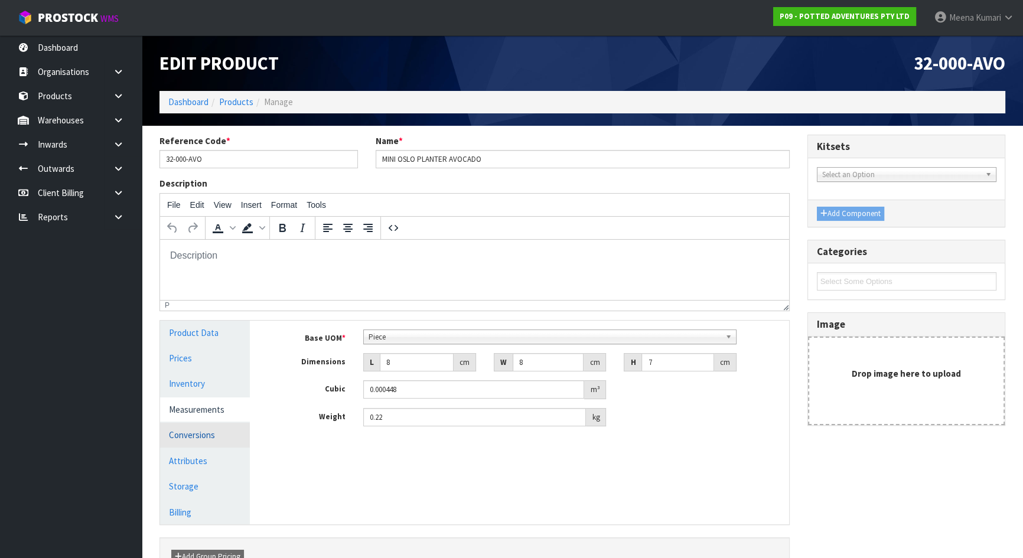
click at [220, 437] on link "Conversions" at bounding box center [205, 435] width 90 height 24
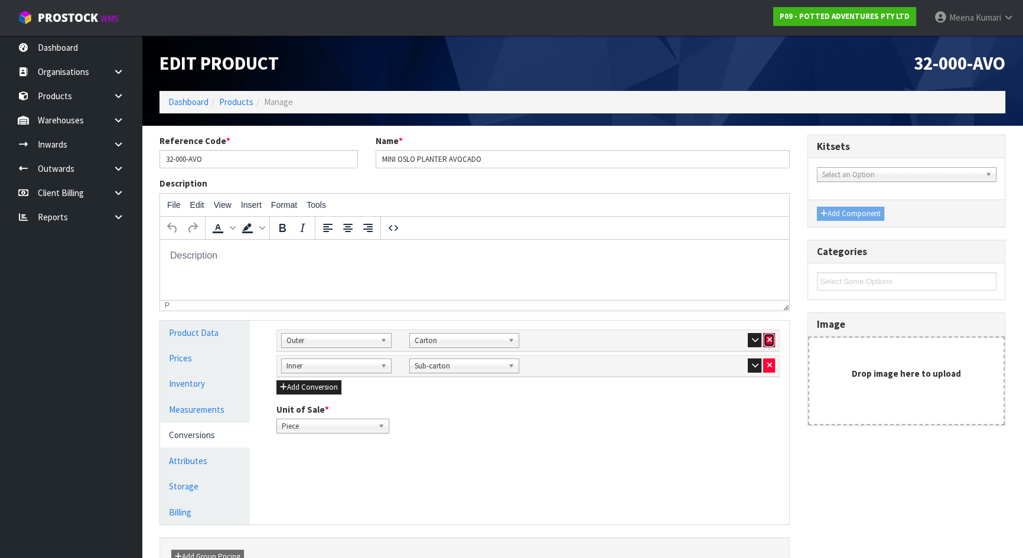
click at [773, 338] on button "button" at bounding box center [769, 340] width 12 height 14
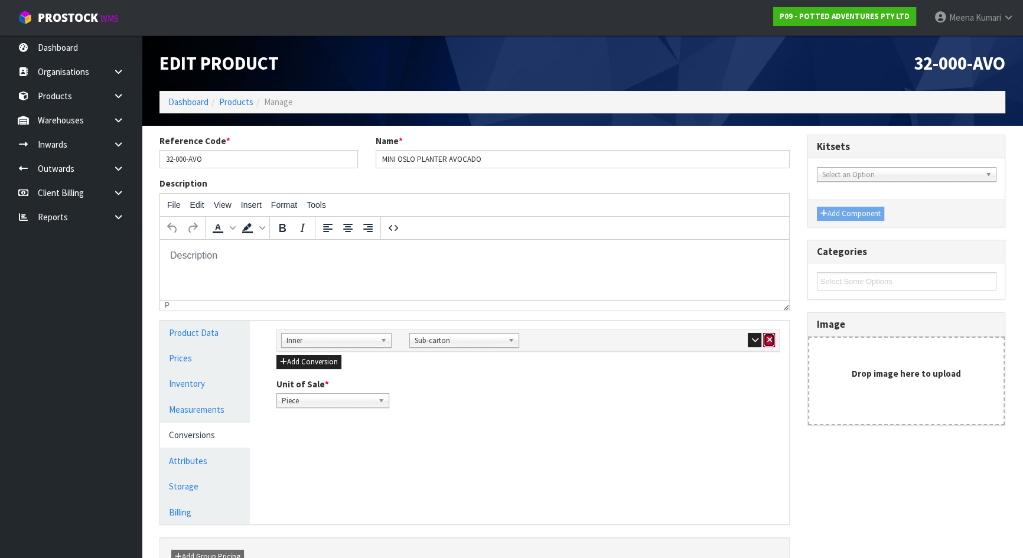
click at [767, 342] on icon "button" at bounding box center [769, 340] width 5 height 8
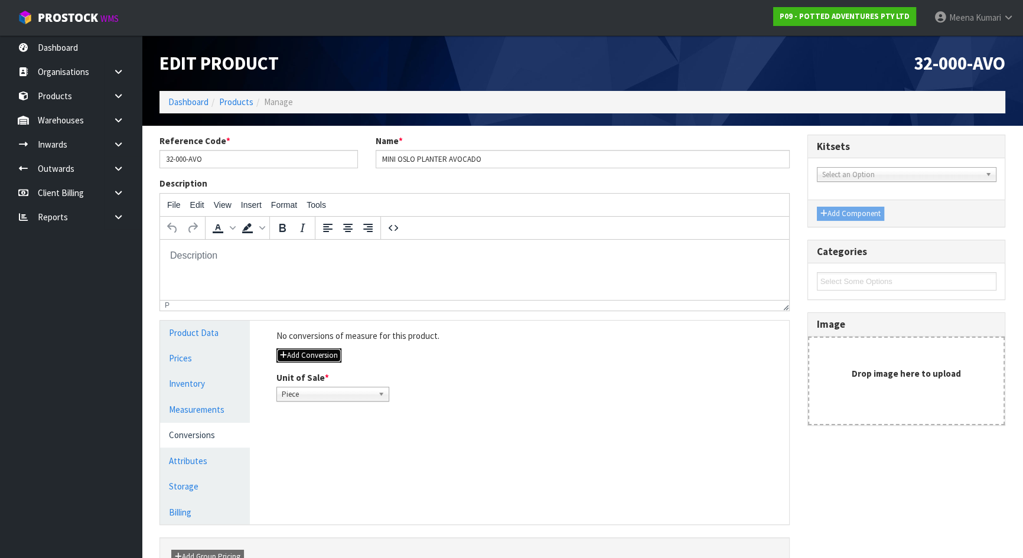
click at [312, 354] on button "Add Conversion" at bounding box center [309, 356] width 65 height 14
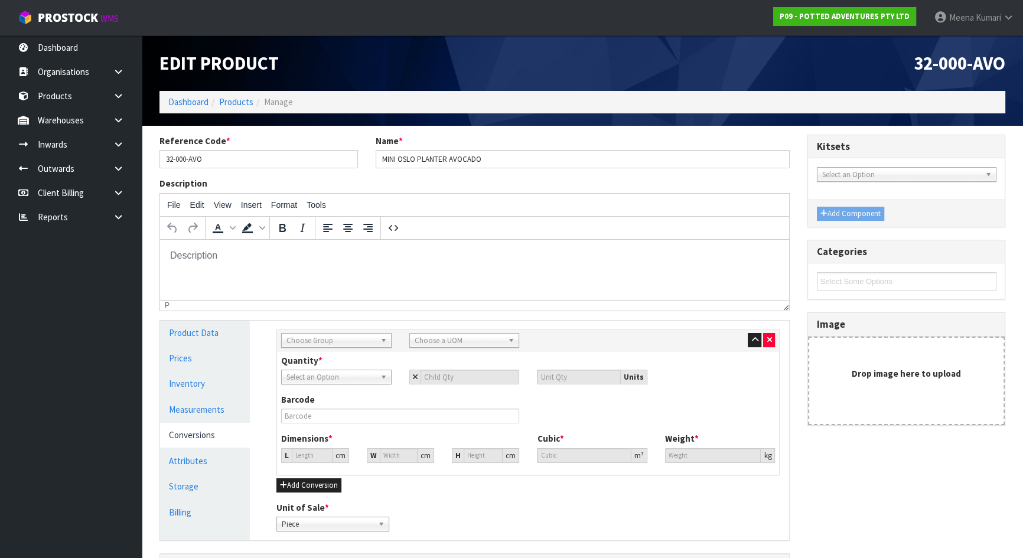
click at [314, 339] on span "Choose Group" at bounding box center [331, 341] width 89 height 14
click at [315, 385] on li "Inner" at bounding box center [336, 389] width 105 height 15
click at [308, 337] on span "Inner" at bounding box center [331, 341] width 89 height 14
drag, startPoint x: 307, startPoint y: 389, endPoint x: 402, endPoint y: 372, distance: 96.1
click at [307, 388] on li "Inner" at bounding box center [336, 389] width 105 height 15
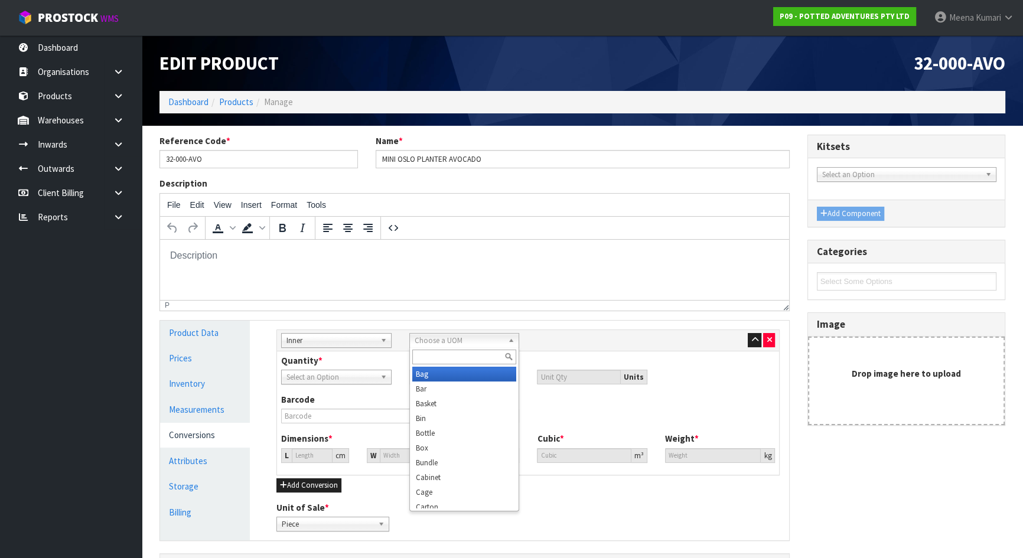
click at [431, 338] on span "Choose a UOM" at bounding box center [459, 341] width 89 height 14
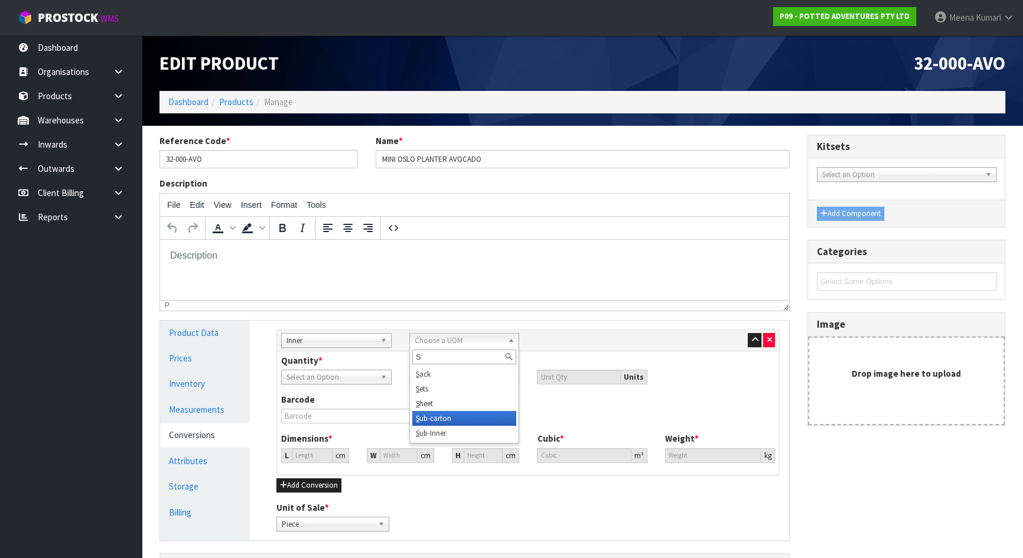
type input "S"
drag, startPoint x: 443, startPoint y: 415, endPoint x: 440, endPoint y: 408, distance: 7.9
click at [443, 414] on li "S ub-carton" at bounding box center [464, 418] width 105 height 15
click at [469, 377] on input "number" at bounding box center [470, 377] width 99 height 15
type input "6"
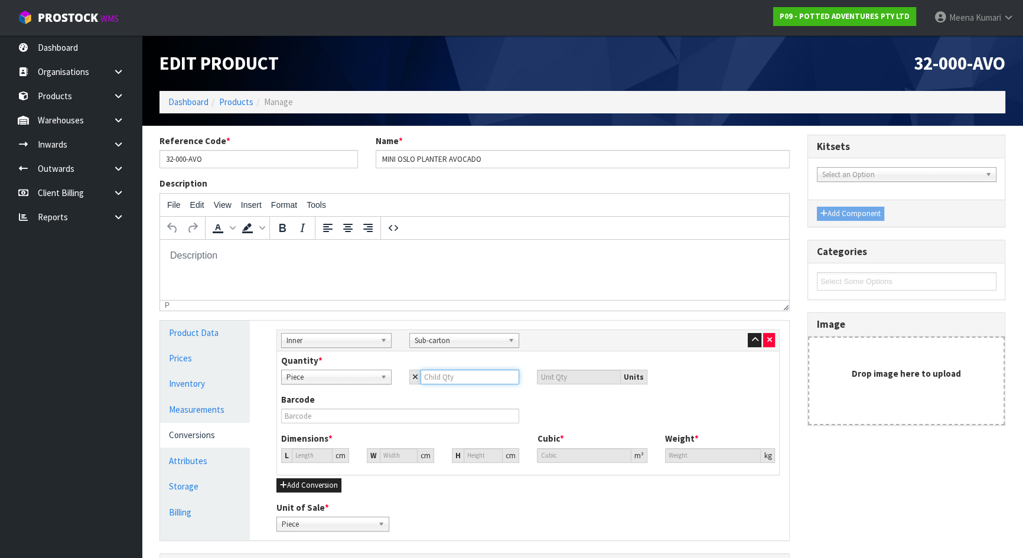
type input "6"
type input "13.904"
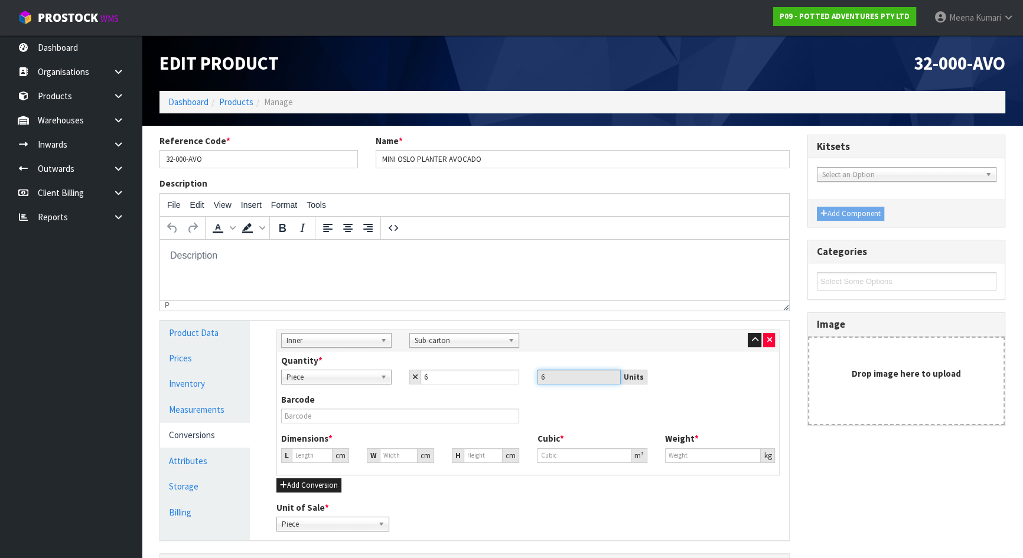
type input "0.002688"
type input "1.32"
type input "2"
type input "0.000387"
type input "27"
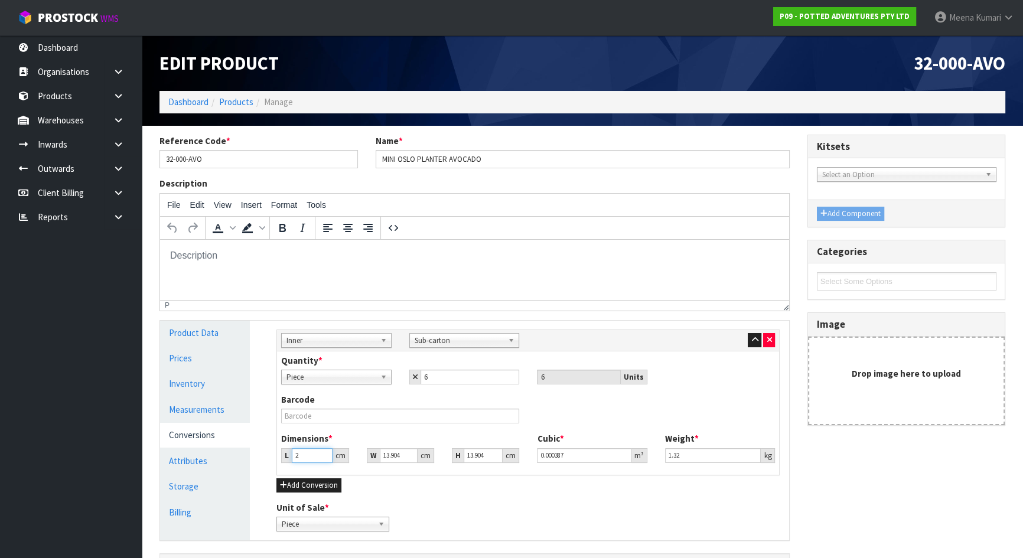
type input "0.00522"
type input "27"
type input "1"
type input "0.000375"
type input "19"
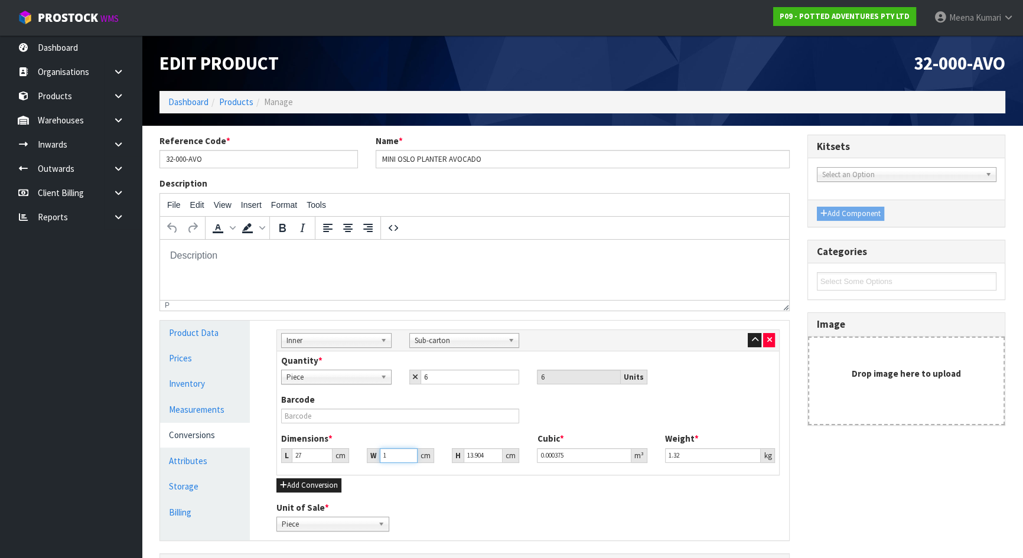
type input "0.007133"
type input "19"
type input "1"
type input "0.000513"
type input "11"
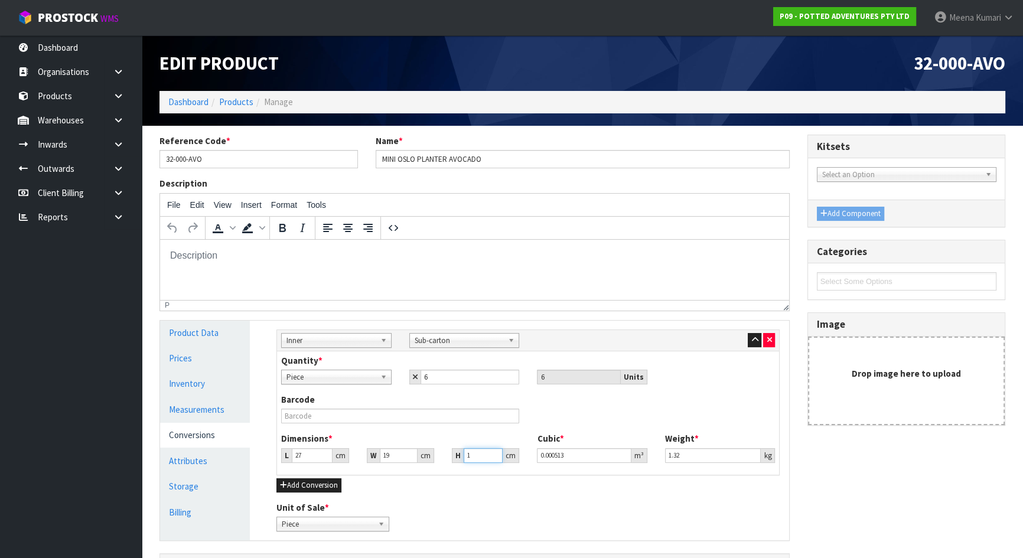
type input "0.005643"
type input "11"
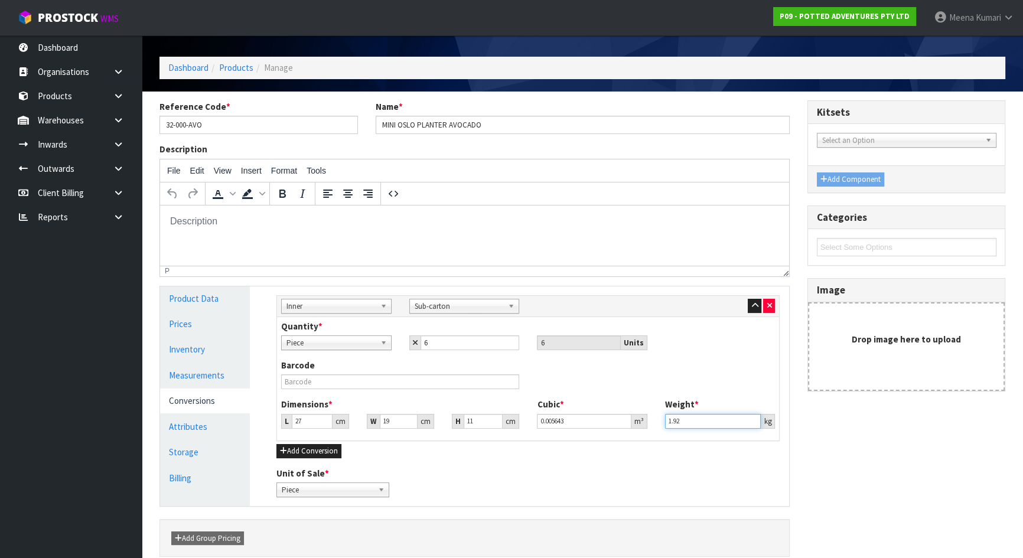
scroll to position [88, 0]
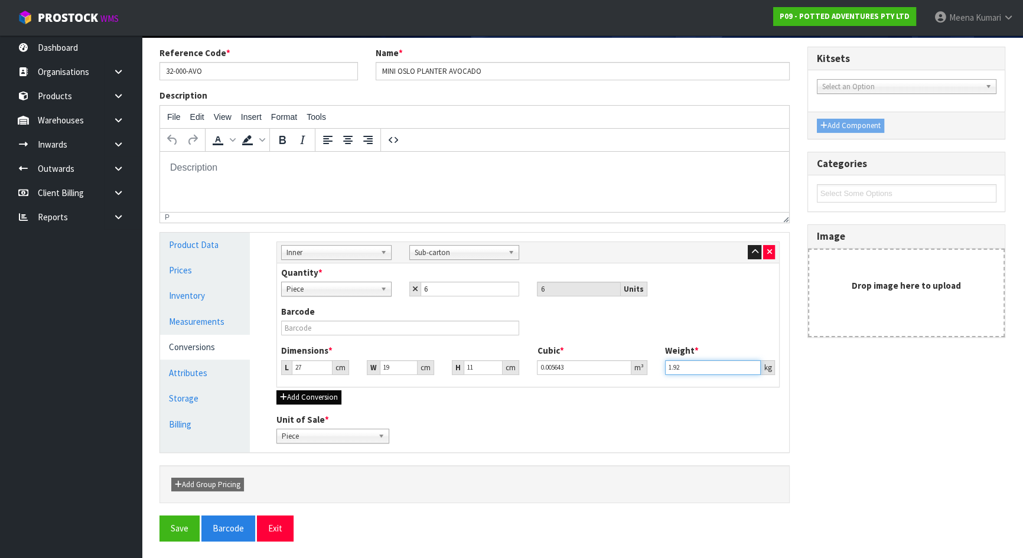
type input "1.92"
click at [305, 392] on button "Add Conversion" at bounding box center [309, 398] width 65 height 14
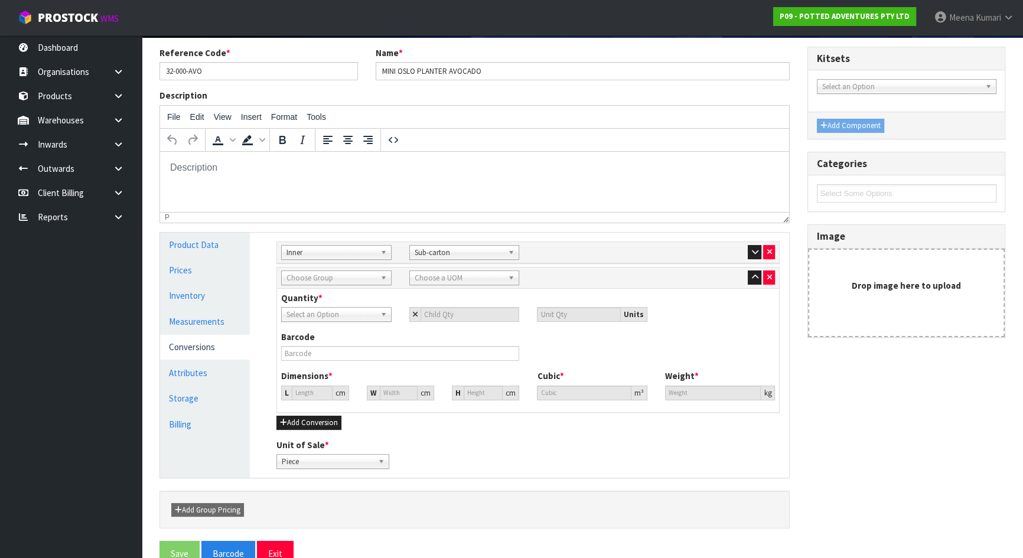
click at [318, 276] on span "Choose Group" at bounding box center [331, 278] width 89 height 14
click at [307, 336] on li "Outer" at bounding box center [336, 341] width 105 height 15
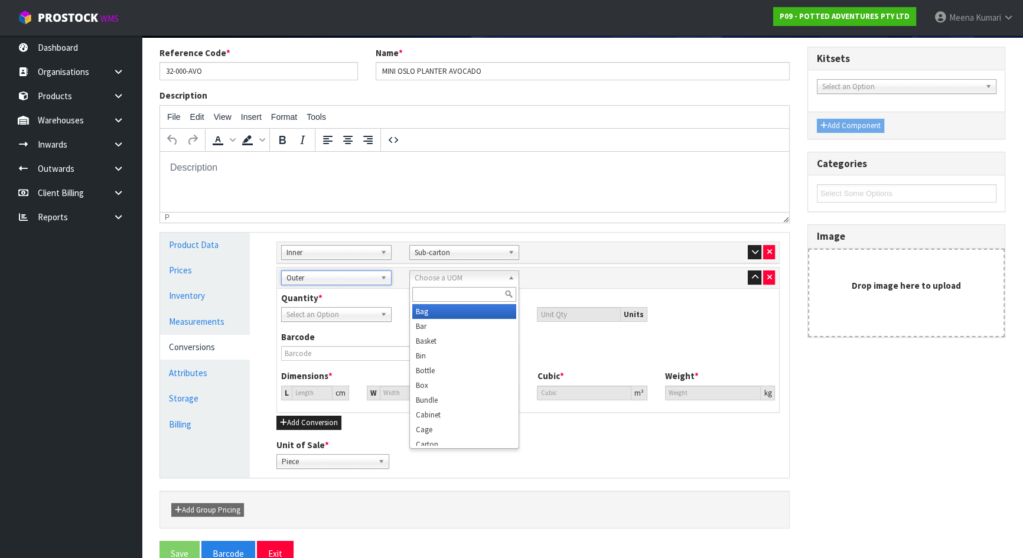
click at [479, 275] on span "Choose a UOM" at bounding box center [459, 278] width 89 height 14
click at [432, 437] on li "Carton" at bounding box center [464, 438] width 105 height 15
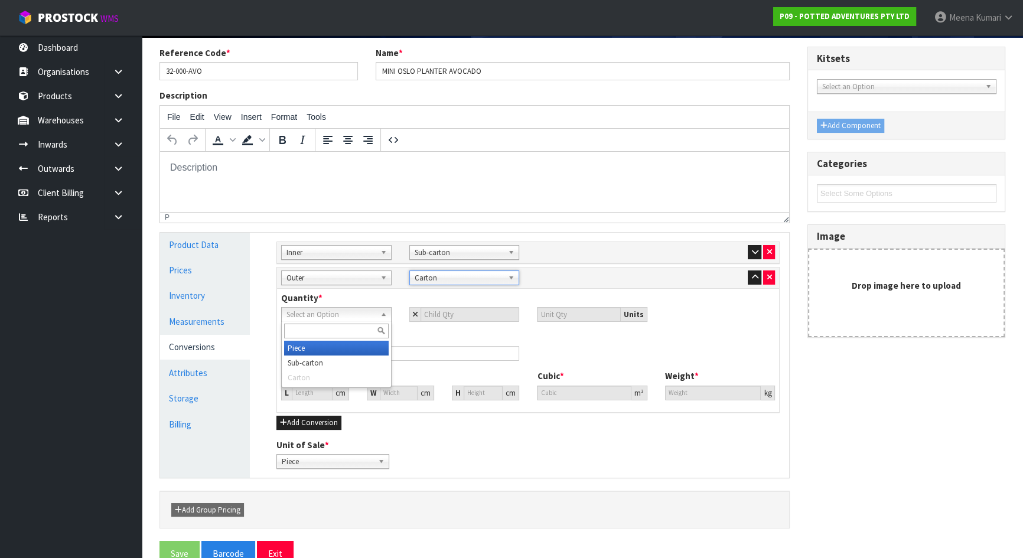
click at [360, 311] on span "Select an Option" at bounding box center [331, 315] width 89 height 14
click at [339, 361] on li "Sub-carton" at bounding box center [336, 363] width 105 height 15
click at [481, 317] on input "number" at bounding box center [470, 314] width 99 height 15
type input "1"
type input "6"
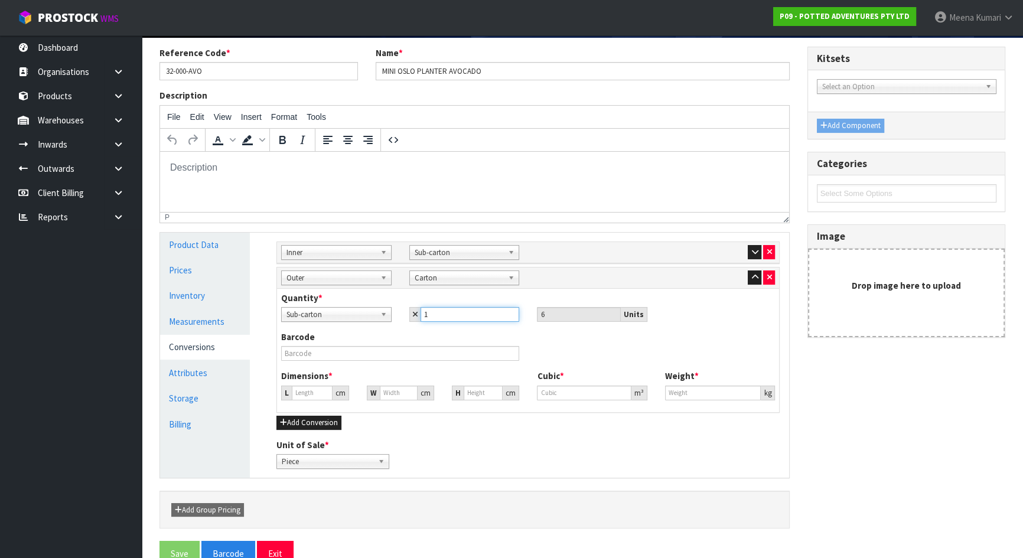
type input "12"
type input "72"
type input "12"
type input "31.832"
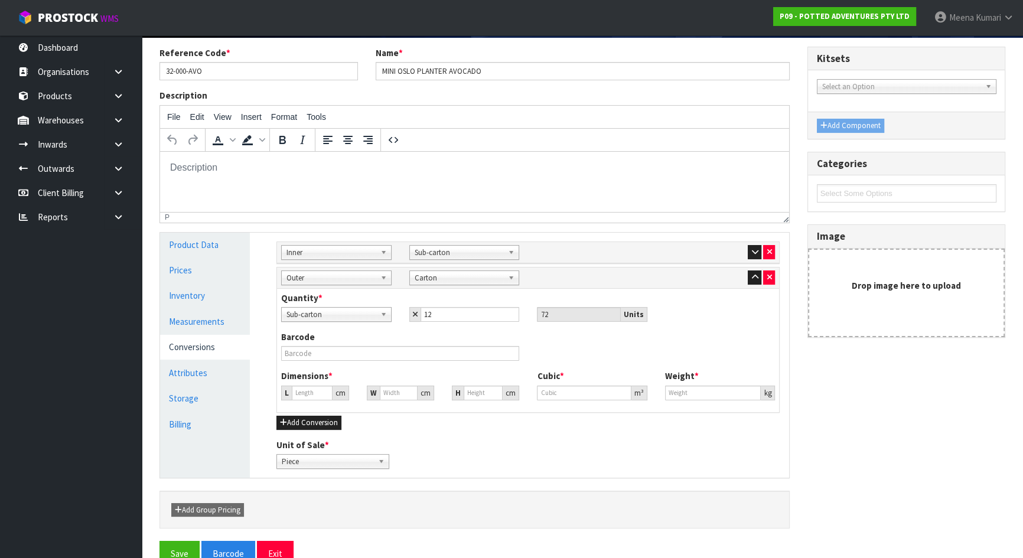
type input "31.832"
type input "0.032256"
type input "15.84"
click at [308, 349] on input "text" at bounding box center [400, 353] width 238 height 15
type input "5"
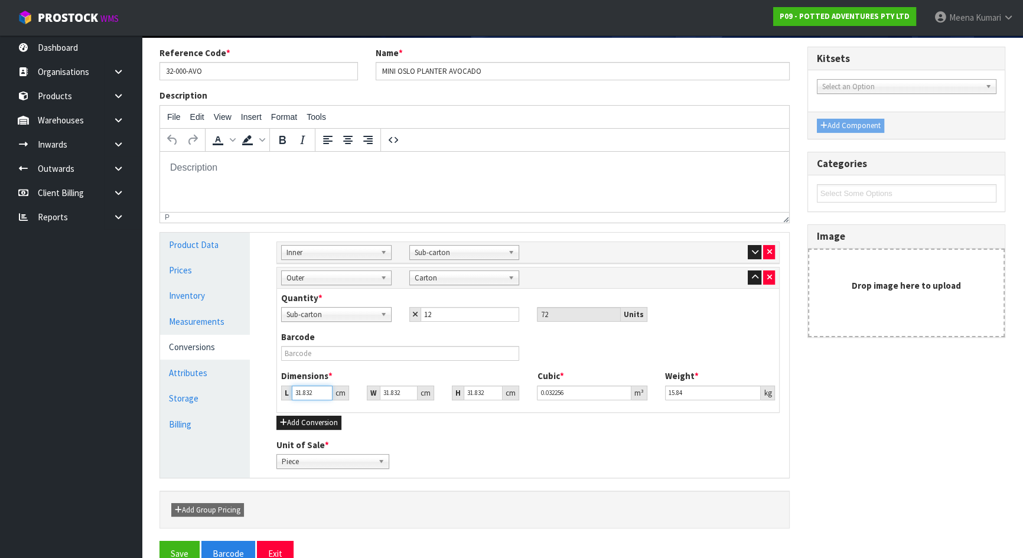
type input "0.005066"
type input "55"
type input "0.05573"
type input "55"
type input "4"
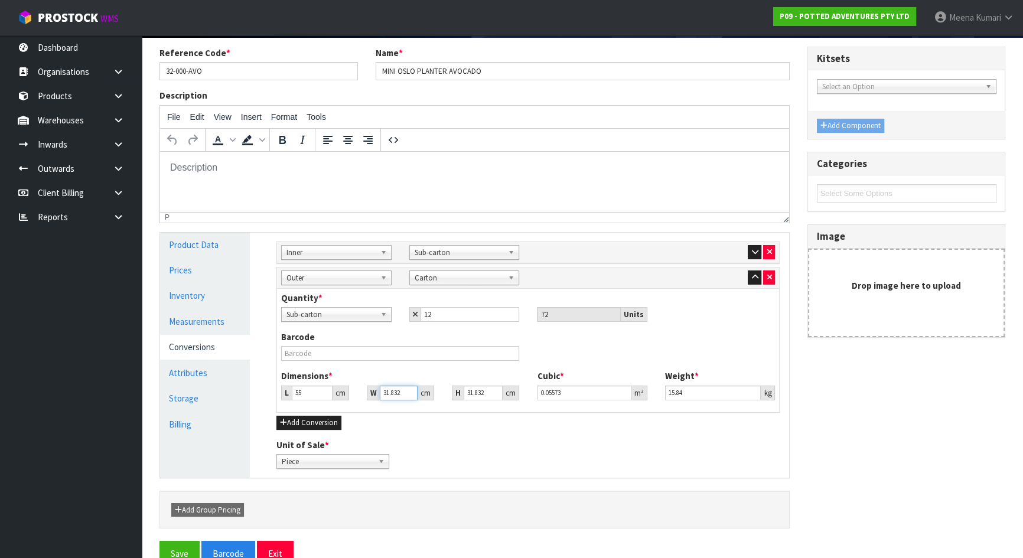
type input "0.007003"
type input "41"
type input "0.071781"
type input "41"
type input "3"
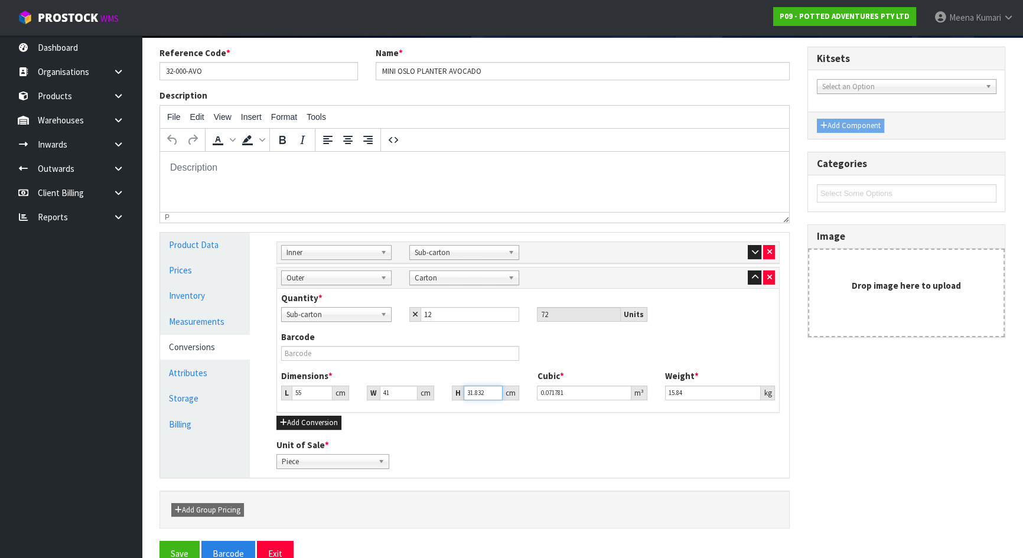
type input "0.006765"
type input "34"
type input "0.07667"
type input "34"
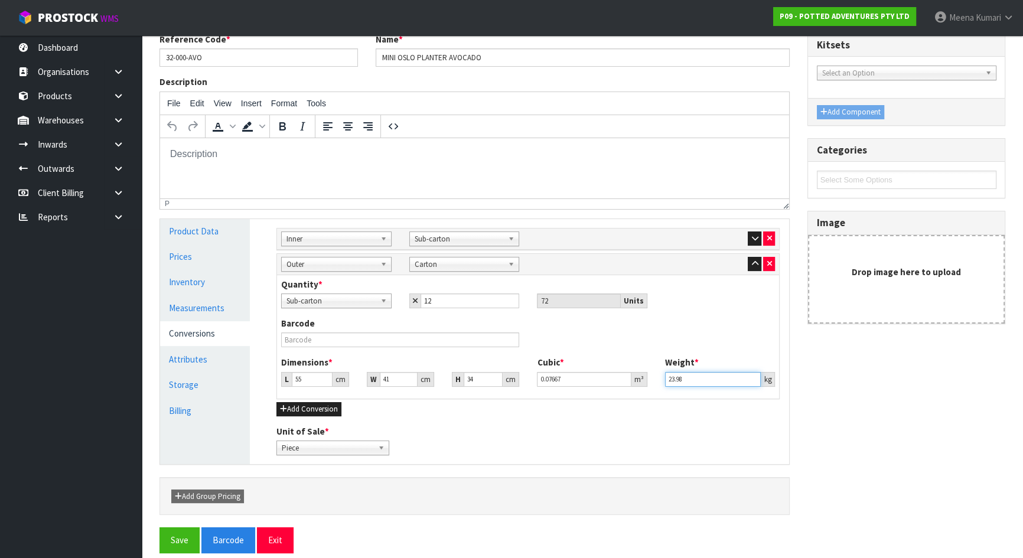
scroll to position [113, 0]
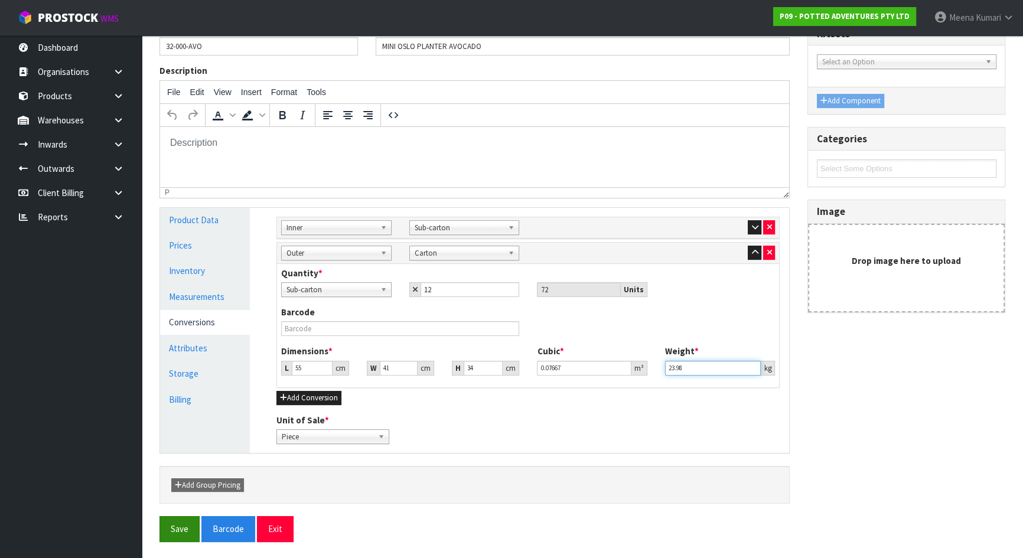
type input "23.98"
click at [177, 526] on button "Save" at bounding box center [180, 528] width 40 height 25
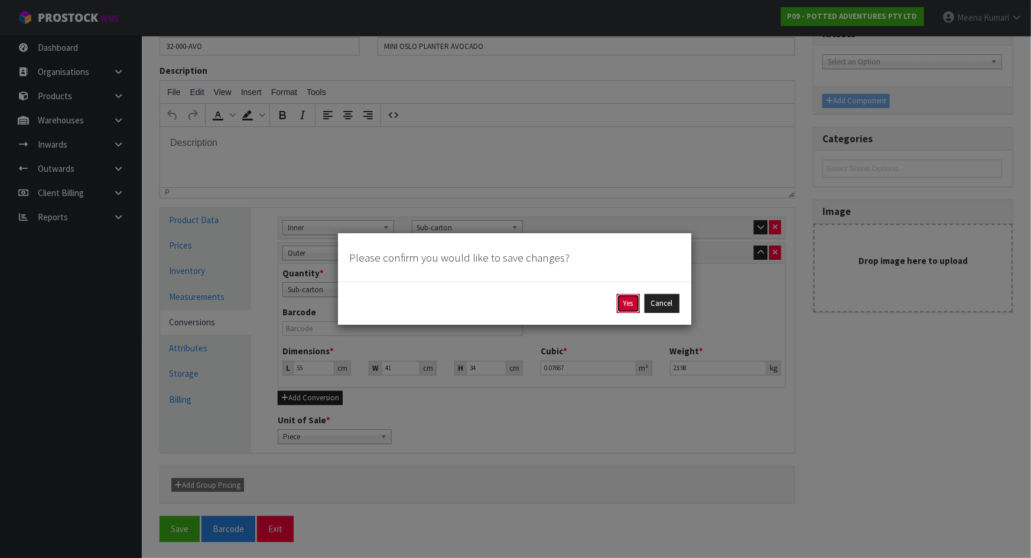
click at [634, 304] on button "Yes" at bounding box center [628, 303] width 23 height 19
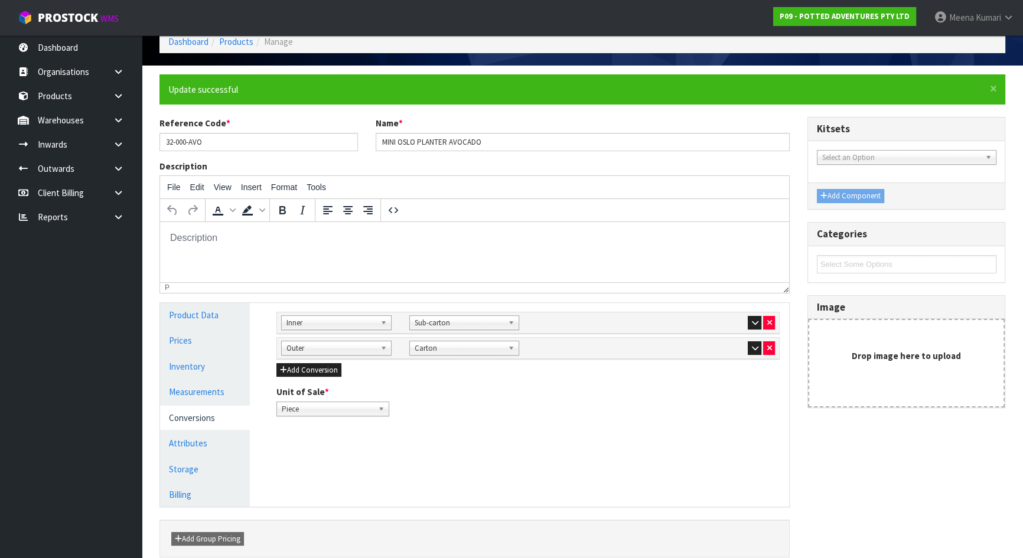
scroll to position [115, 0]
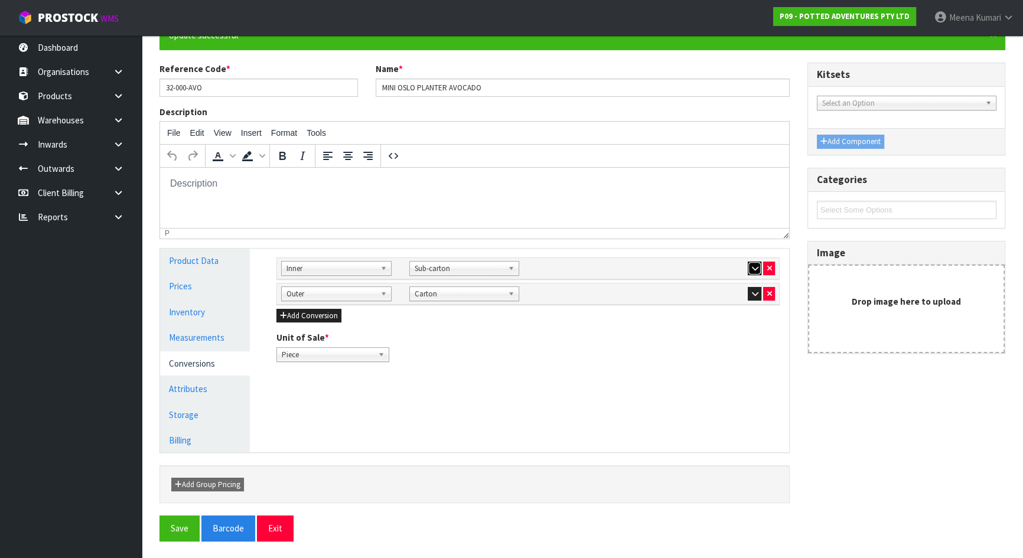
click at [753, 266] on icon "button" at bounding box center [755, 269] width 6 height 8
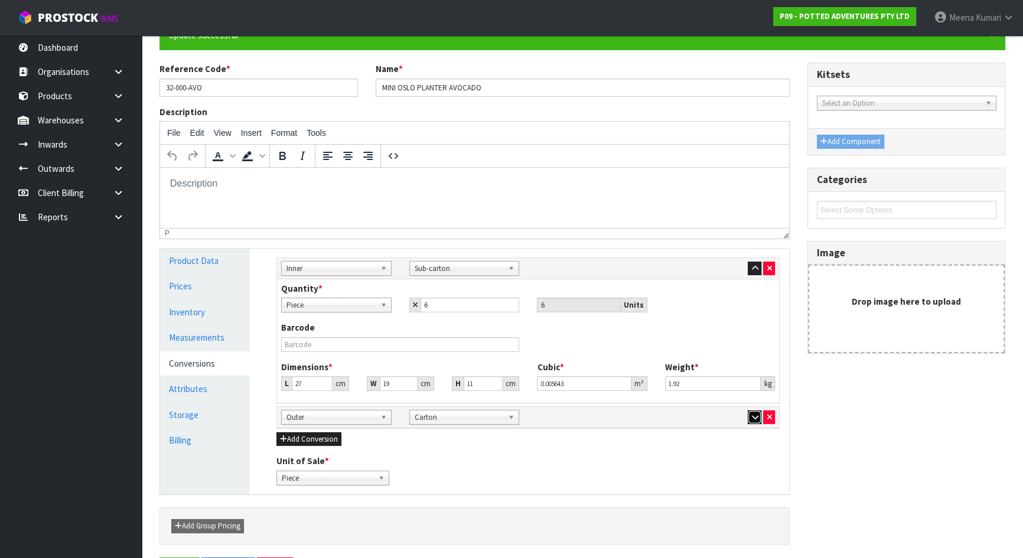
click at [754, 417] on icon "button" at bounding box center [755, 418] width 6 height 8
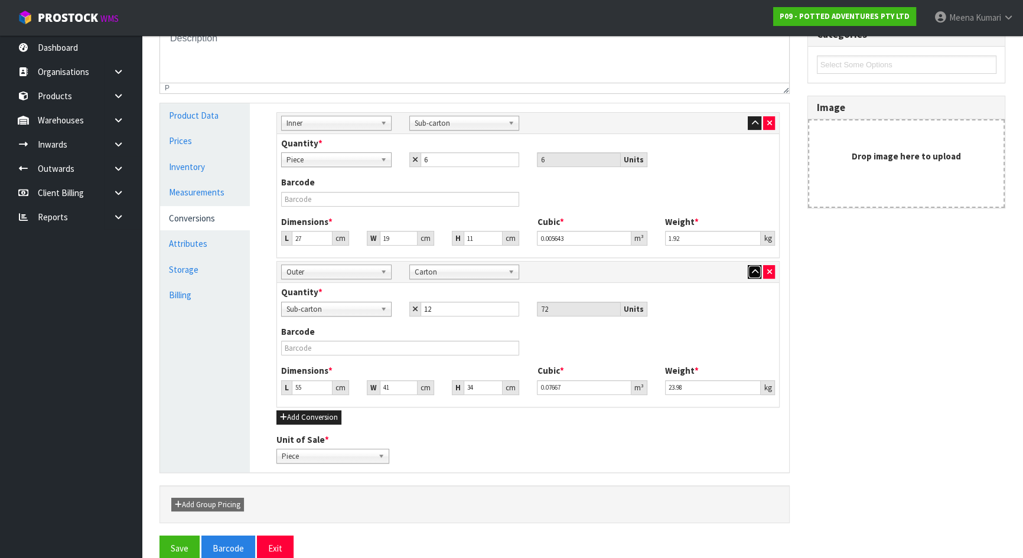
scroll to position [279, 0]
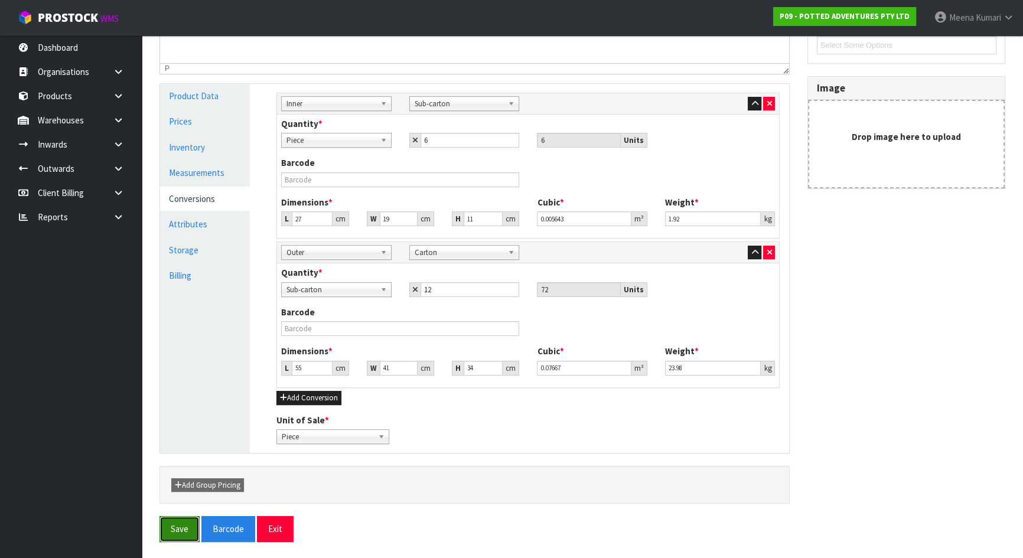
click at [175, 525] on button "Save" at bounding box center [180, 528] width 40 height 25
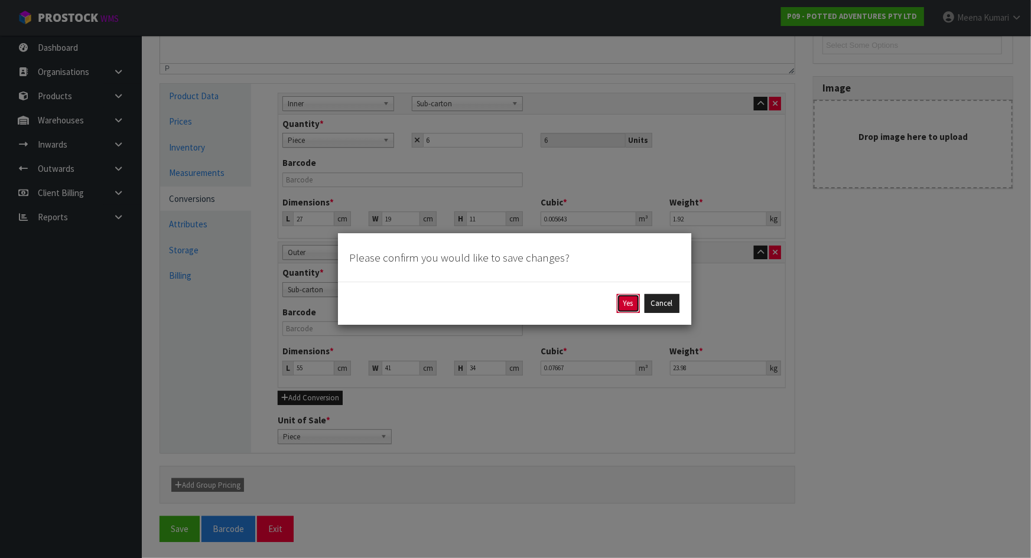
click at [624, 299] on button "Yes" at bounding box center [628, 303] width 23 height 19
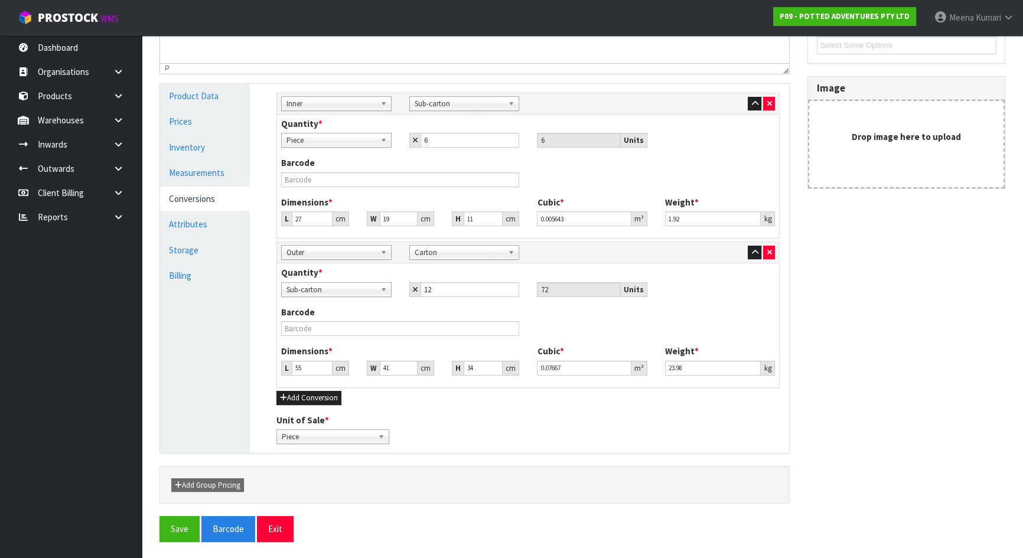
scroll to position [0, 0]
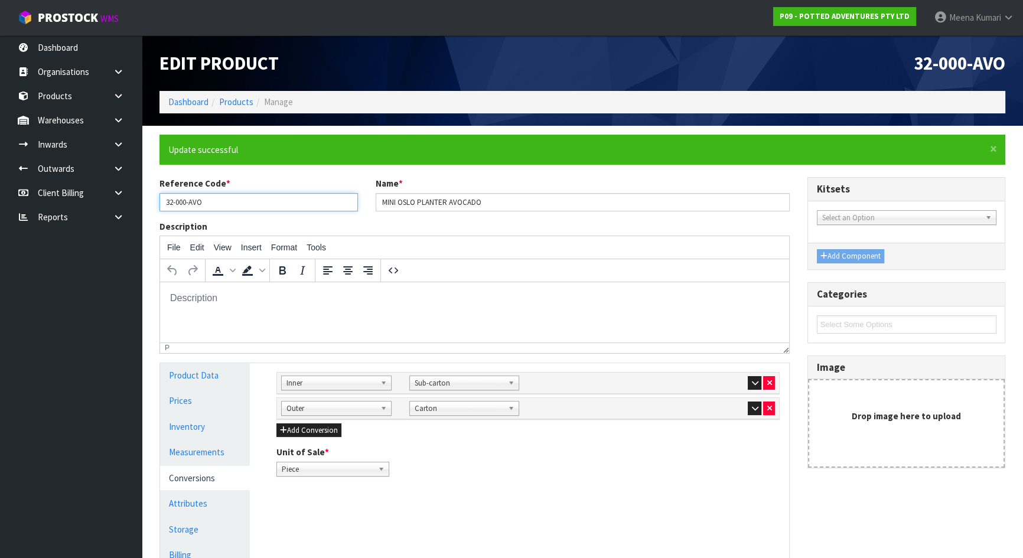
click at [251, 197] on input "32-000-AVO" at bounding box center [259, 202] width 199 height 18
click at [239, 101] on link "Products" at bounding box center [236, 101] width 34 height 11
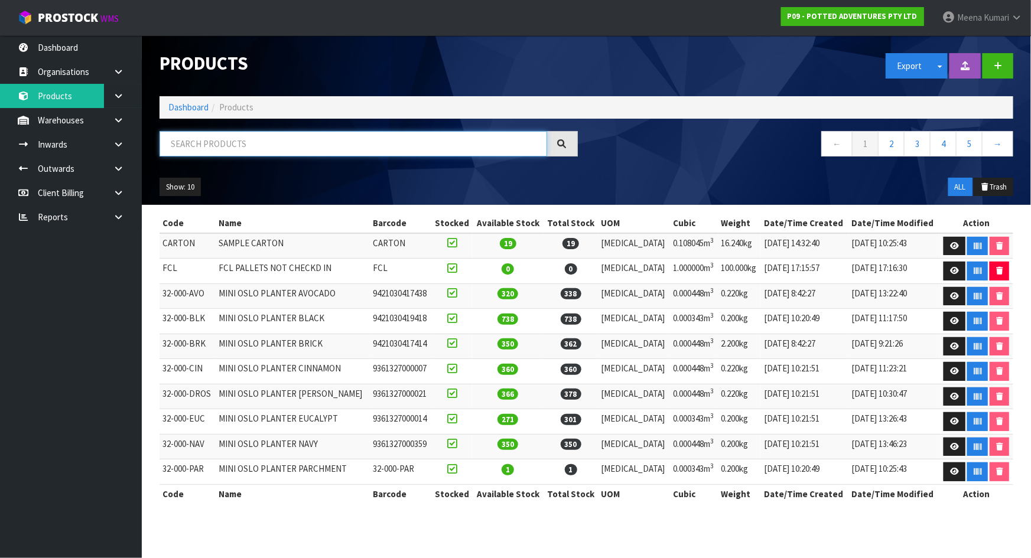
click at [248, 149] on input "text" at bounding box center [354, 143] width 388 height 25
paste input "32-000-AVO"
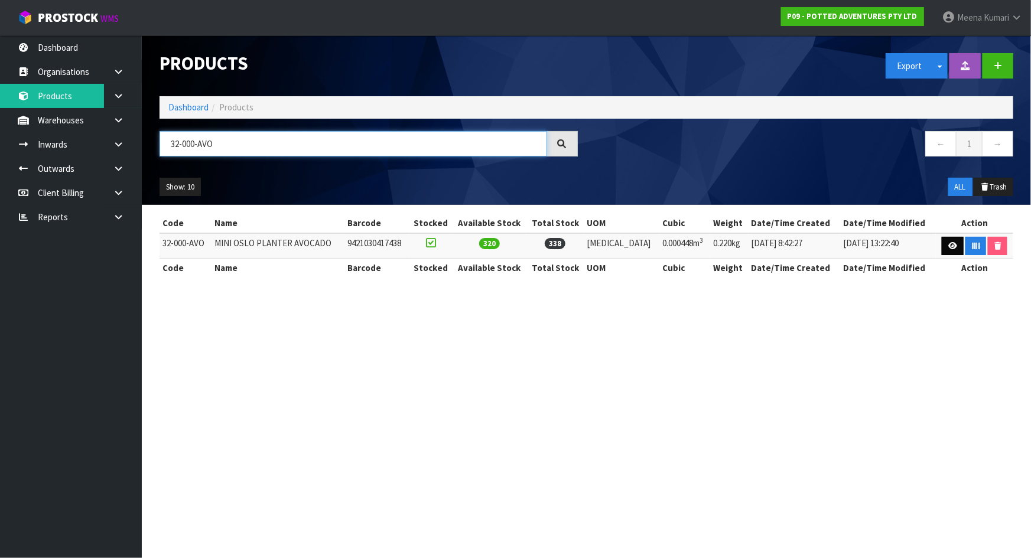
type input "32-000-AVO"
drag, startPoint x: 948, startPoint y: 244, endPoint x: 899, endPoint y: 259, distance: 51.2
click at [948, 244] on icon at bounding box center [952, 246] width 9 height 8
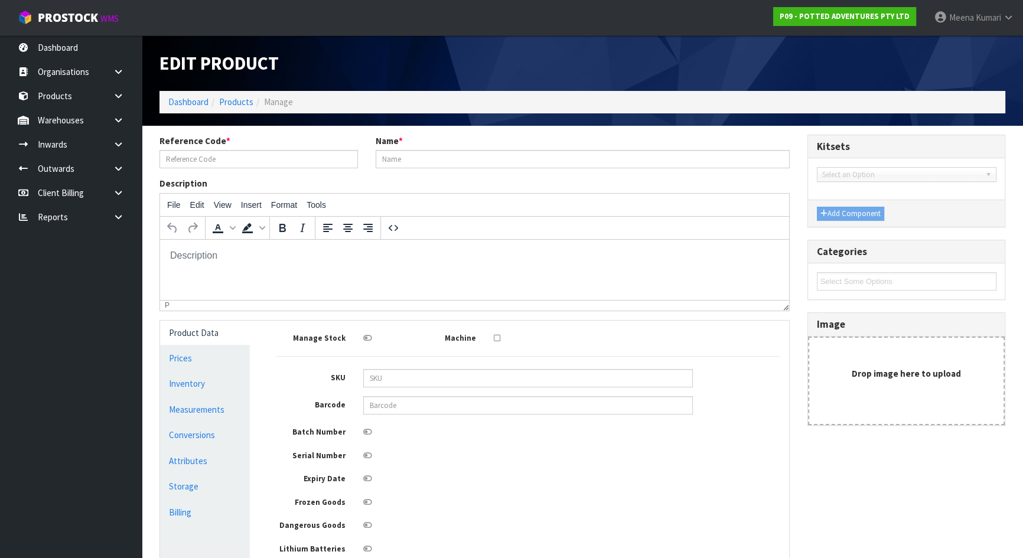
type input "32-000-AVO"
type input "MINI OSLO PLANTER AVOCADO"
type input "9421030417438"
click at [213, 415] on link "Measurements" at bounding box center [205, 410] width 90 height 24
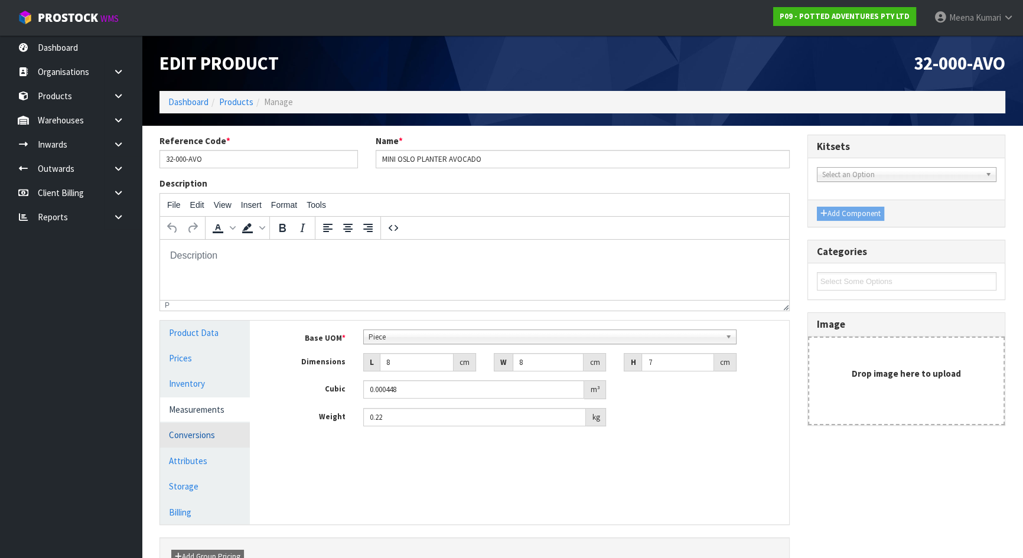
click at [212, 443] on link "Conversions" at bounding box center [205, 435] width 90 height 24
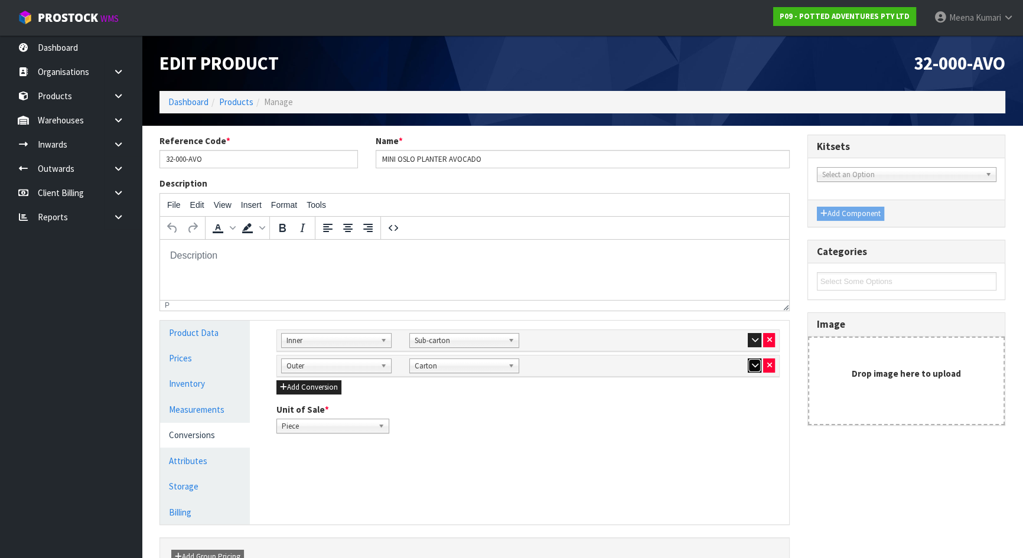
click at [752, 366] on icon "button" at bounding box center [755, 366] width 6 height 8
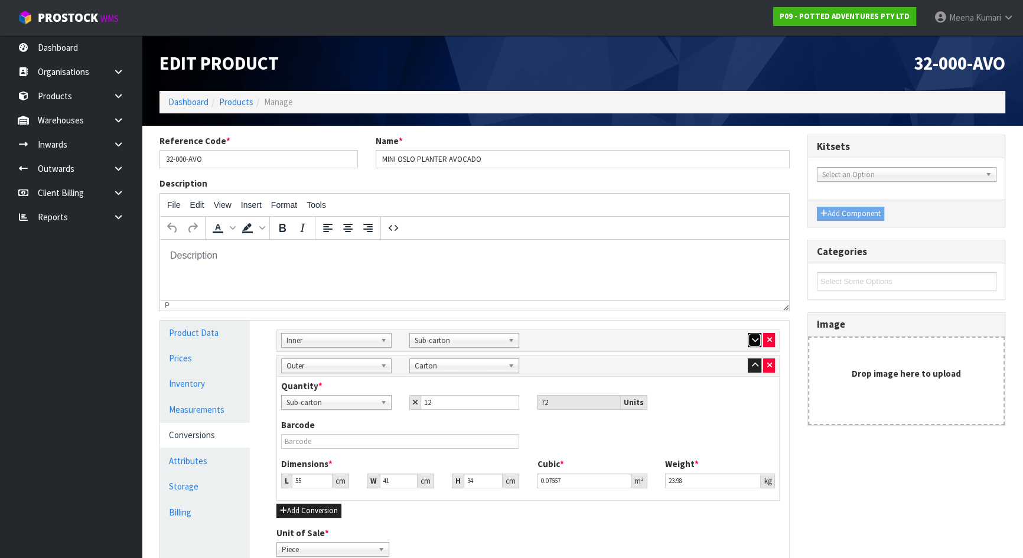
drag, startPoint x: 759, startPoint y: 341, endPoint x: 730, endPoint y: 331, distance: 30.8
click at [757, 338] on button "button" at bounding box center [755, 340] width 14 height 14
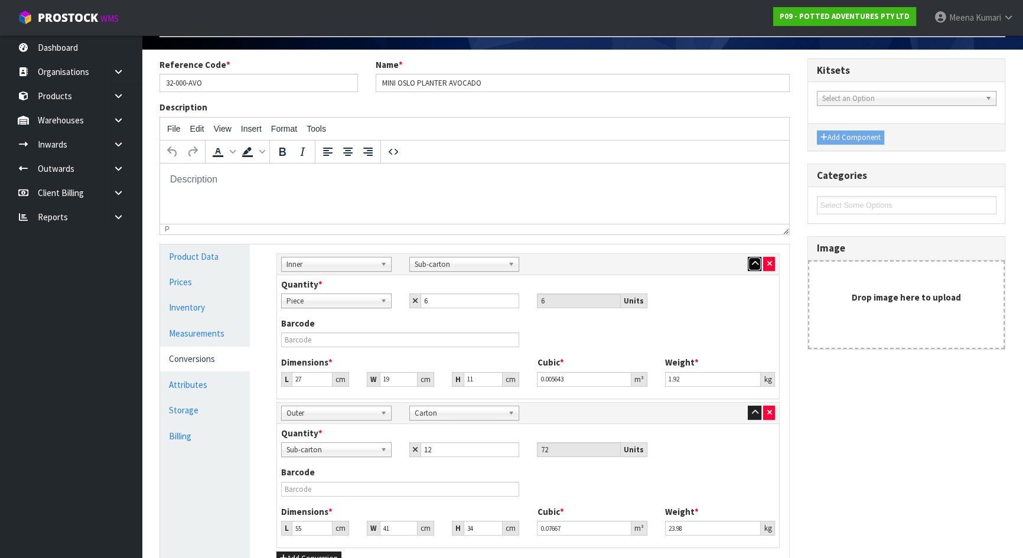
scroll to position [236, 0]
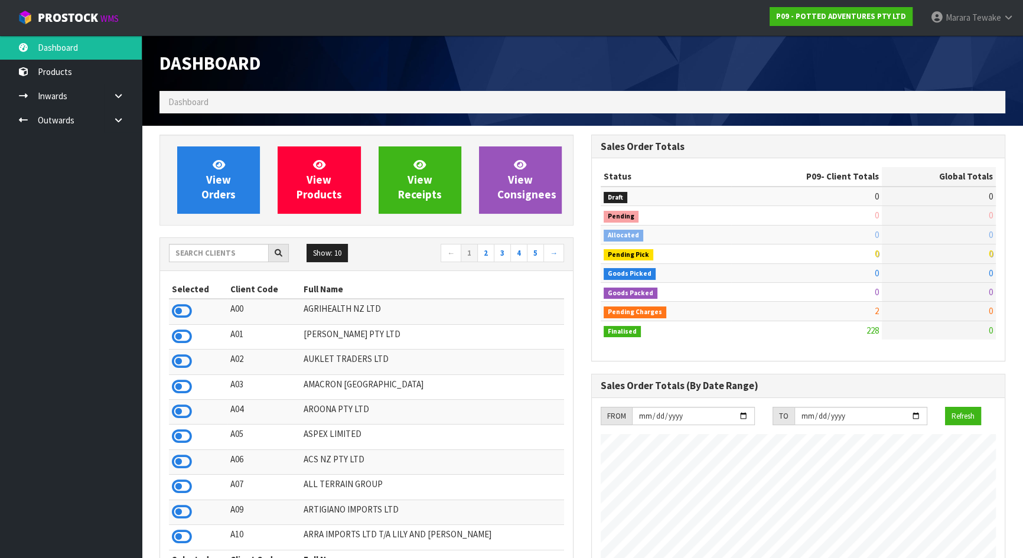
scroll to position [893, 431]
click at [207, 252] on input "text" at bounding box center [219, 253] width 100 height 18
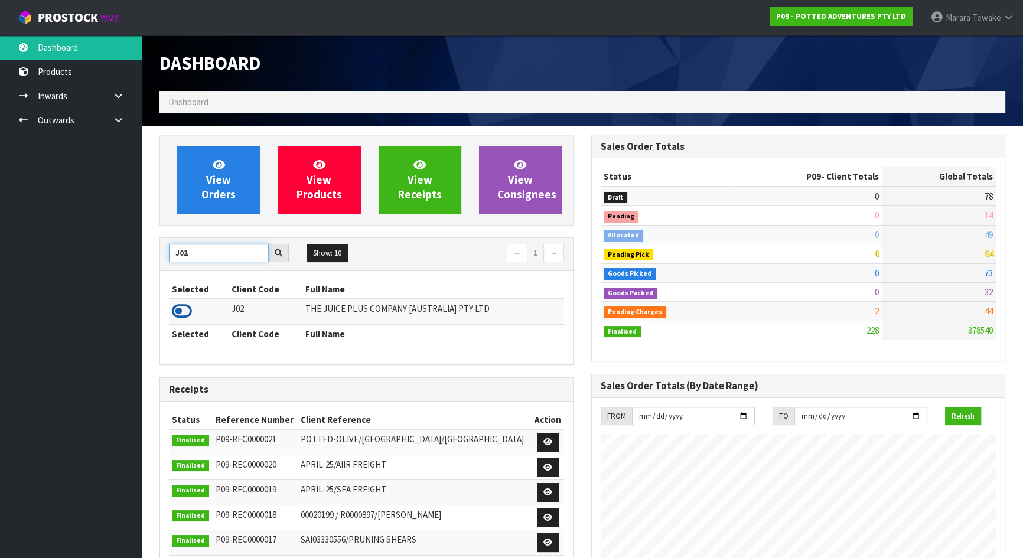
type input "J02"
click at [186, 308] on icon at bounding box center [182, 312] width 20 height 18
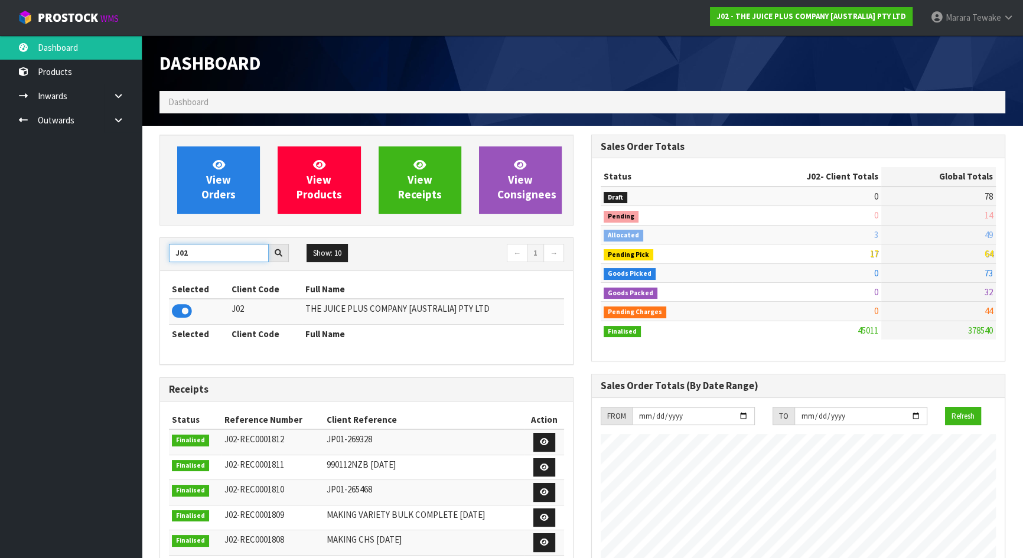
drag, startPoint x: 162, startPoint y: 246, endPoint x: 148, endPoint y: 242, distance: 15.2
click at [157, 244] on div "View Orders View Products View Receipts View Consignees J02 Show: 10 5 10 25 50…" at bounding box center [367, 478] width 432 height 686
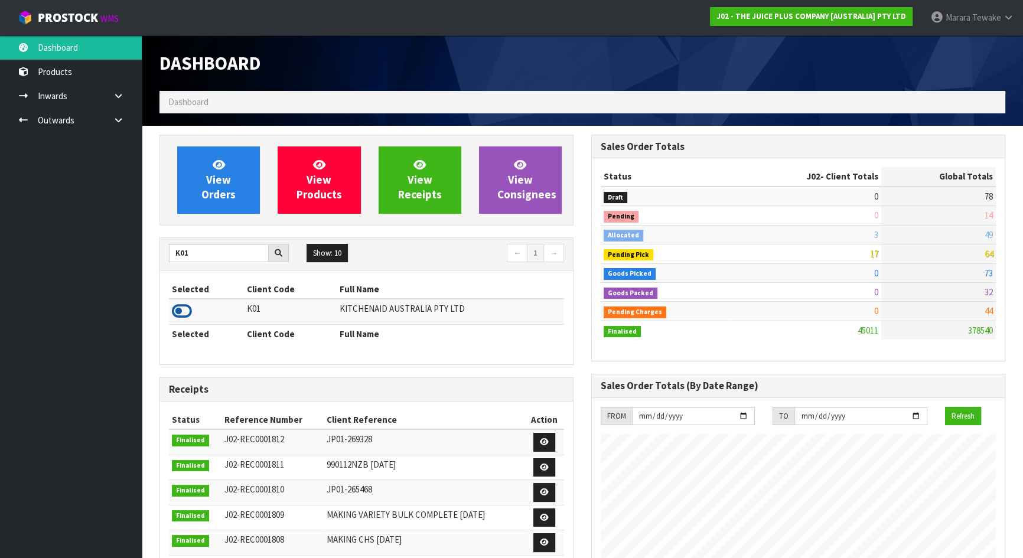
click at [179, 306] on icon at bounding box center [182, 312] width 20 height 18
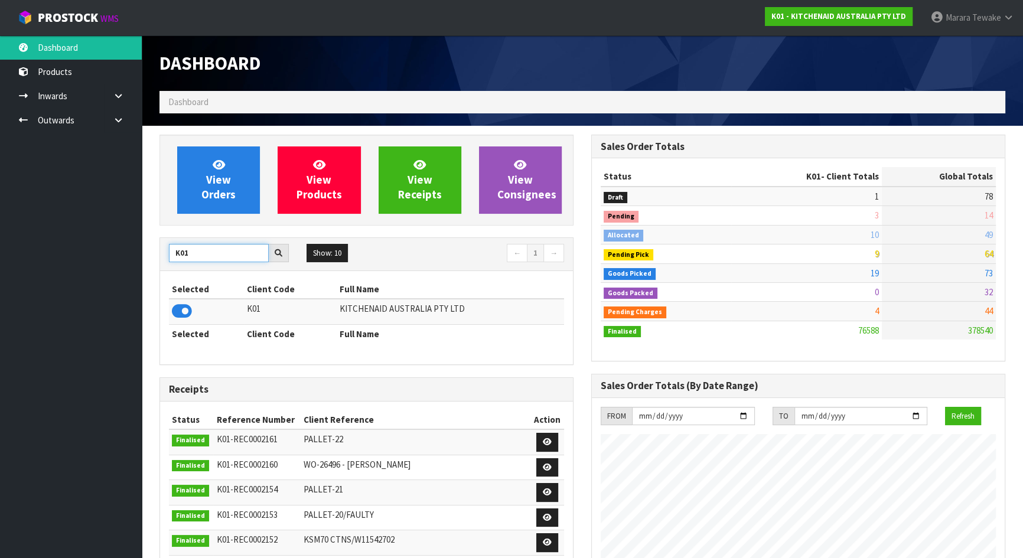
drag, startPoint x: 194, startPoint y: 258, endPoint x: 138, endPoint y: 249, distance: 56.2
click at [141, 250] on body "Toggle navigation ProStock WMS K01 - KITCHENAID AUSTRALIA PTY LTD Marara Tewake…" at bounding box center [511, 279] width 1023 height 558
type input "J02"
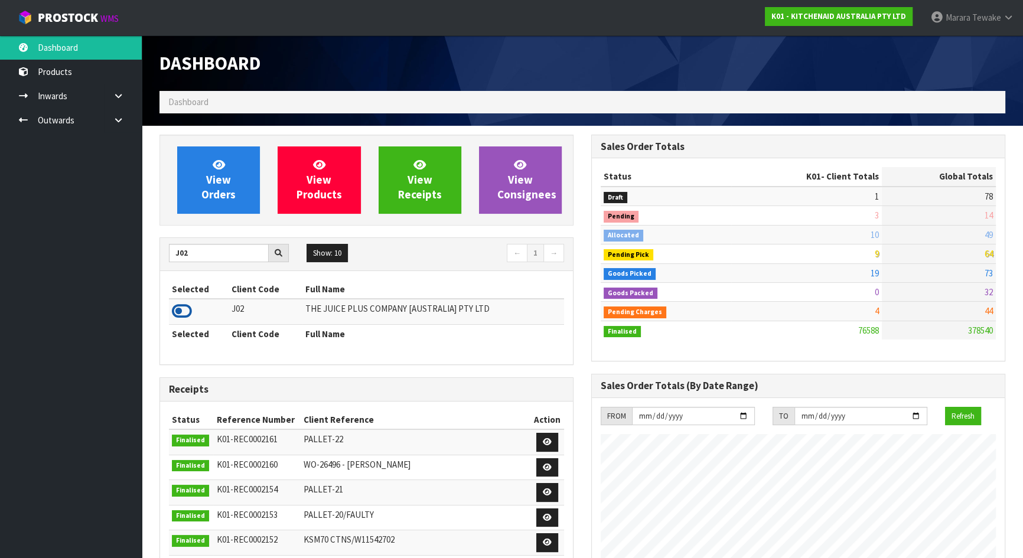
click at [183, 311] on icon at bounding box center [182, 312] width 20 height 18
